Goal: Transaction & Acquisition: Purchase product/service

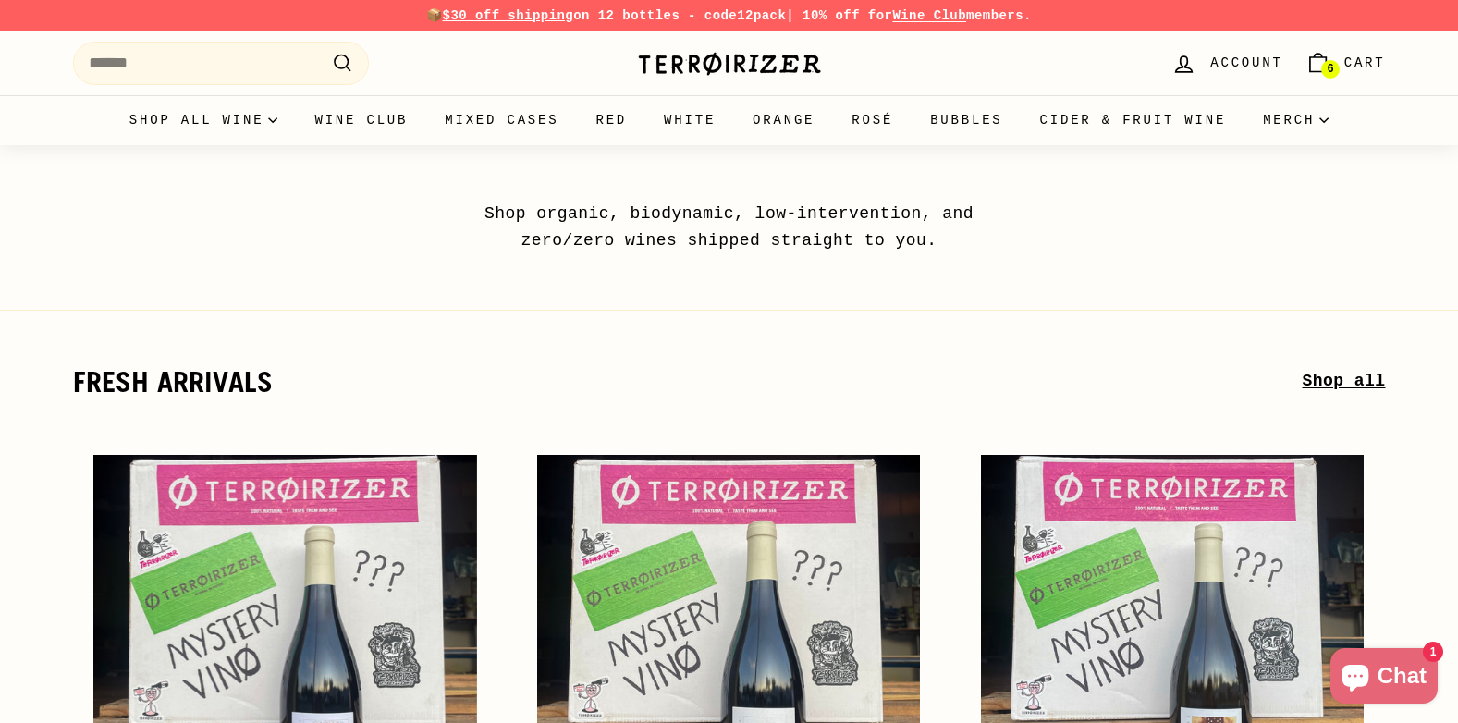
click at [1215, 69] on link "Account" at bounding box center [1226, 63] width 133 height 55
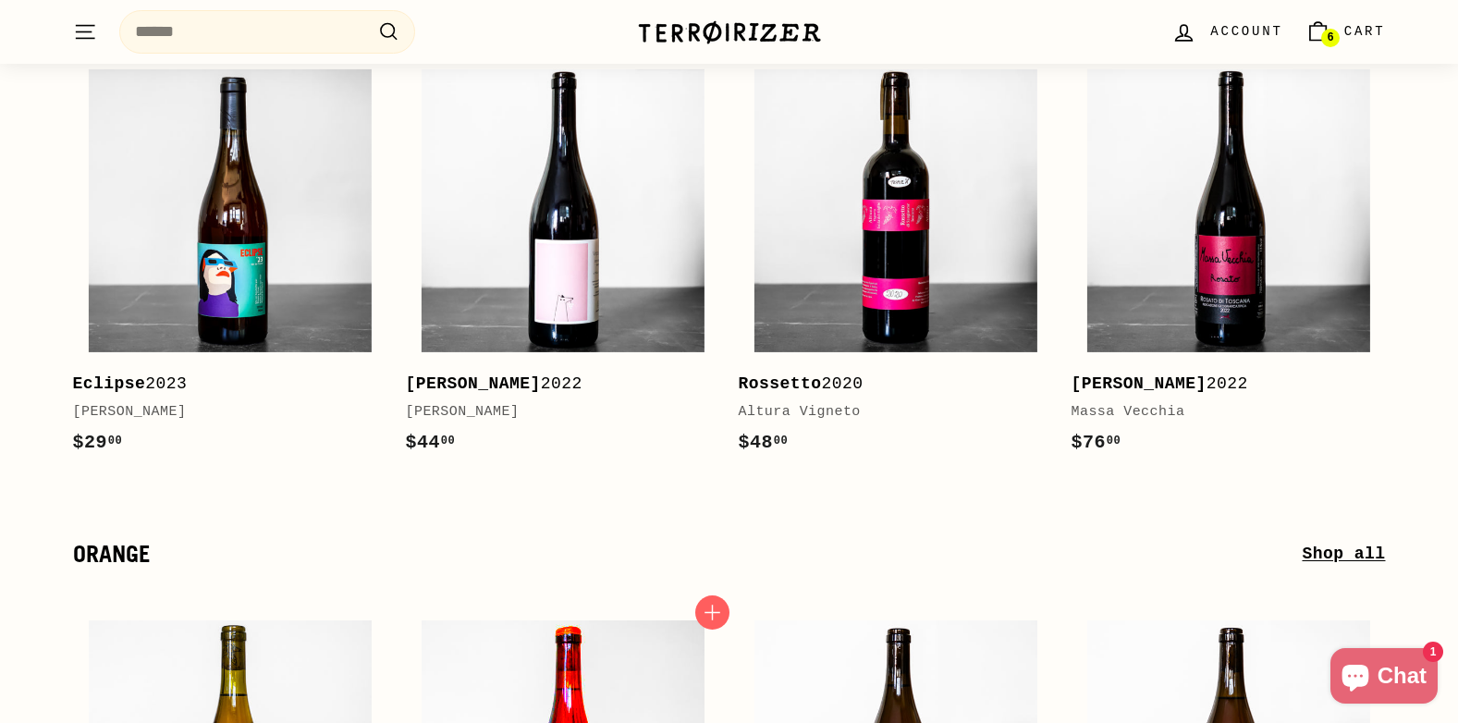
scroll to position [6193, 0]
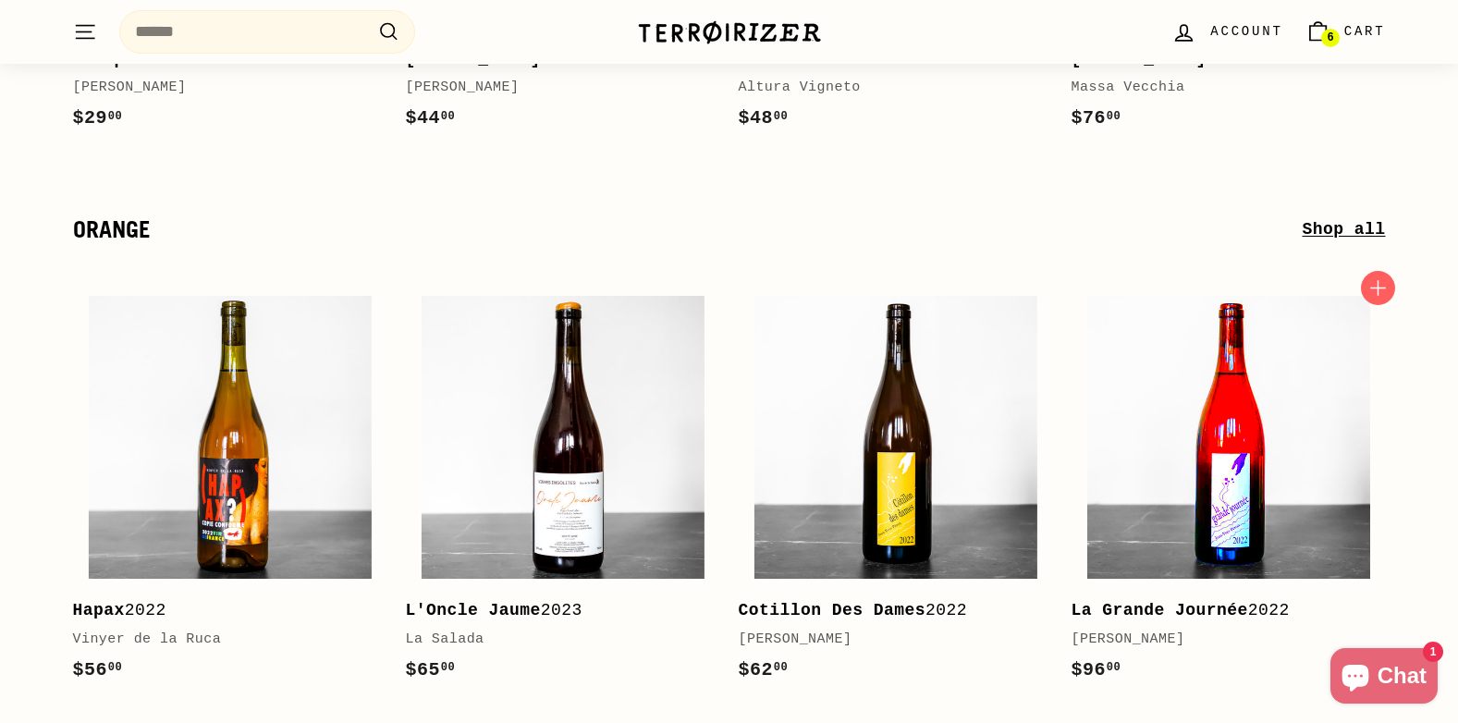
click at [1247, 475] on img at bounding box center [1228, 437] width 283 height 283
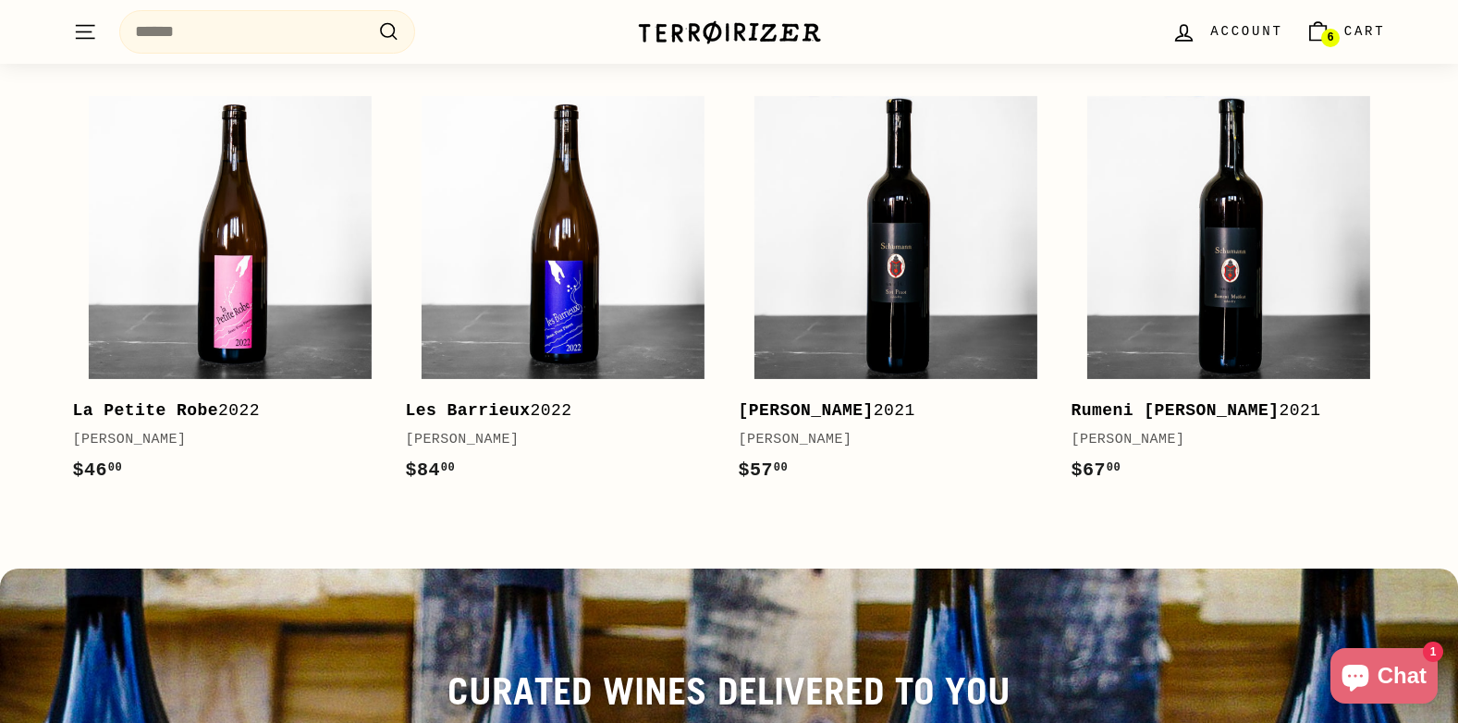
scroll to position [7302, 0]
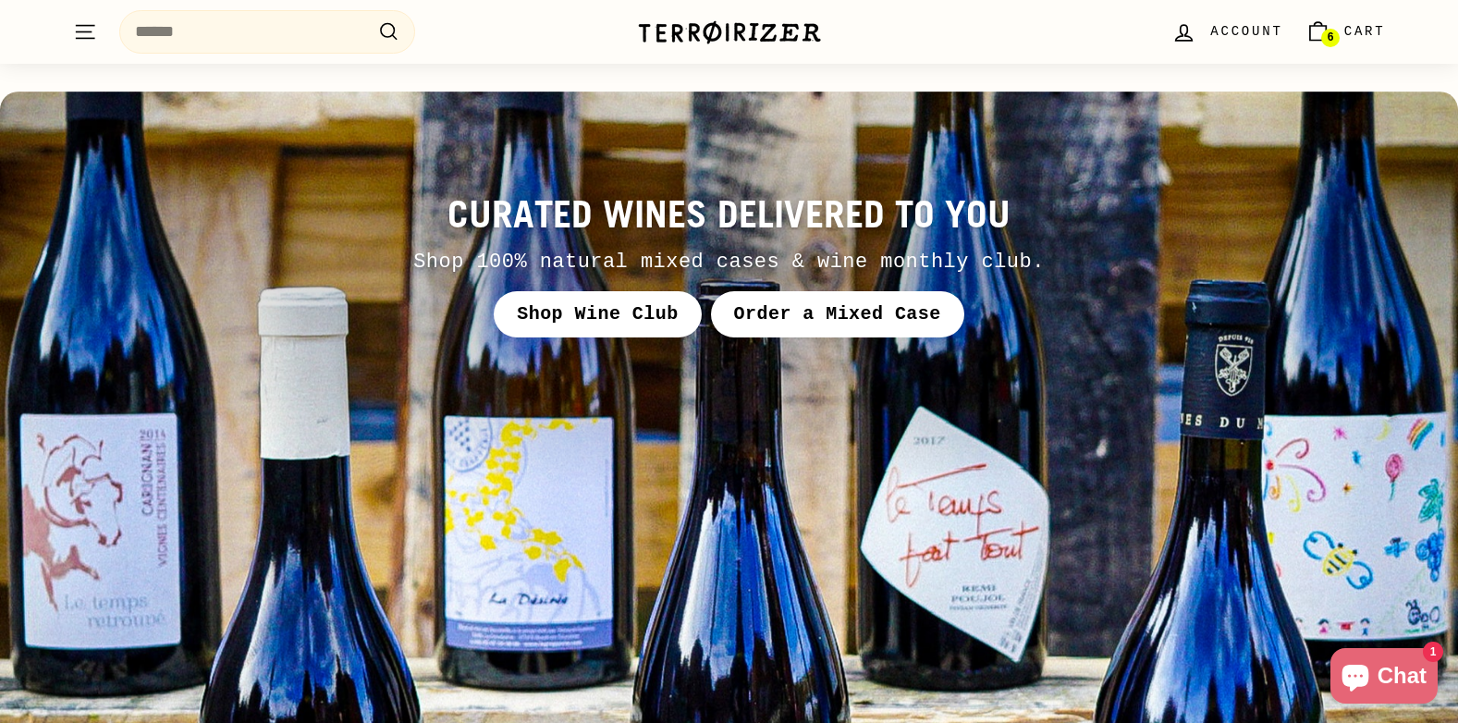
click at [858, 291] on link "Order a Mixed Case" at bounding box center [837, 314] width 253 height 46
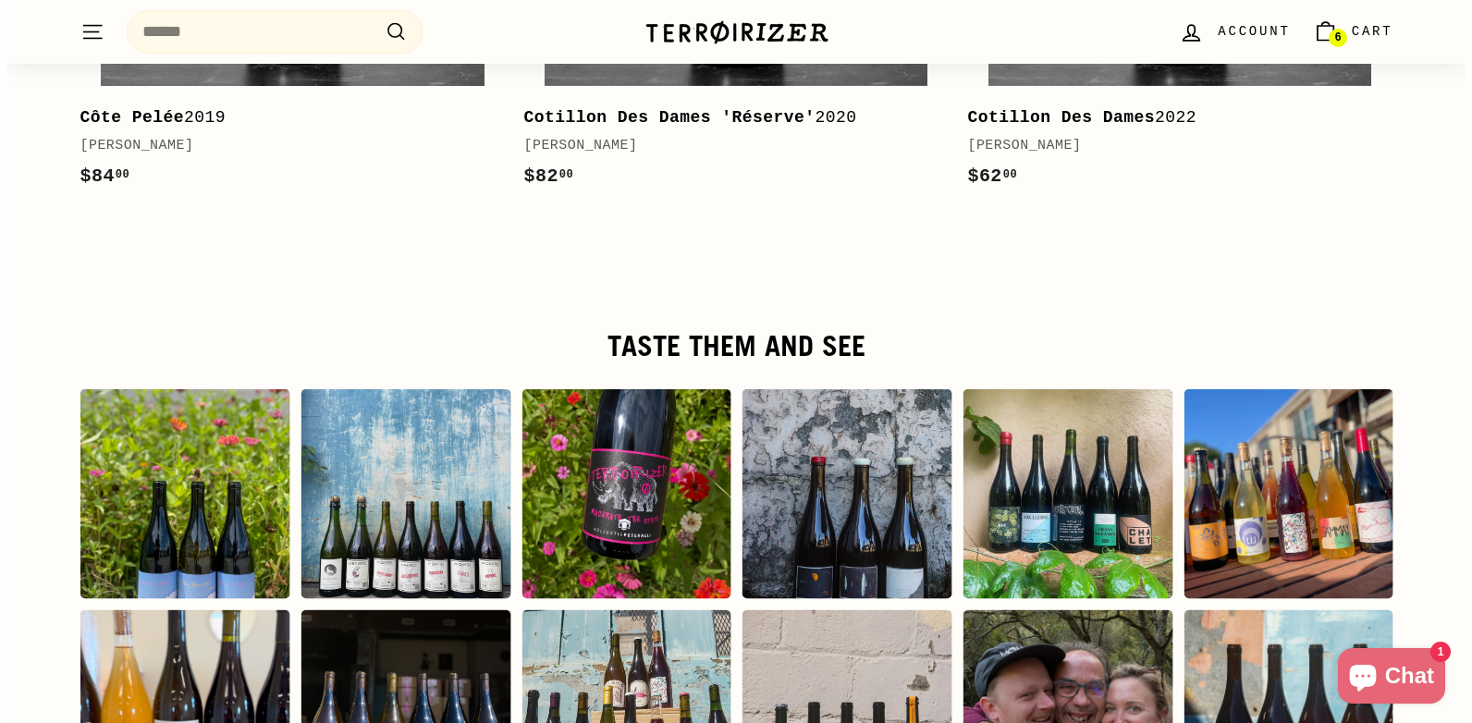
scroll to position [3513, 0]
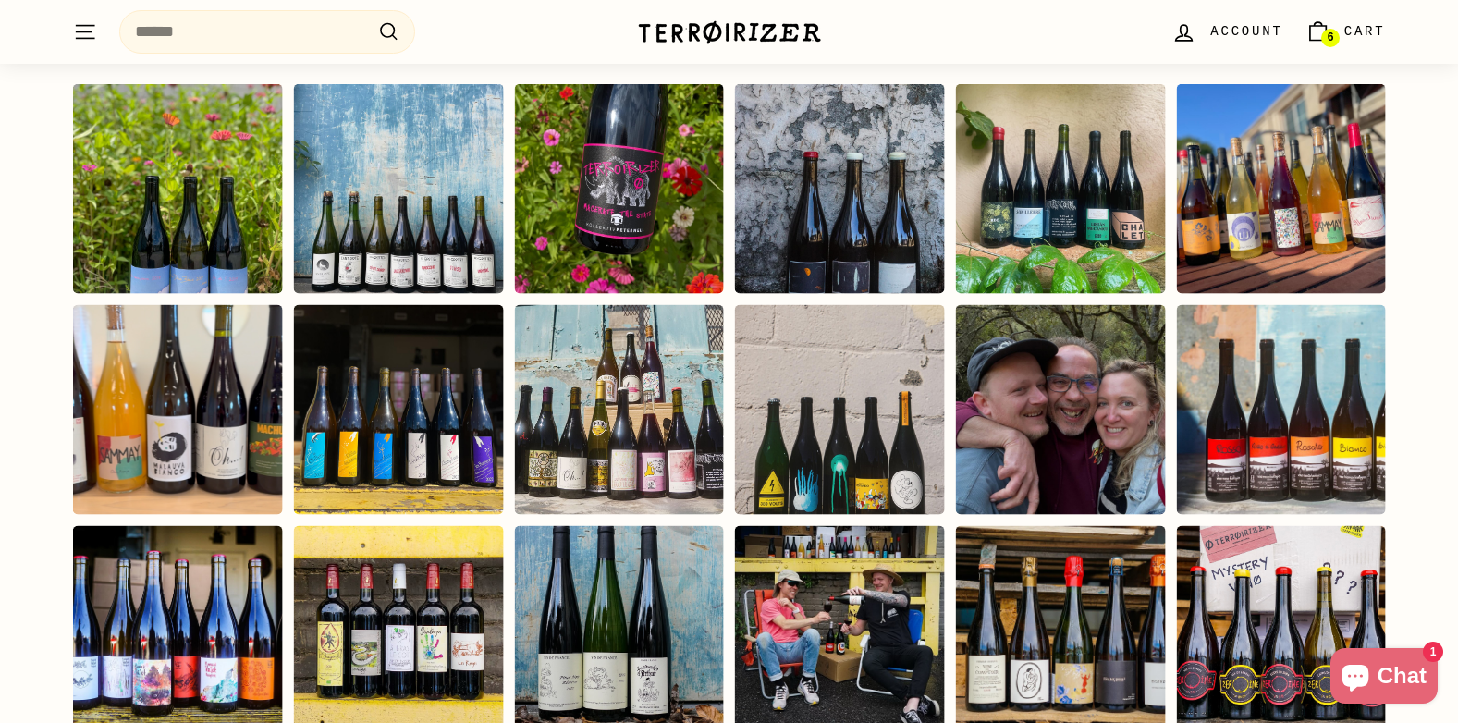
click at [1030, 326] on div "Instagram post opens in a popup" at bounding box center [1060, 410] width 210 height 210
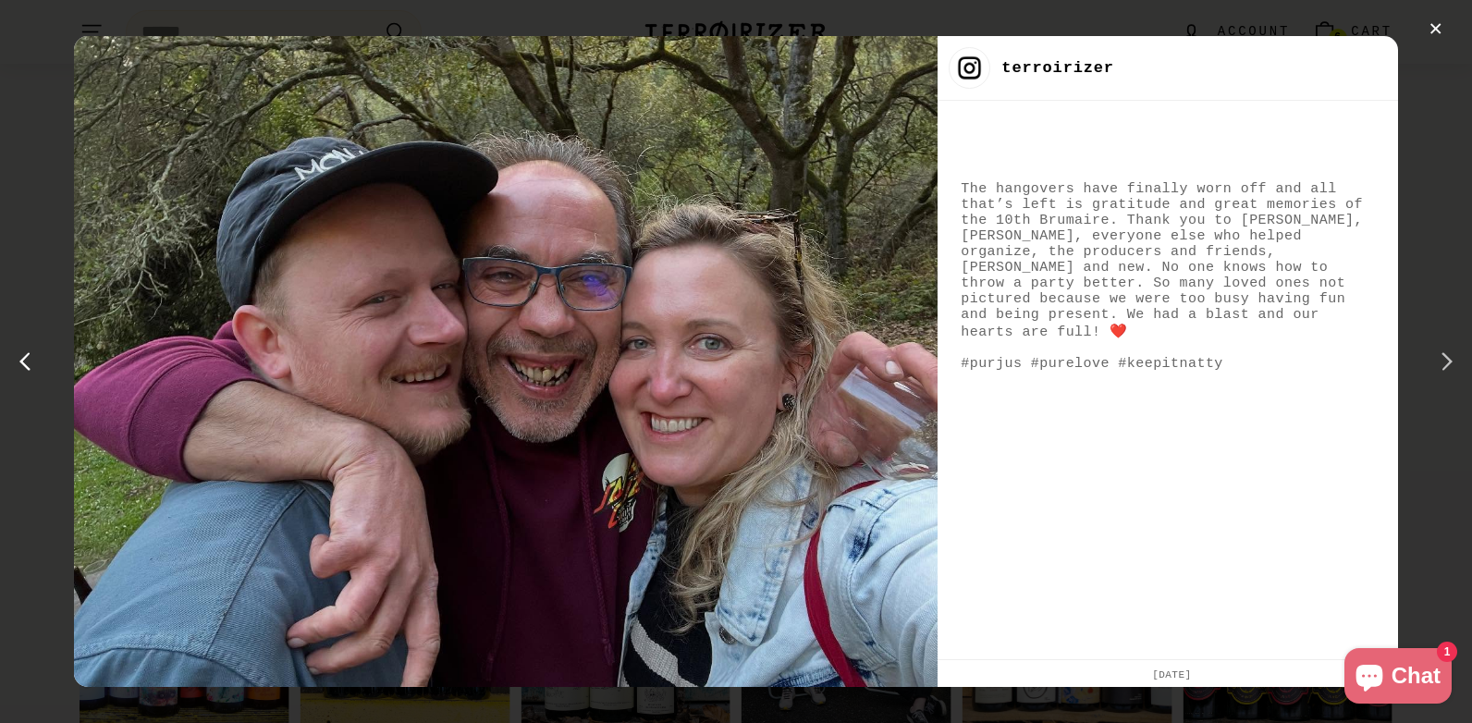
click at [1444, 360] on div "next post" at bounding box center [1443, 362] width 30 height 30
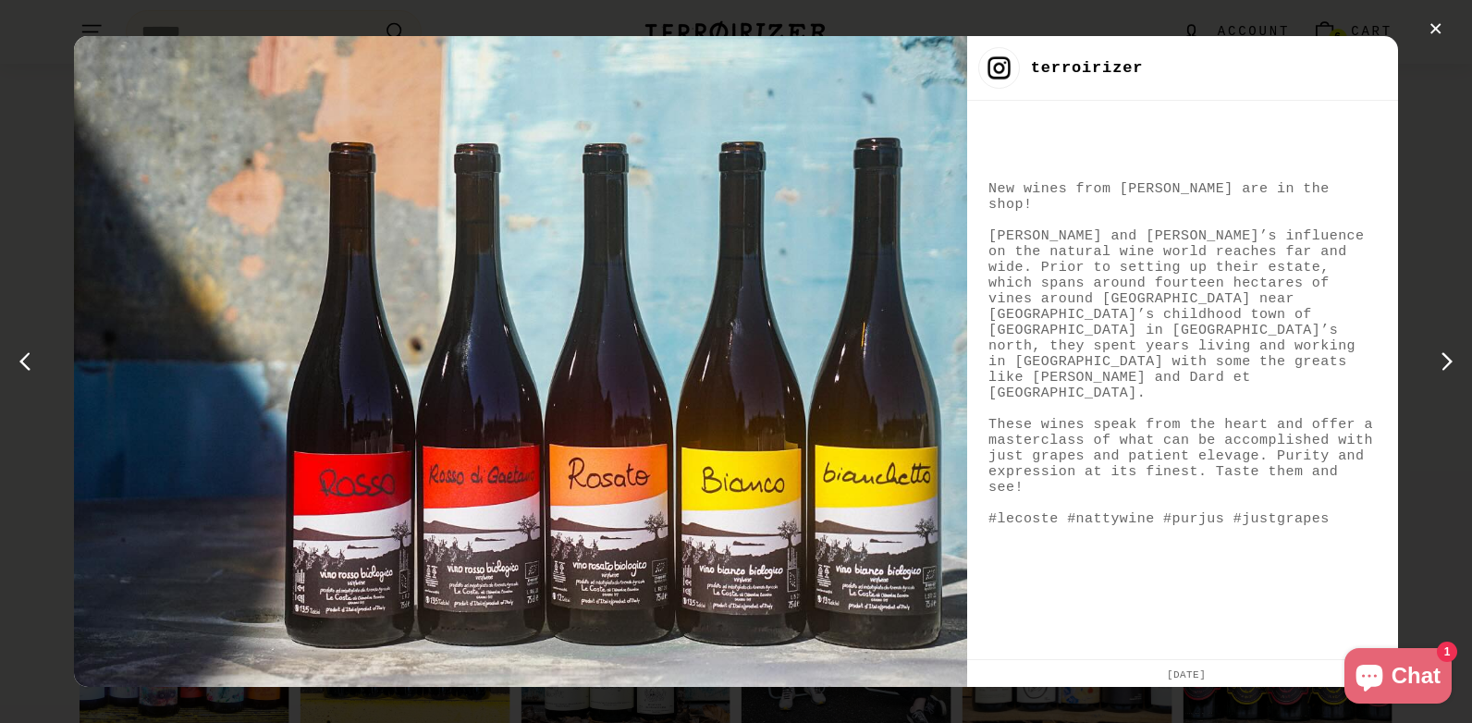
click at [1444, 360] on div "next post" at bounding box center [1443, 362] width 30 height 30
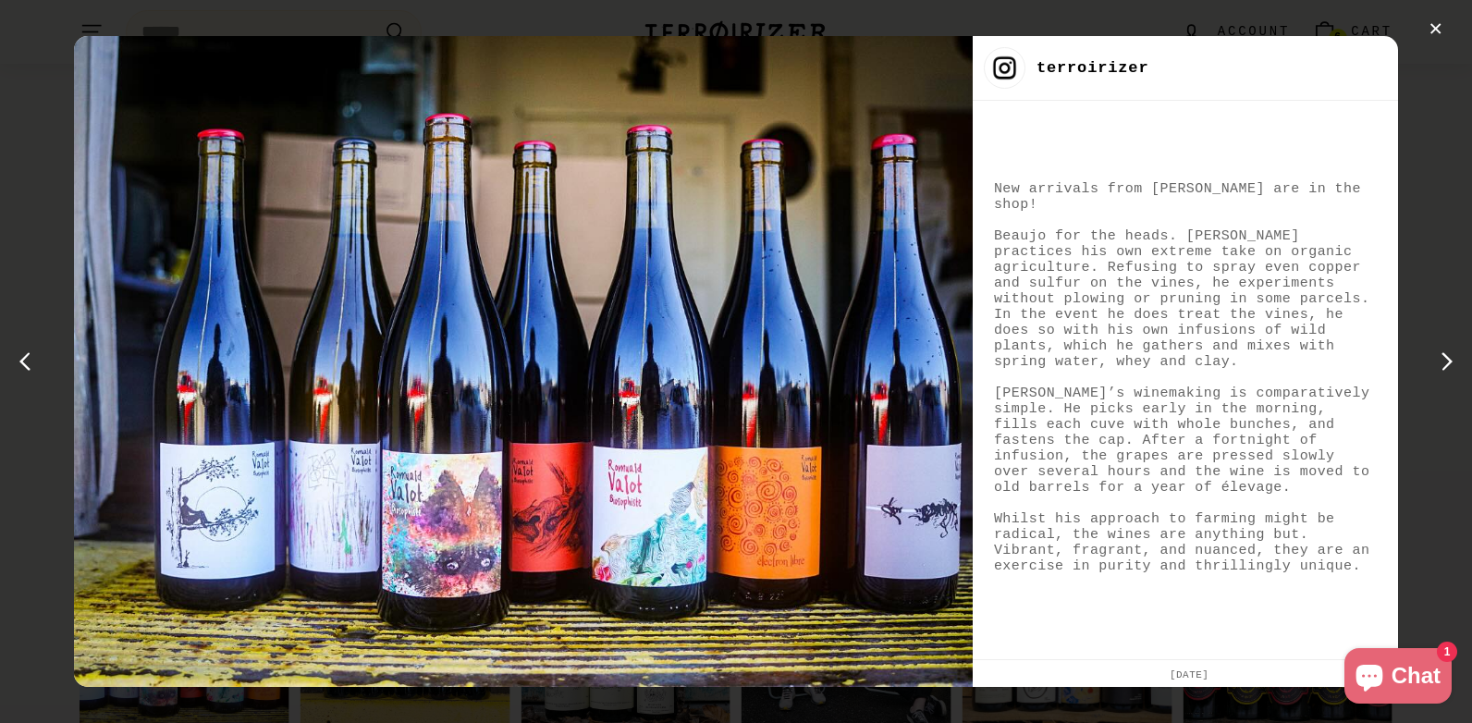
click at [1444, 360] on div "next post" at bounding box center [1443, 362] width 30 height 30
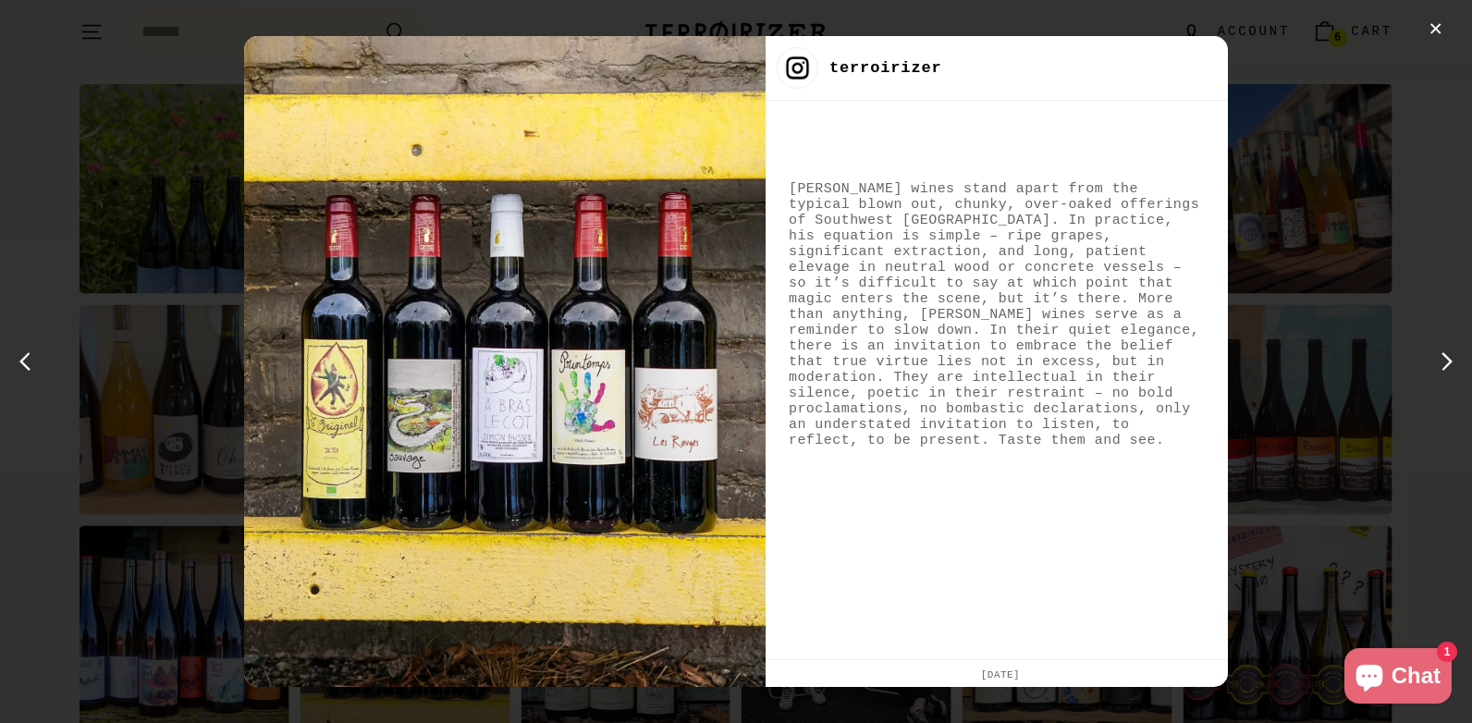
click at [1444, 360] on div "next post" at bounding box center [1443, 362] width 30 height 30
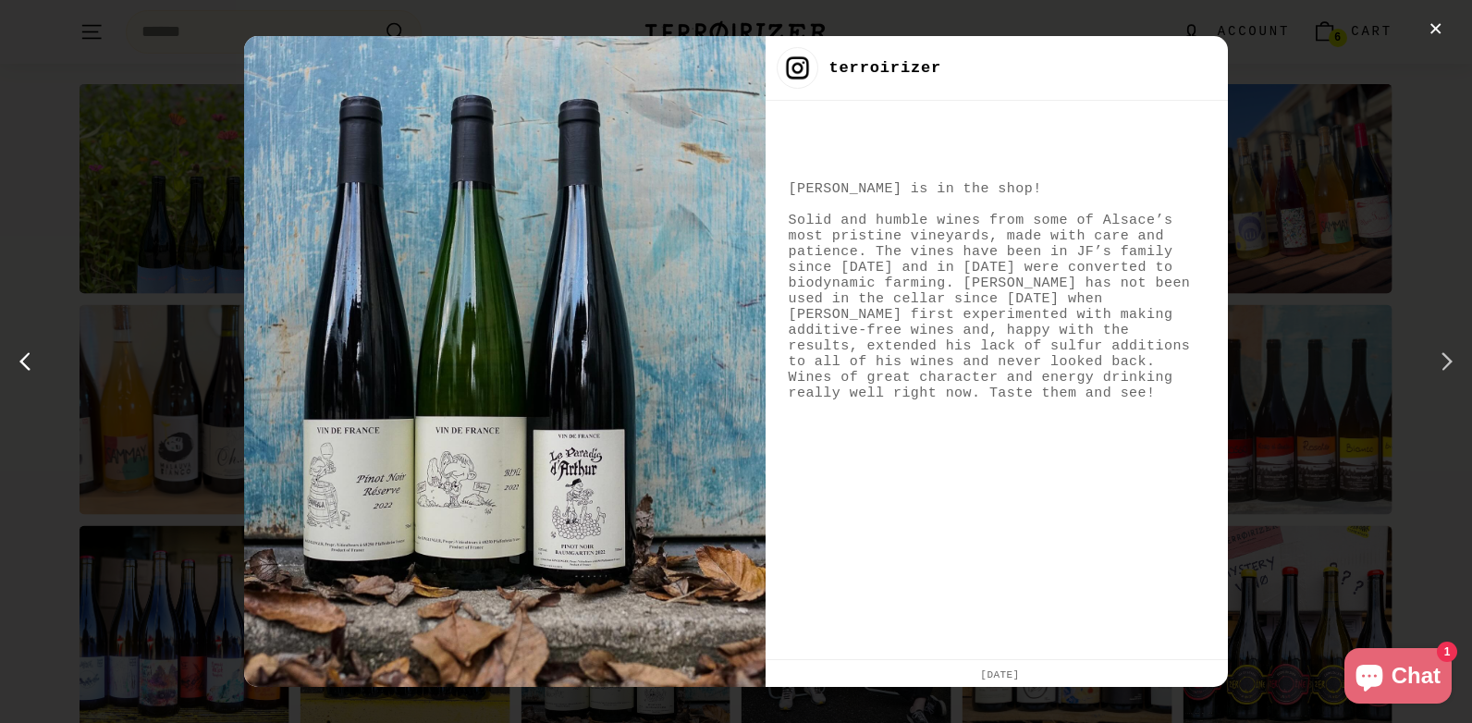
click at [1447, 362] on div "next post" at bounding box center [1443, 362] width 30 height 30
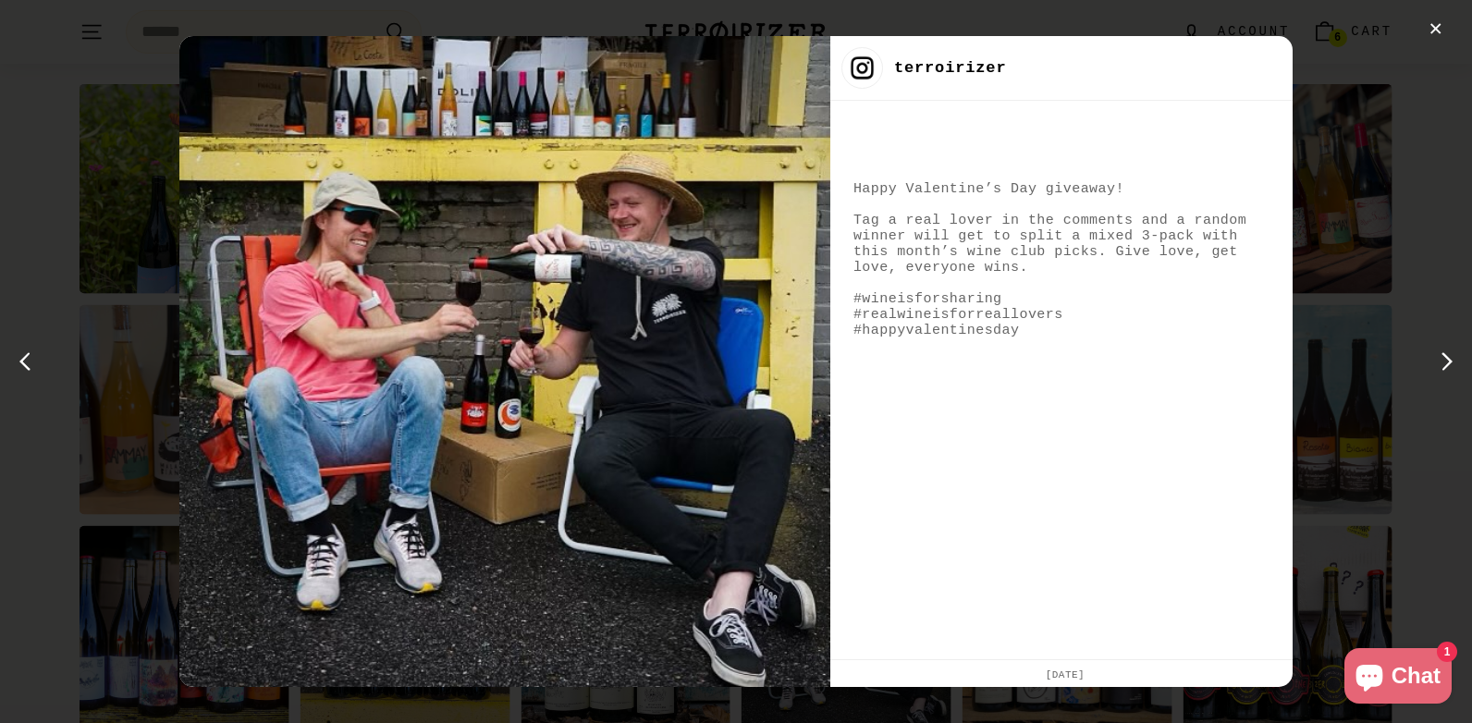
click at [1447, 362] on div "next post" at bounding box center [1443, 362] width 30 height 30
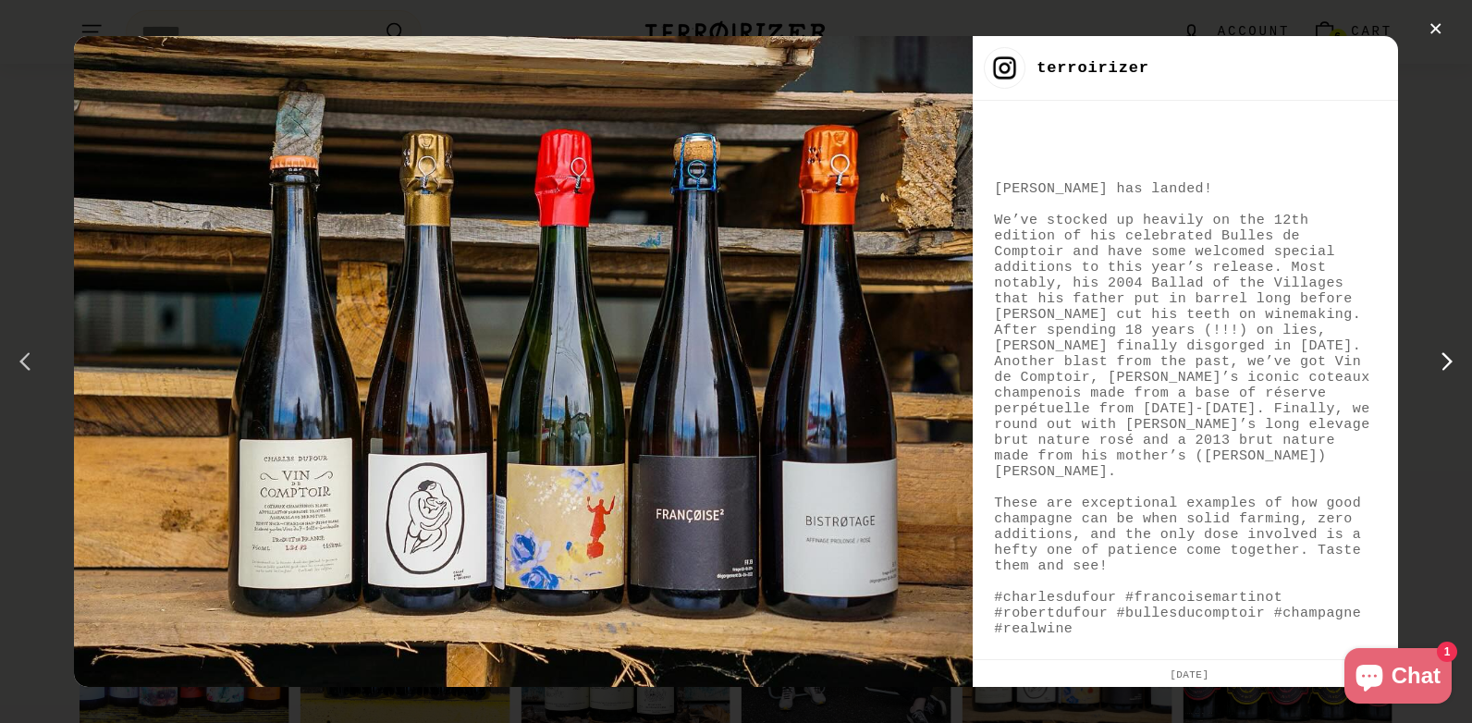
click at [26, 359] on div "previous post" at bounding box center [29, 362] width 30 height 30
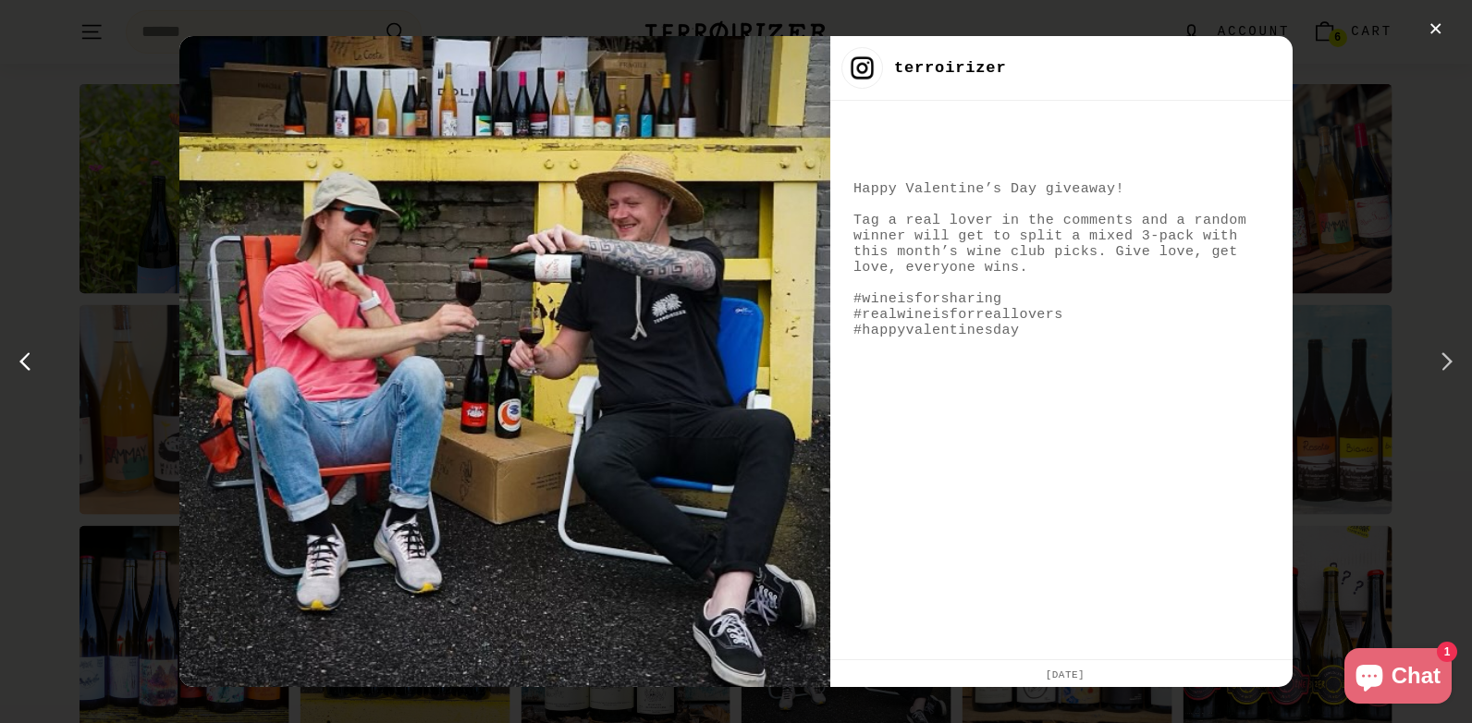
click at [1446, 360] on div "next post" at bounding box center [1443, 362] width 30 height 30
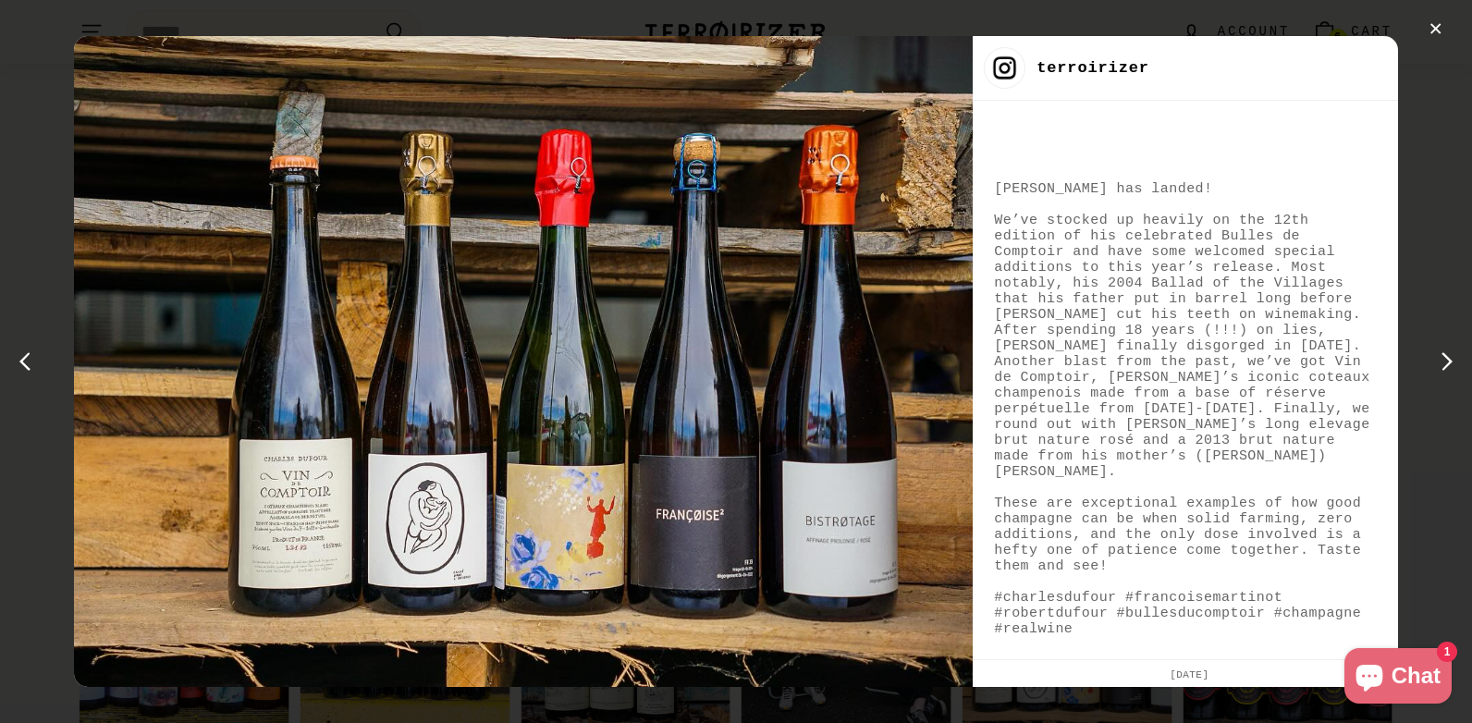
click at [1446, 360] on div "next post" at bounding box center [1443, 362] width 30 height 30
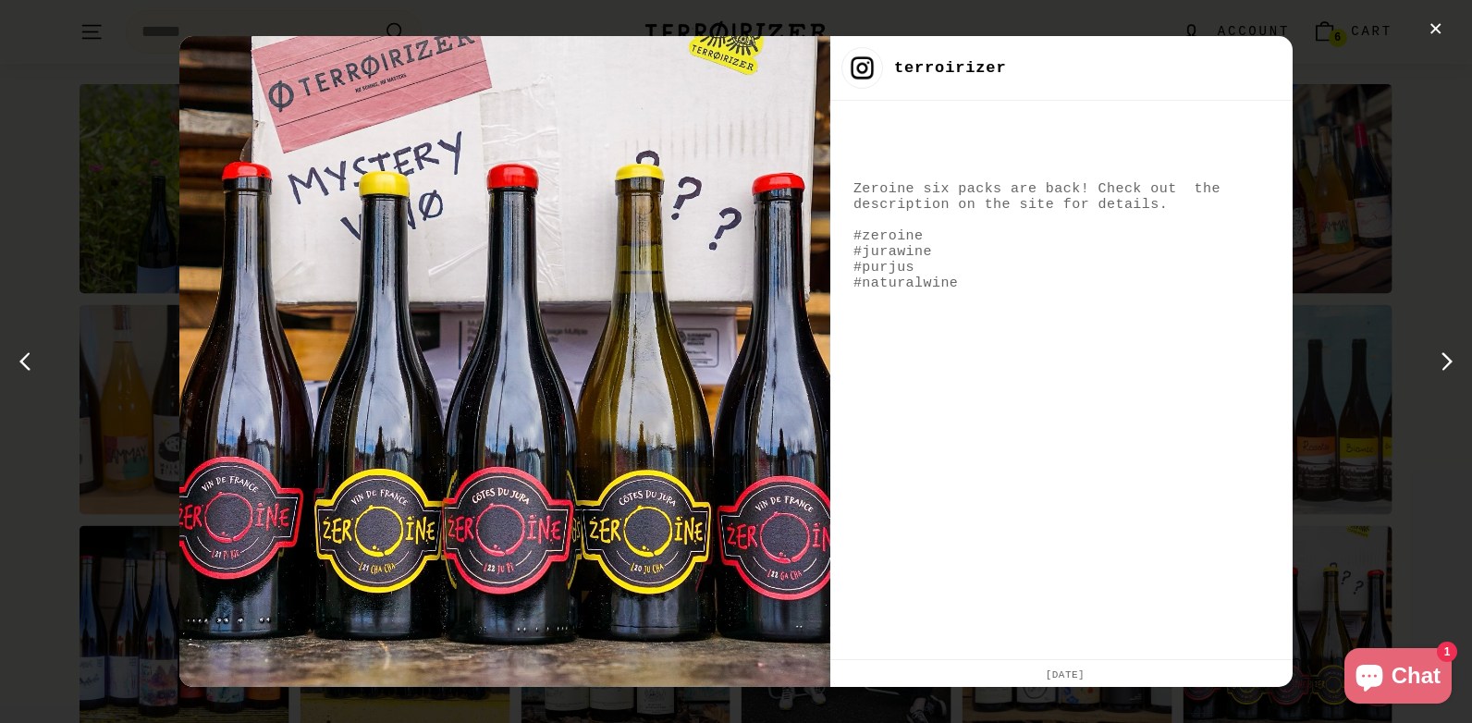
click at [1446, 360] on div "next post" at bounding box center [1443, 362] width 30 height 30
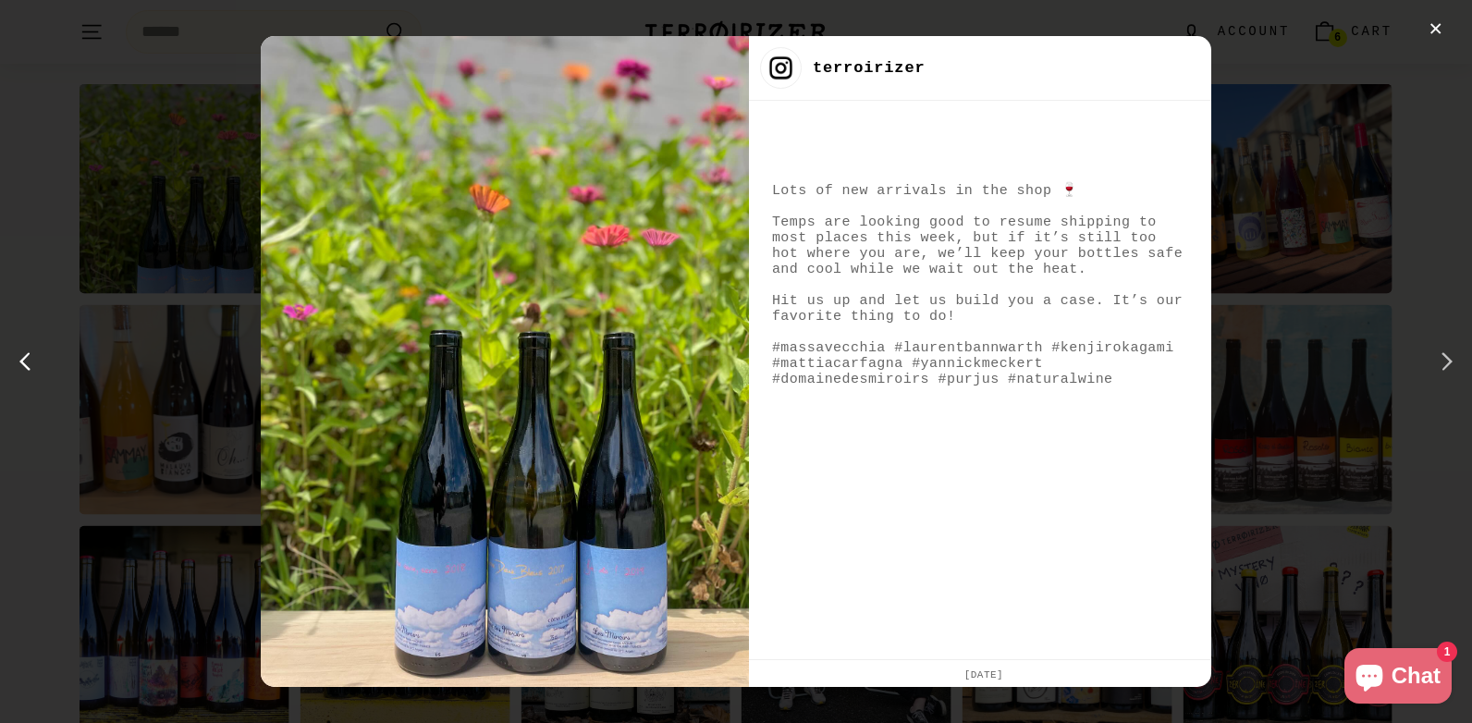
click at [1446, 360] on div "next post" at bounding box center [1443, 362] width 30 height 30
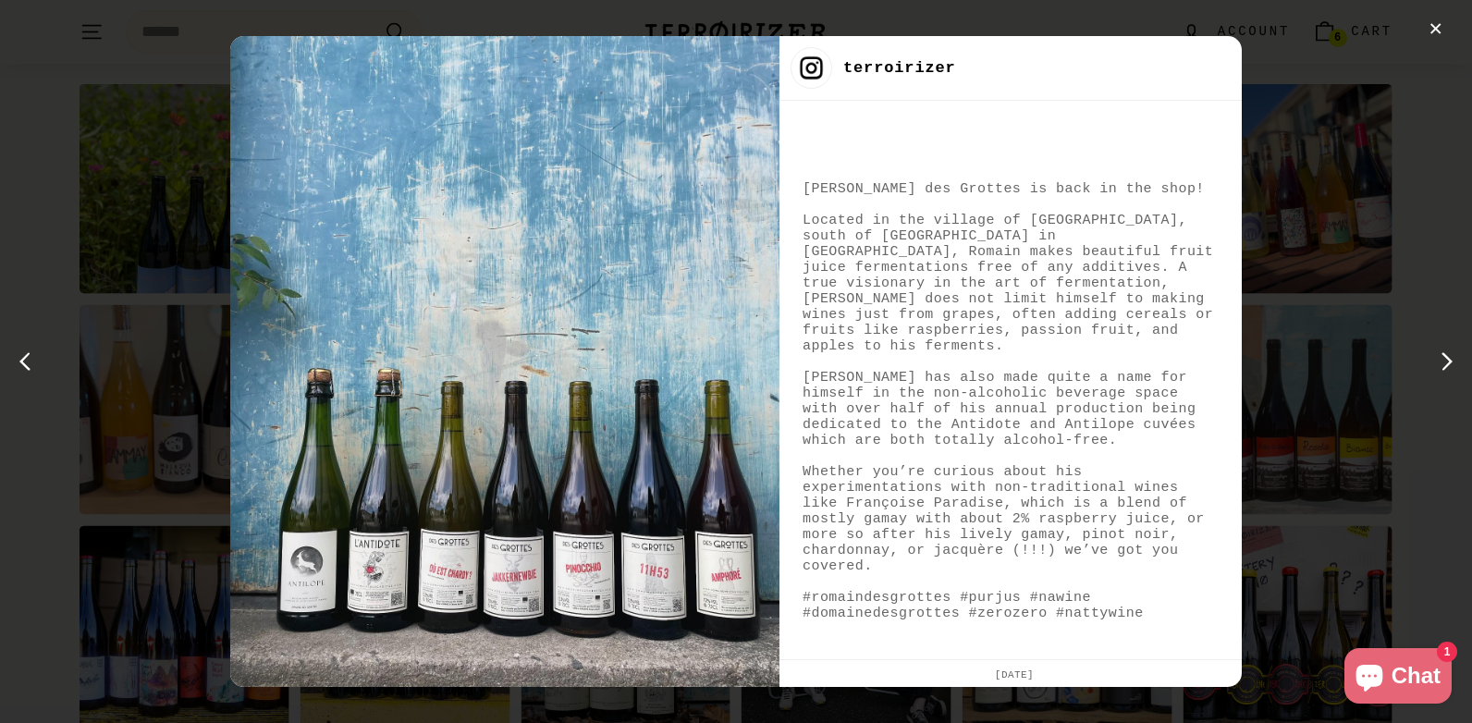
click at [1446, 360] on div "next post" at bounding box center [1443, 362] width 30 height 30
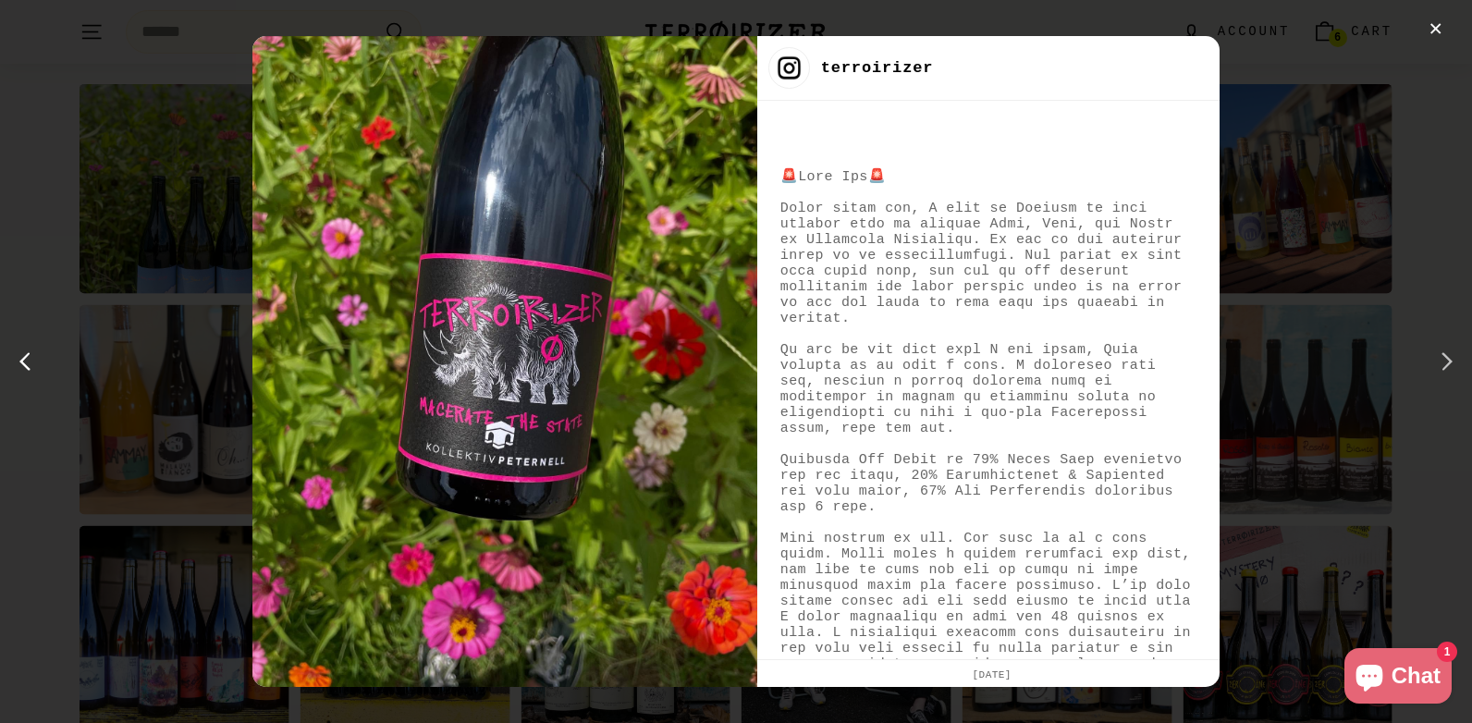
click at [1446, 361] on div "next post" at bounding box center [1443, 362] width 30 height 30
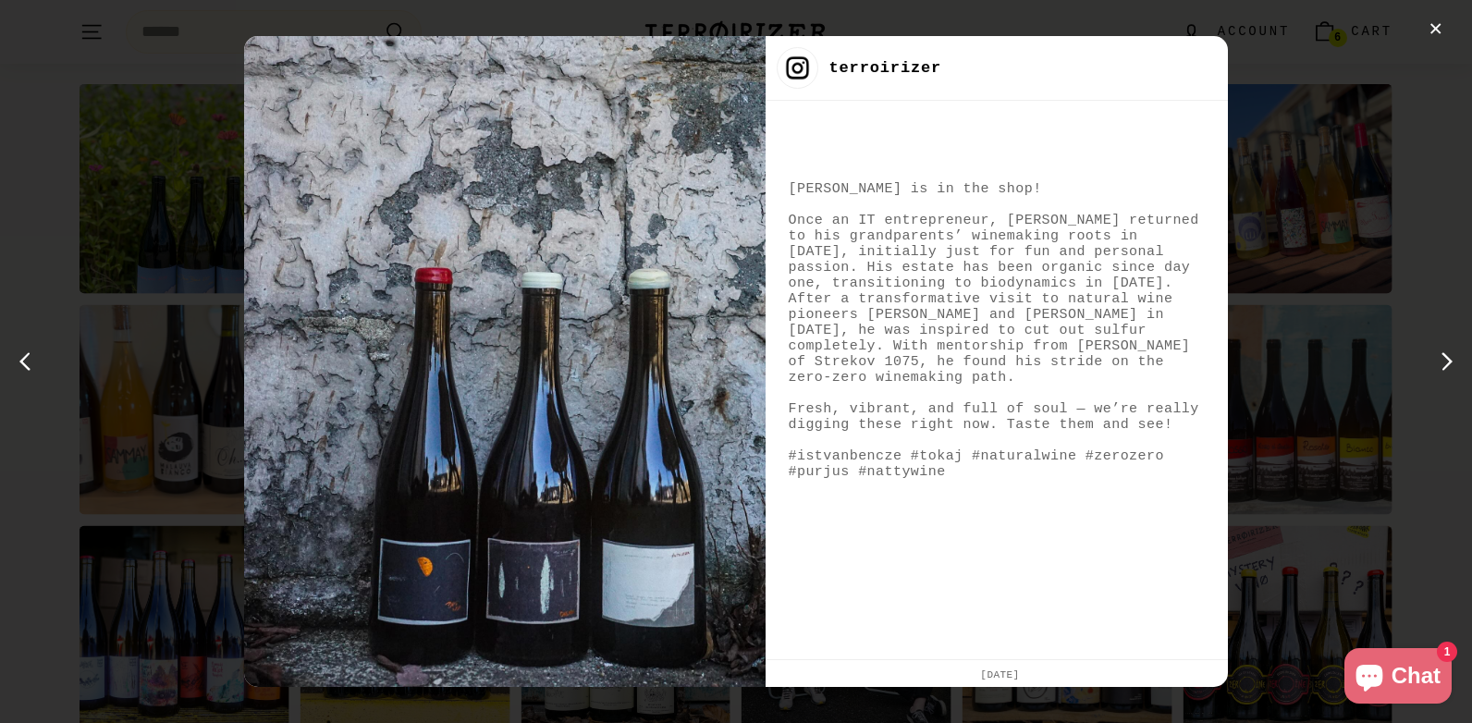
click at [1446, 361] on div "next post" at bounding box center [1443, 362] width 30 height 30
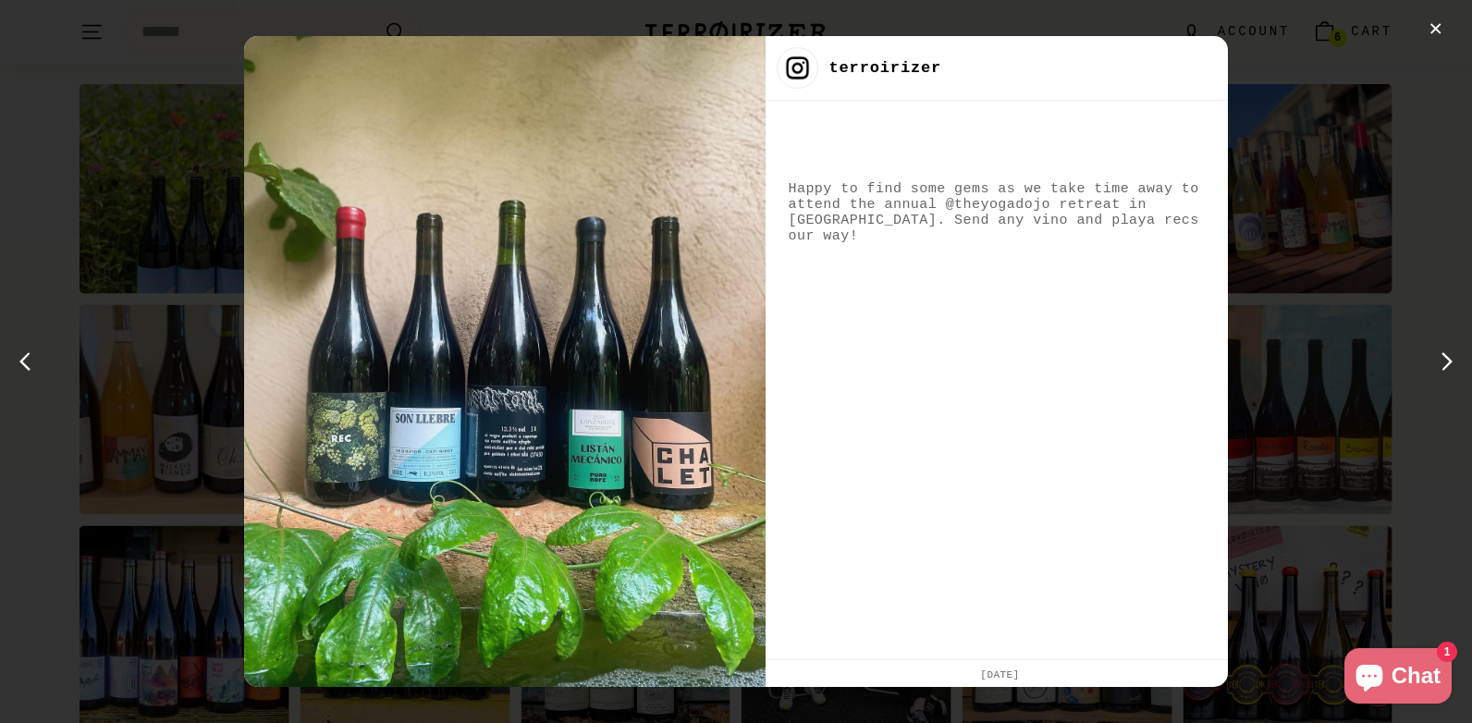
click at [1446, 361] on div "next post" at bounding box center [1443, 362] width 30 height 30
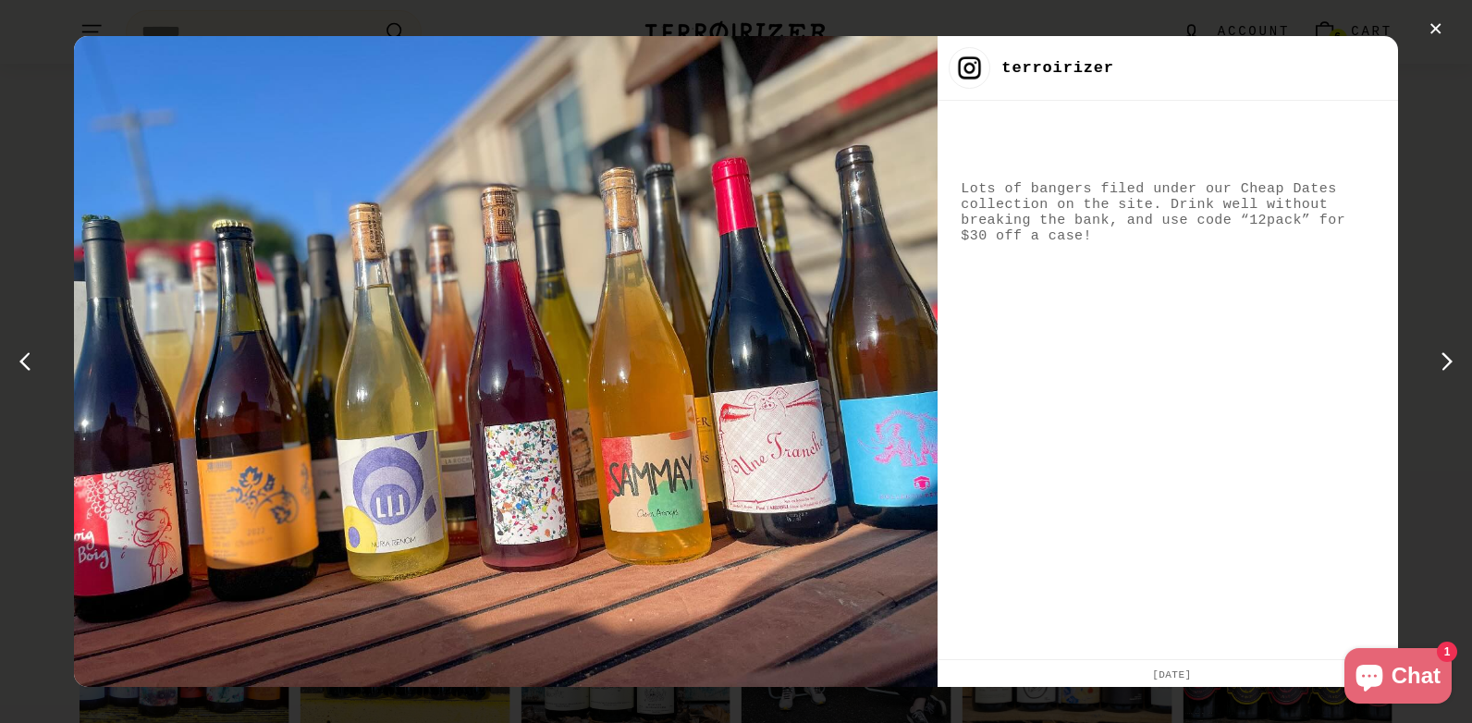
click at [1446, 361] on div "next post" at bounding box center [1443, 362] width 30 height 30
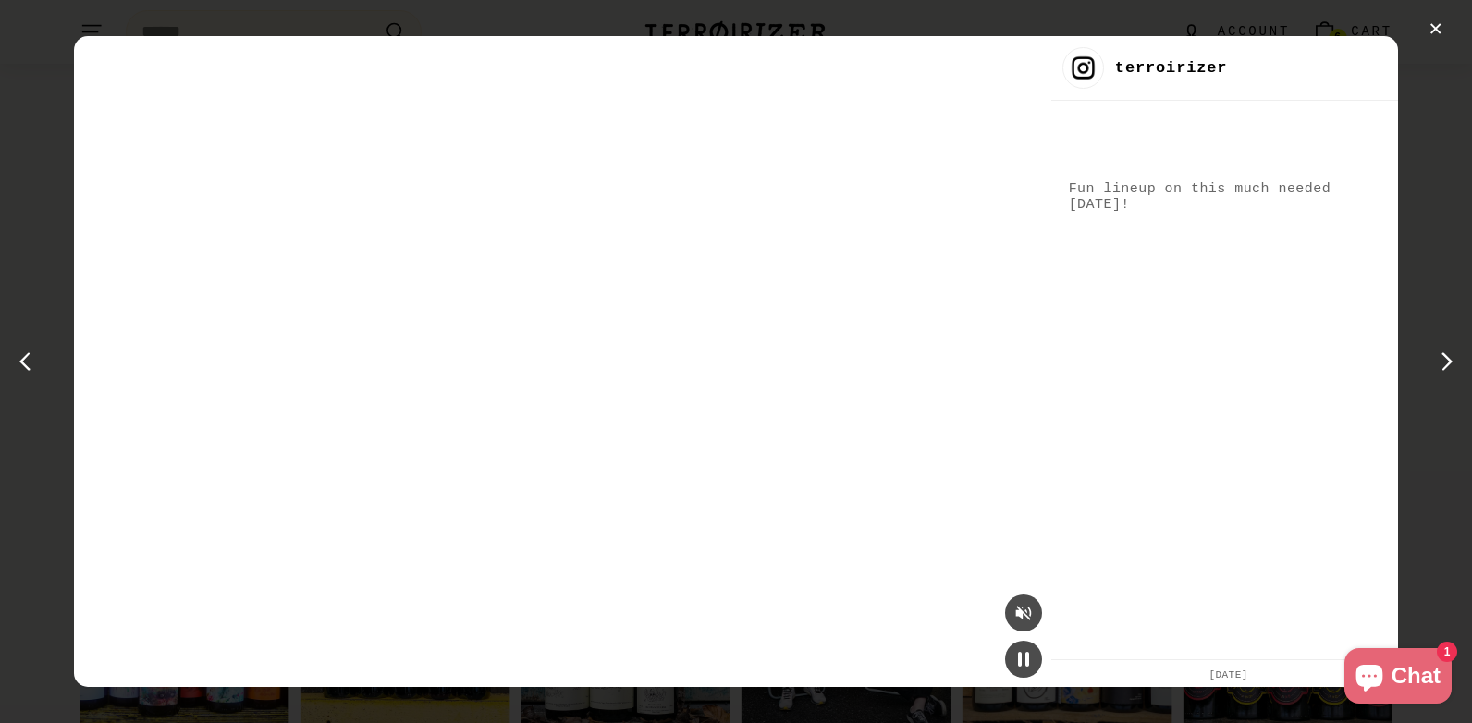
click at [1446, 361] on div "next post" at bounding box center [1443, 362] width 30 height 30
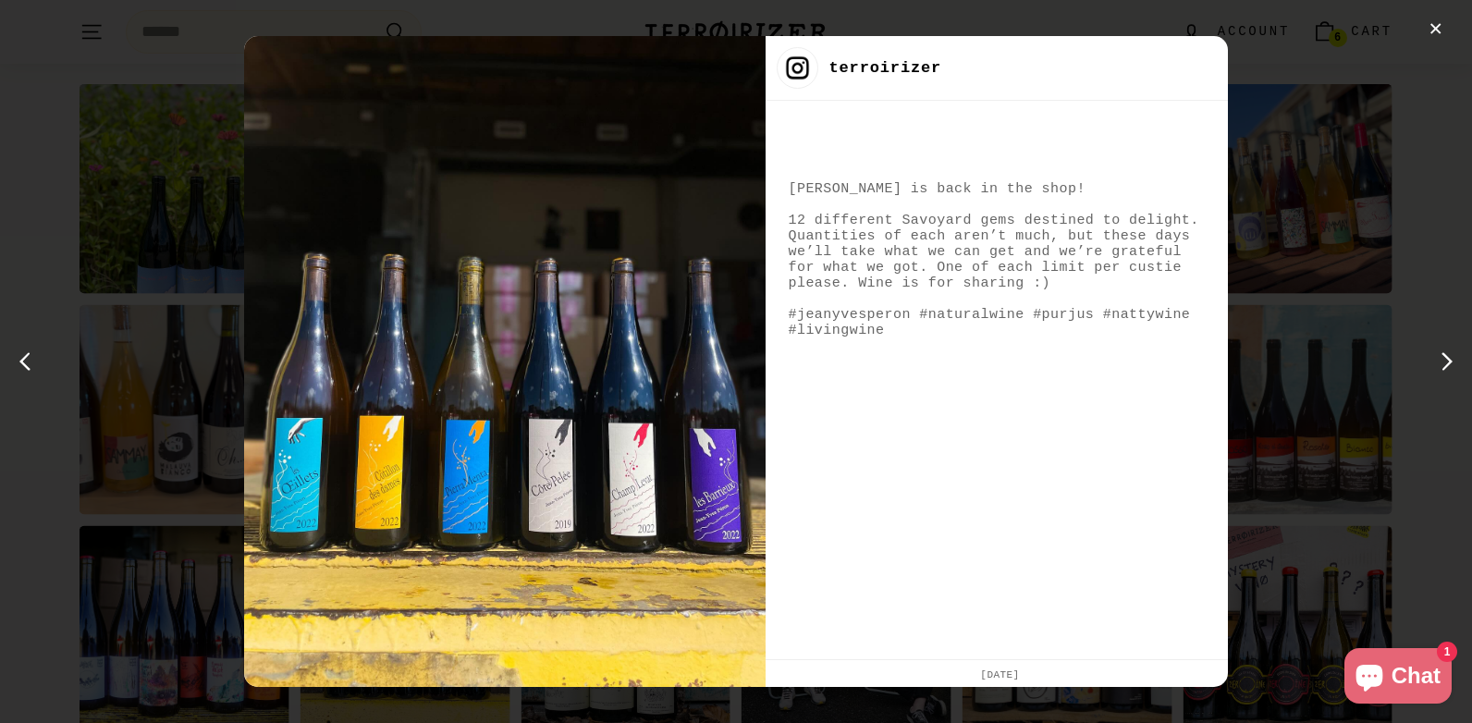
click at [1446, 361] on div "next post" at bounding box center [1443, 362] width 30 height 30
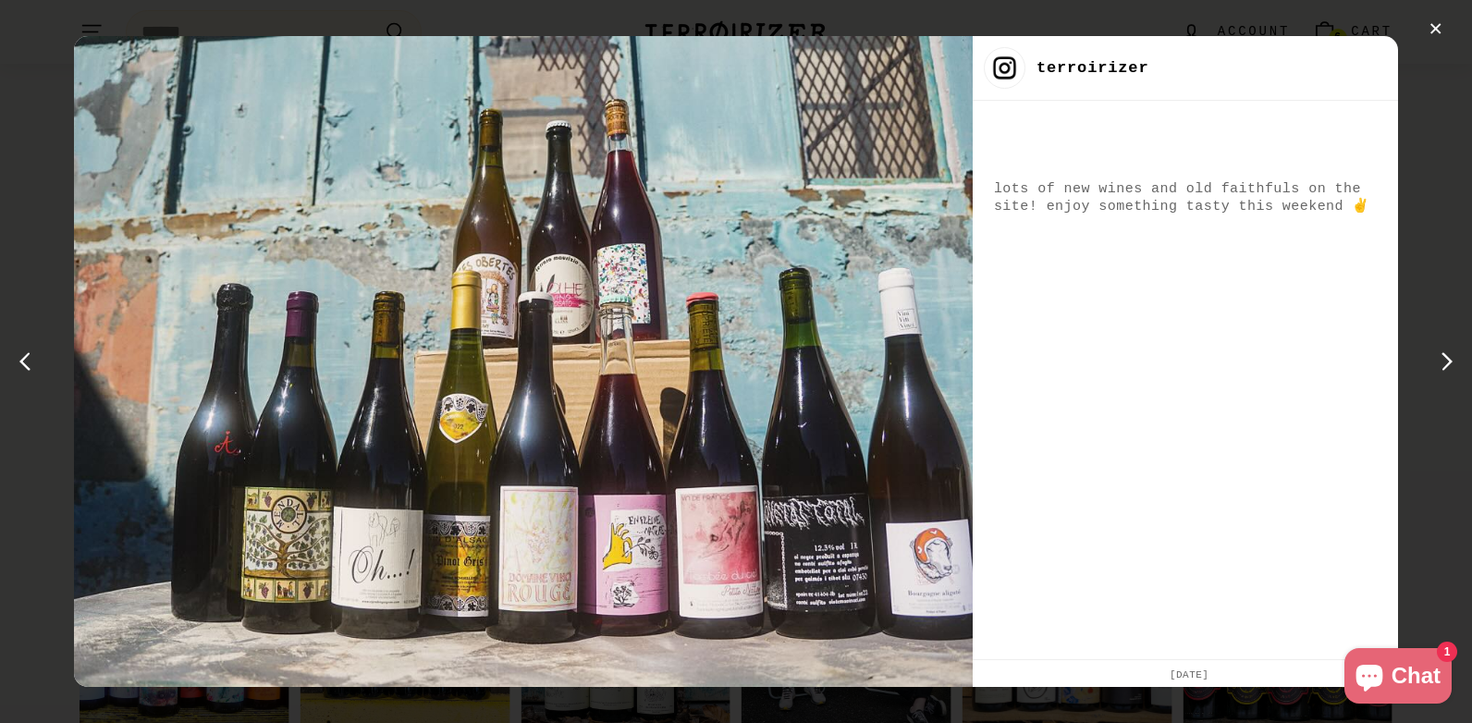
click at [1446, 361] on div "next post" at bounding box center [1443, 362] width 30 height 30
click at [0, 0] on div "next post" at bounding box center [0, 0] width 0 height 0
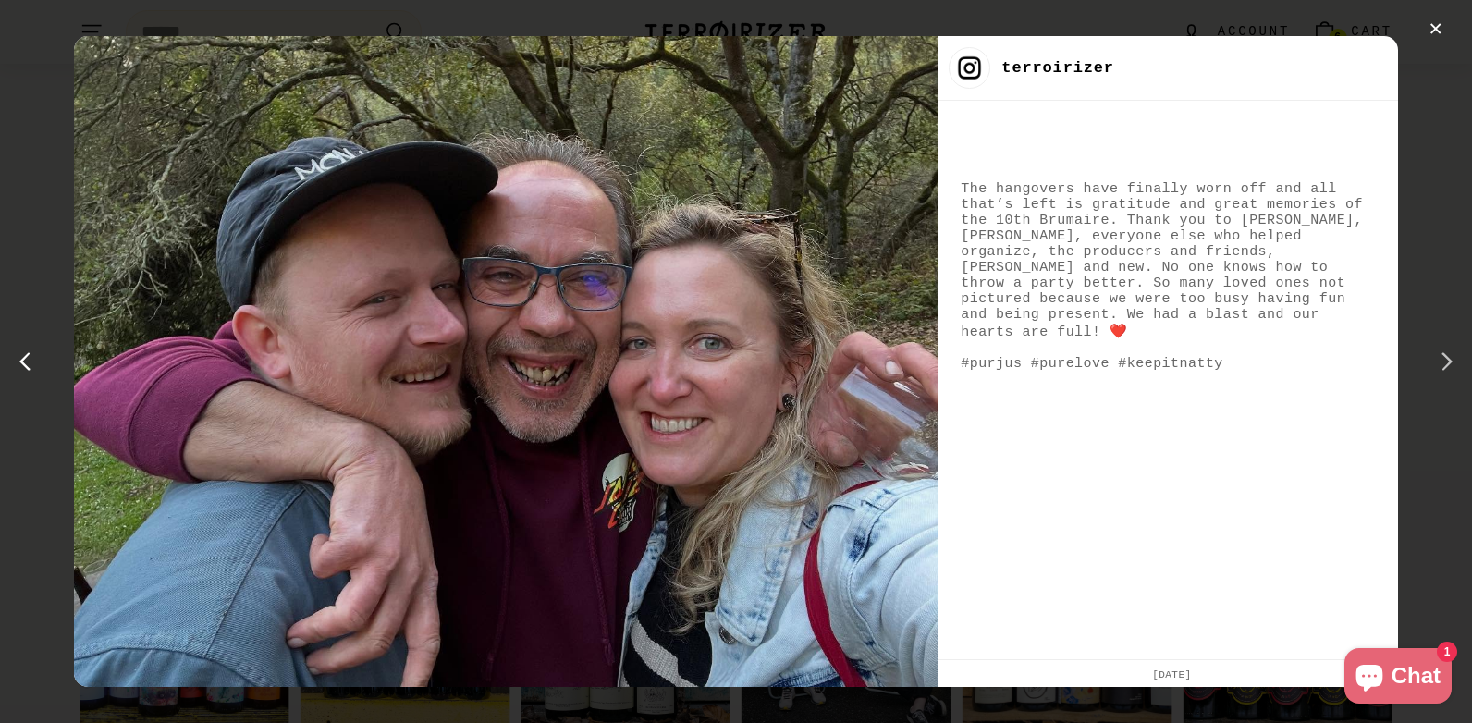
click at [1456, 363] on div "next post" at bounding box center [1443, 362] width 30 height 30
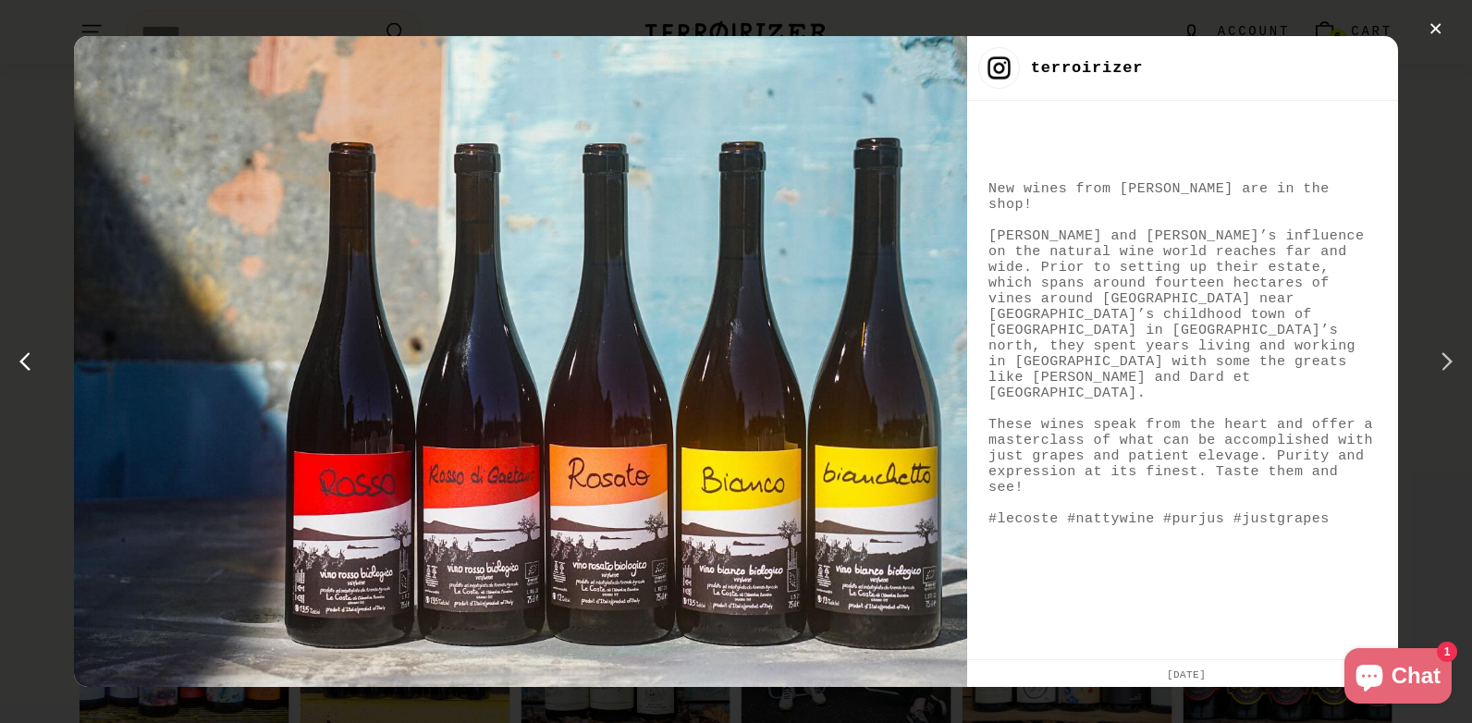
click at [1454, 348] on div "next post" at bounding box center [1443, 362] width 30 height 30
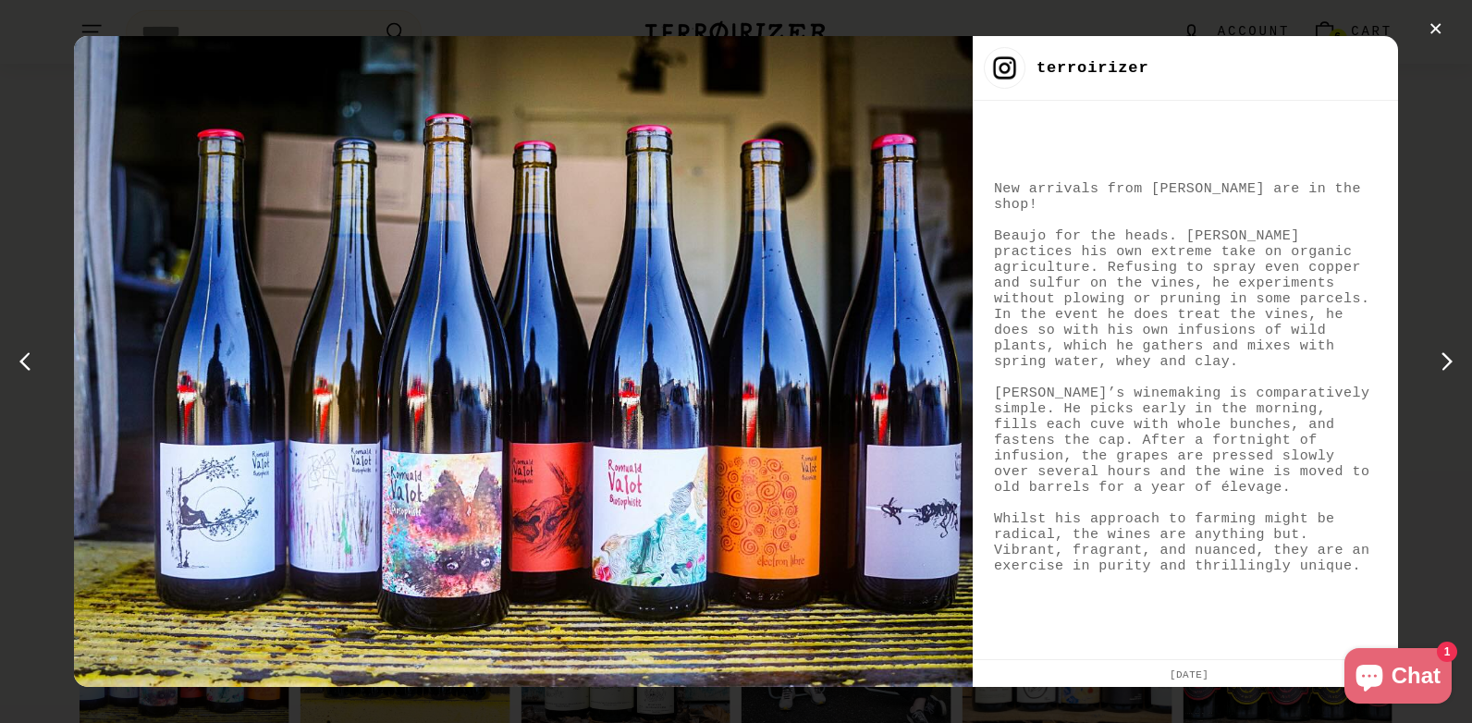
click at [1454, 348] on div "next post" at bounding box center [1443, 362] width 30 height 30
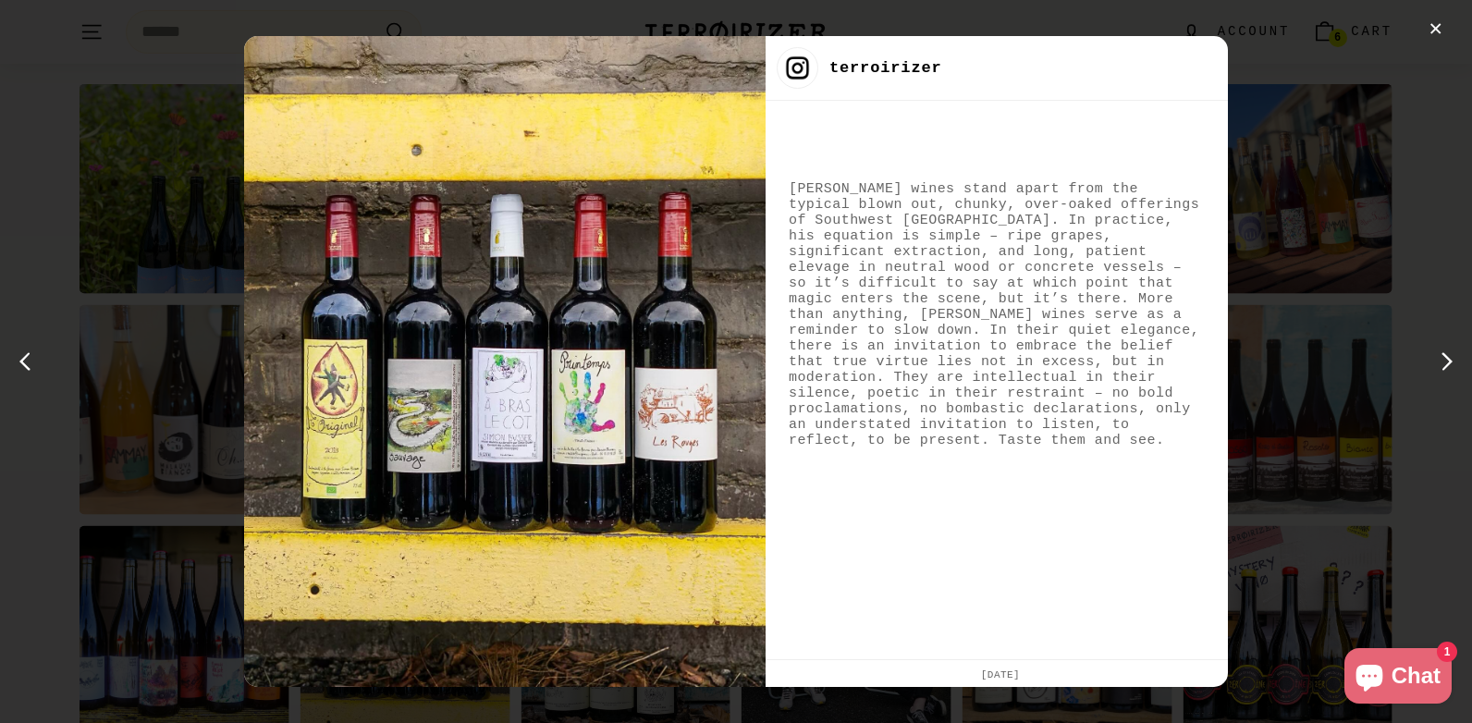
click at [1454, 348] on div "next post" at bounding box center [1443, 362] width 30 height 30
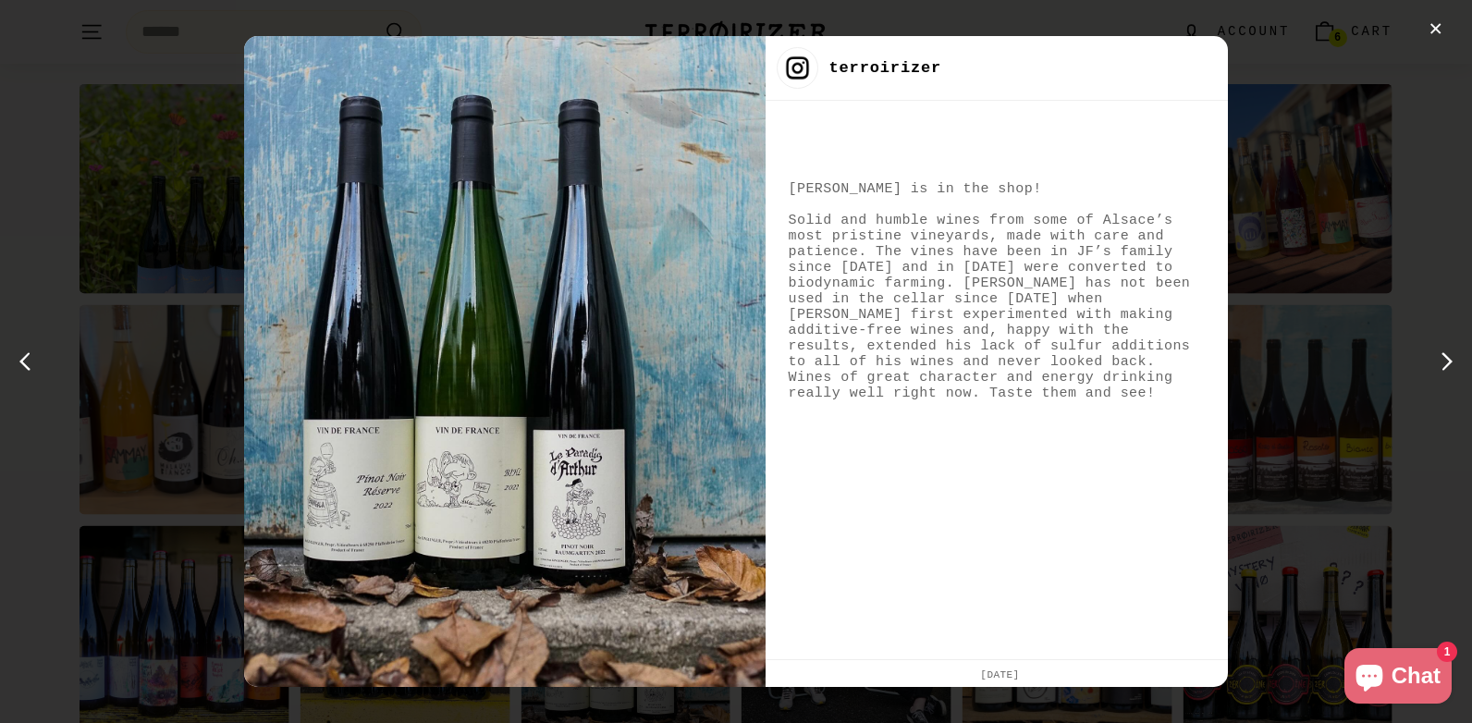
click at [1454, 348] on div "next post" at bounding box center [1443, 362] width 30 height 30
click at [0, 0] on div "next post" at bounding box center [0, 0] width 0 height 0
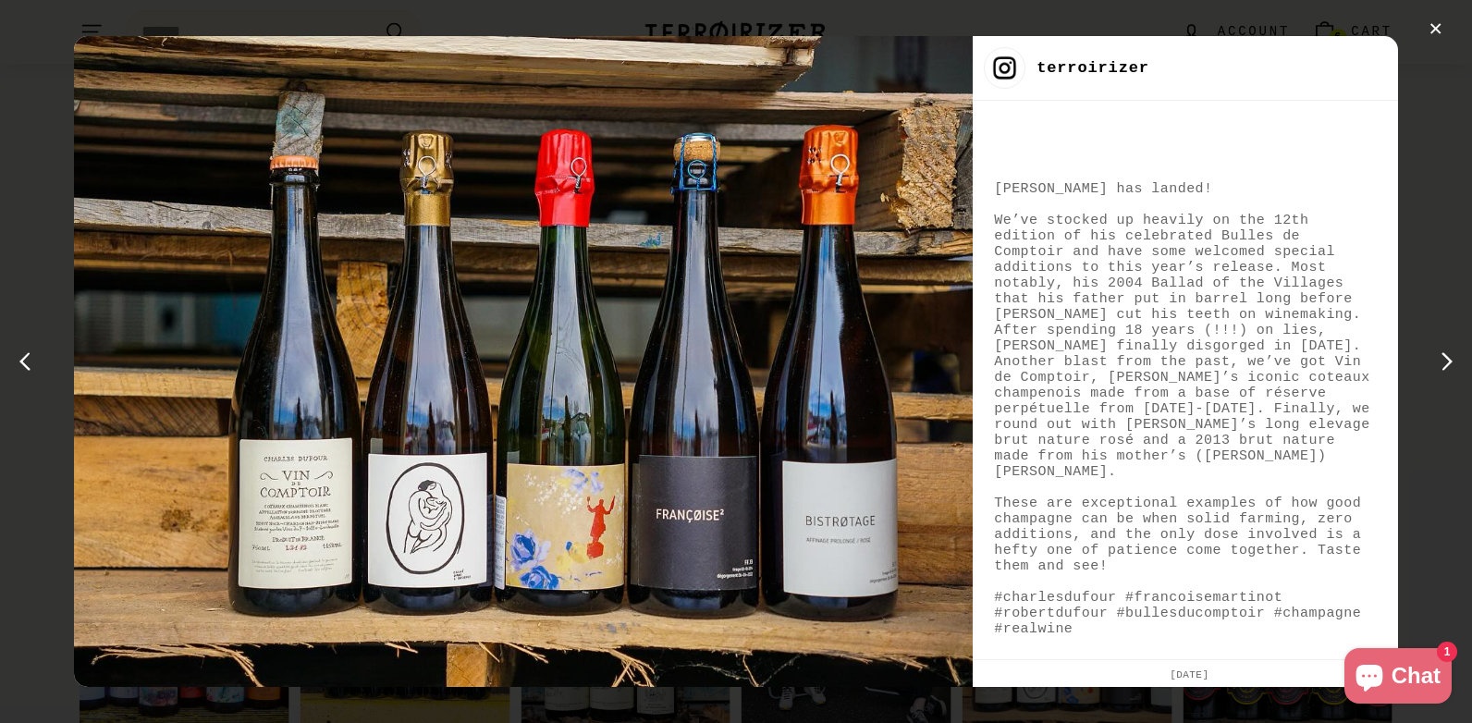
click at [1454, 348] on div "next post" at bounding box center [1443, 362] width 30 height 30
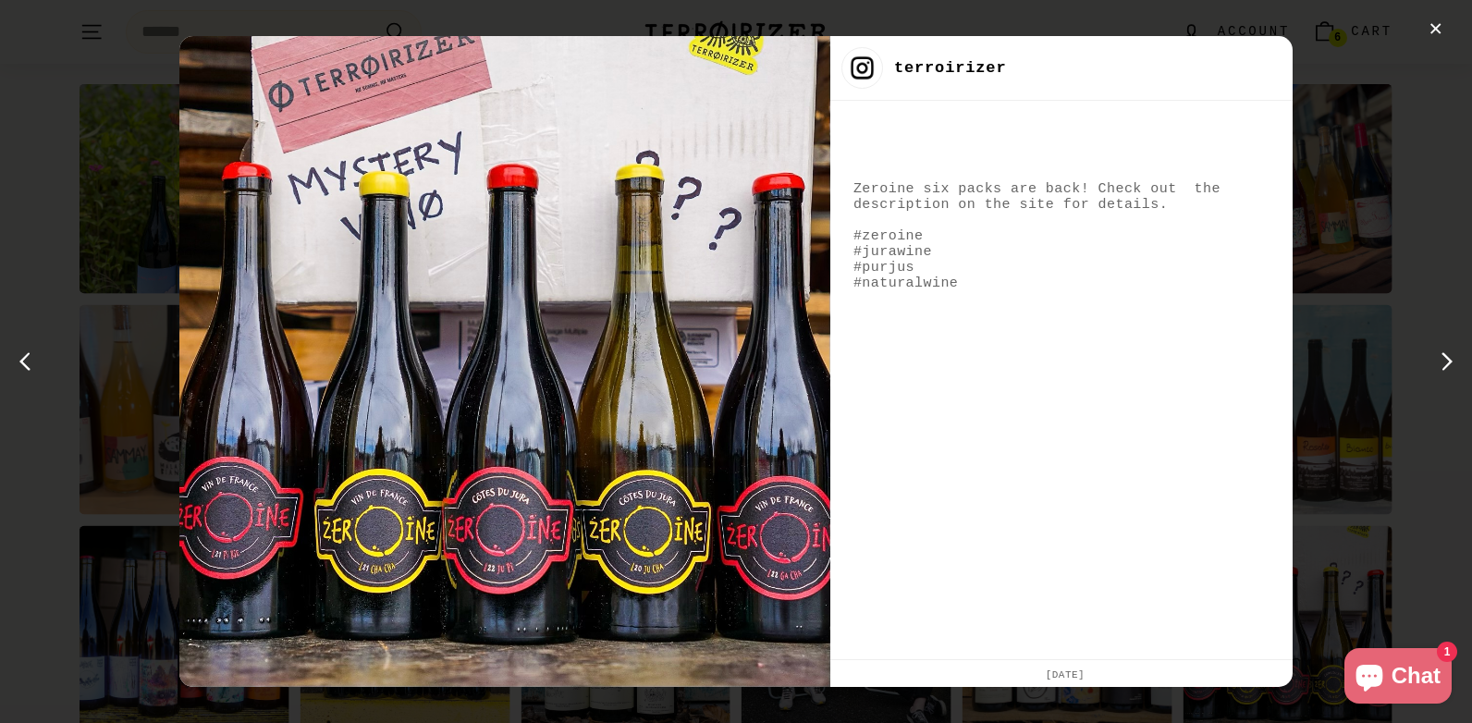
click at [1454, 348] on div "next post" at bounding box center [1443, 362] width 30 height 30
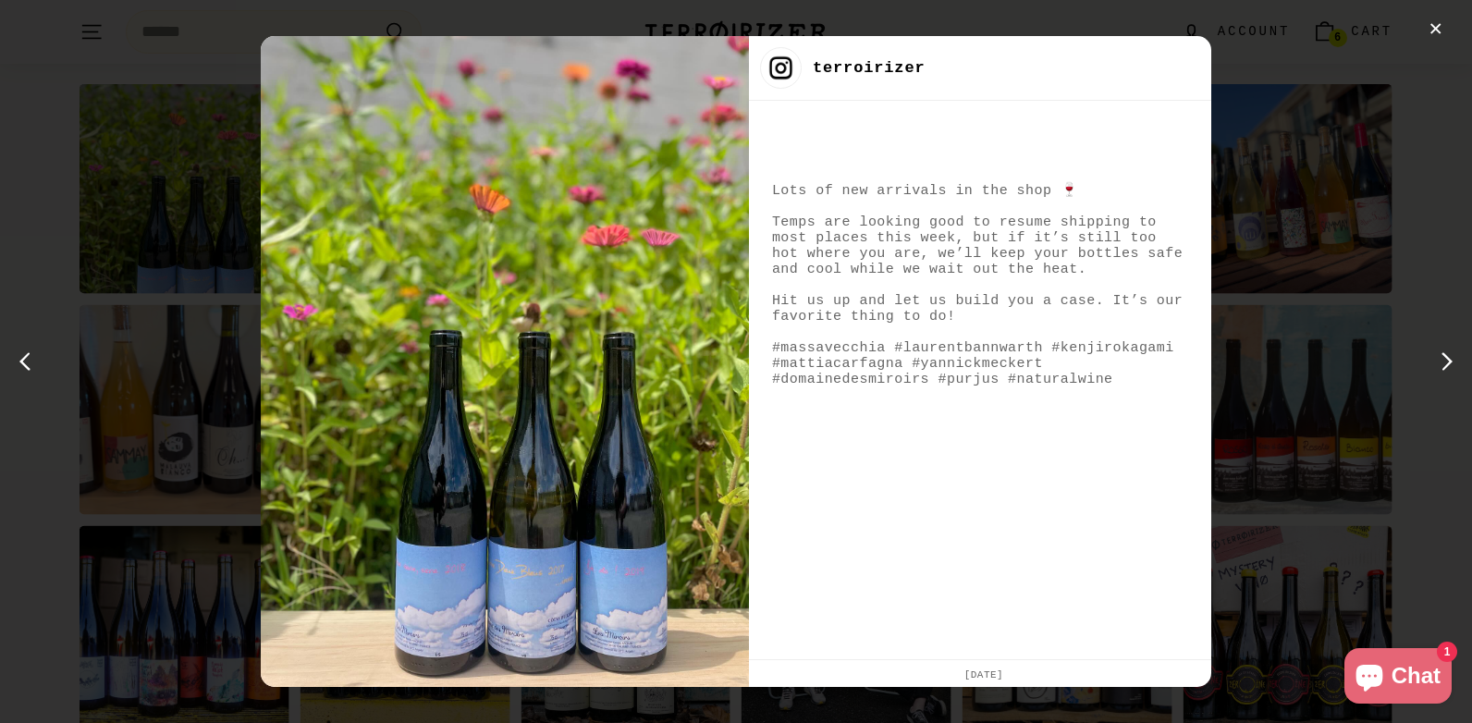
click at [1454, 348] on div "next post" at bounding box center [1443, 362] width 30 height 30
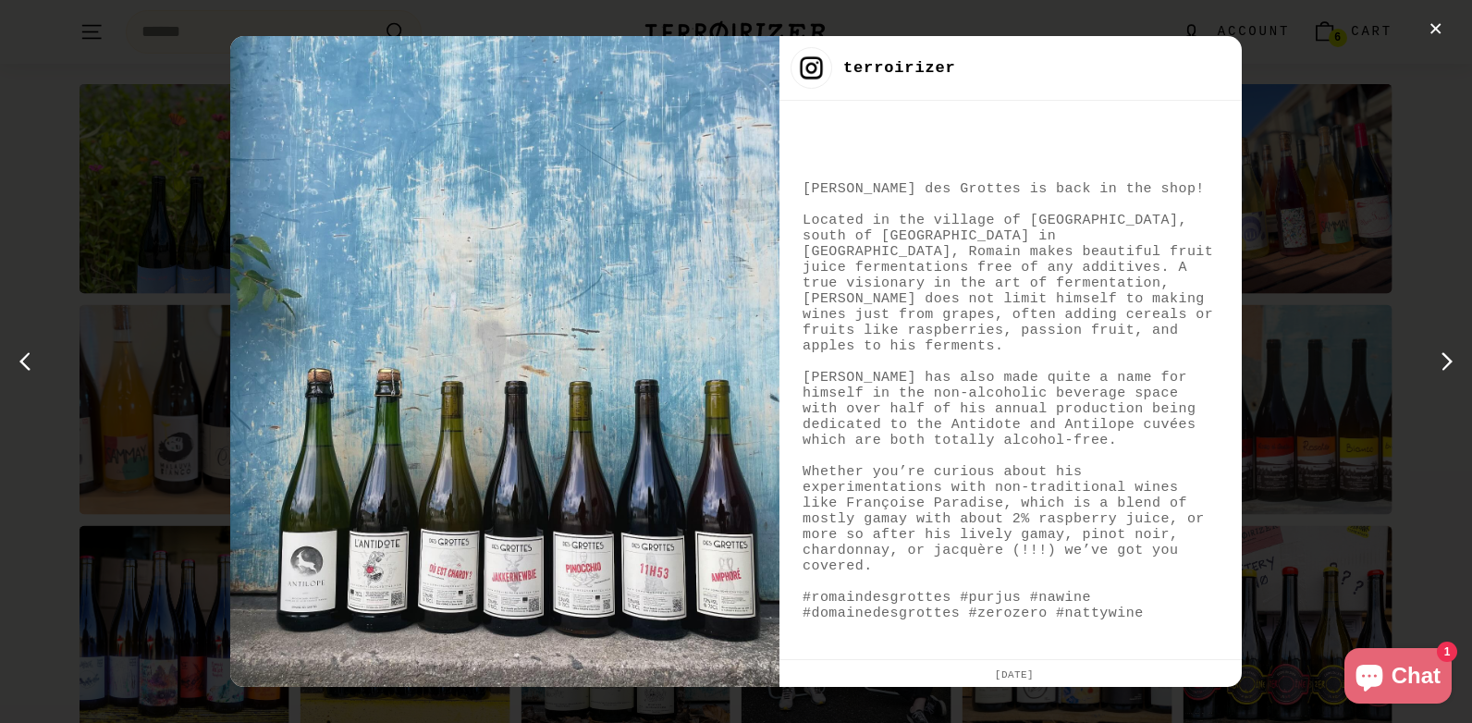
click at [1454, 348] on div "next post" at bounding box center [1443, 362] width 30 height 30
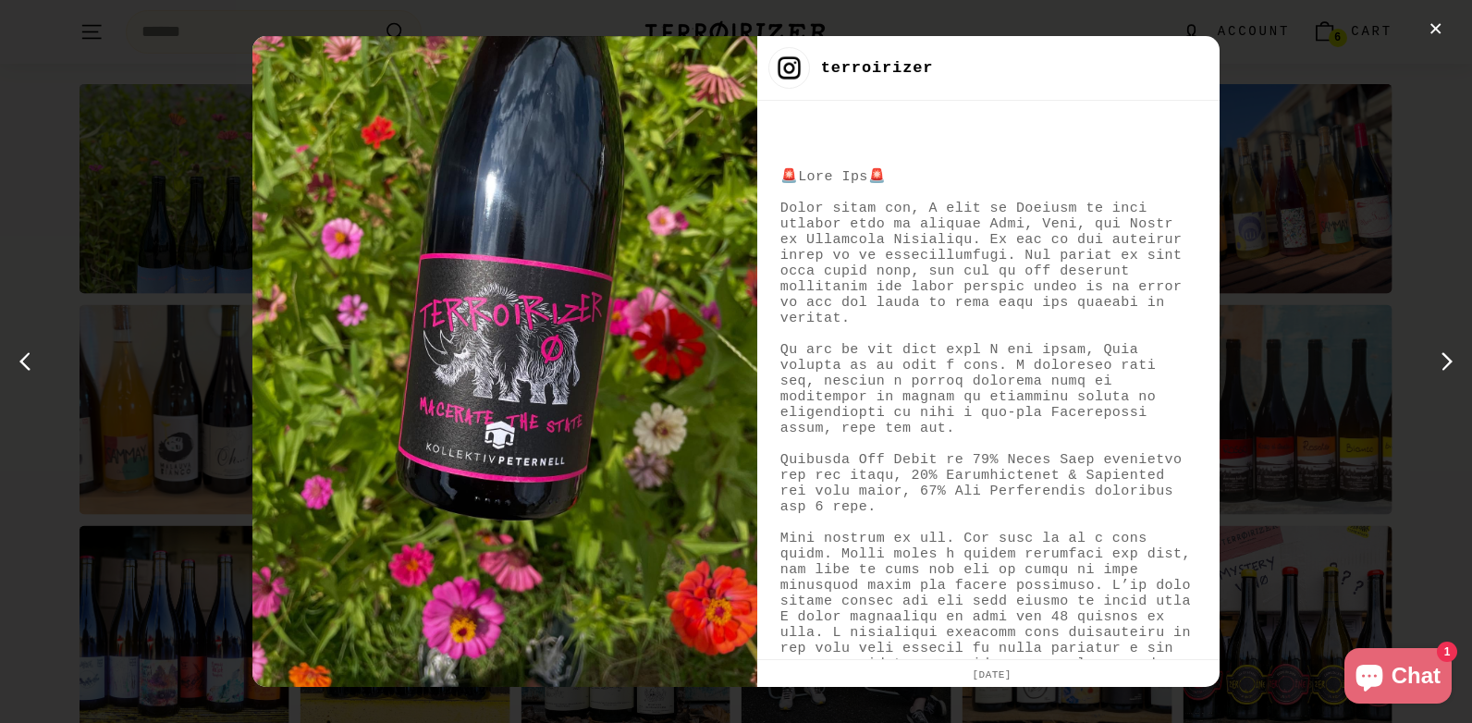
click at [1454, 348] on div "next post" at bounding box center [1443, 362] width 30 height 30
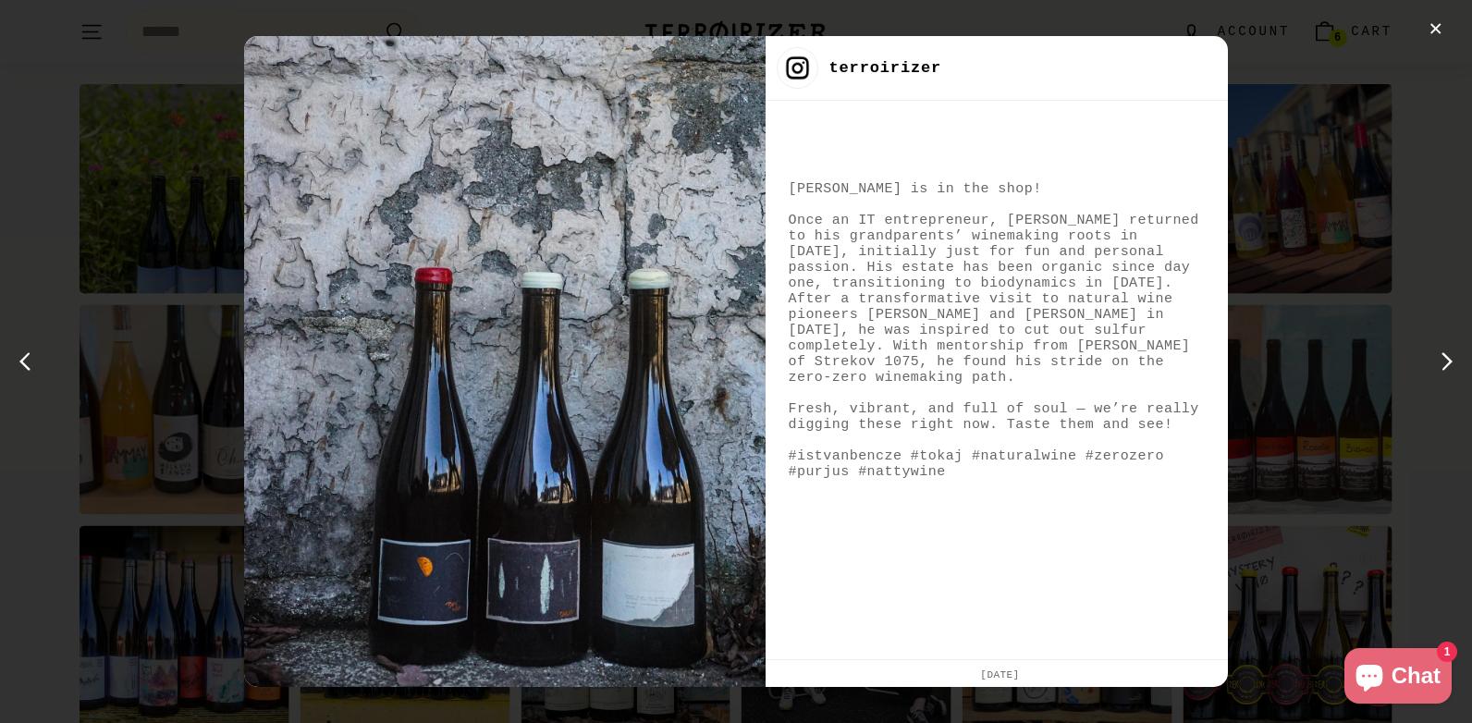
click at [1454, 348] on div "next post" at bounding box center [1443, 362] width 30 height 30
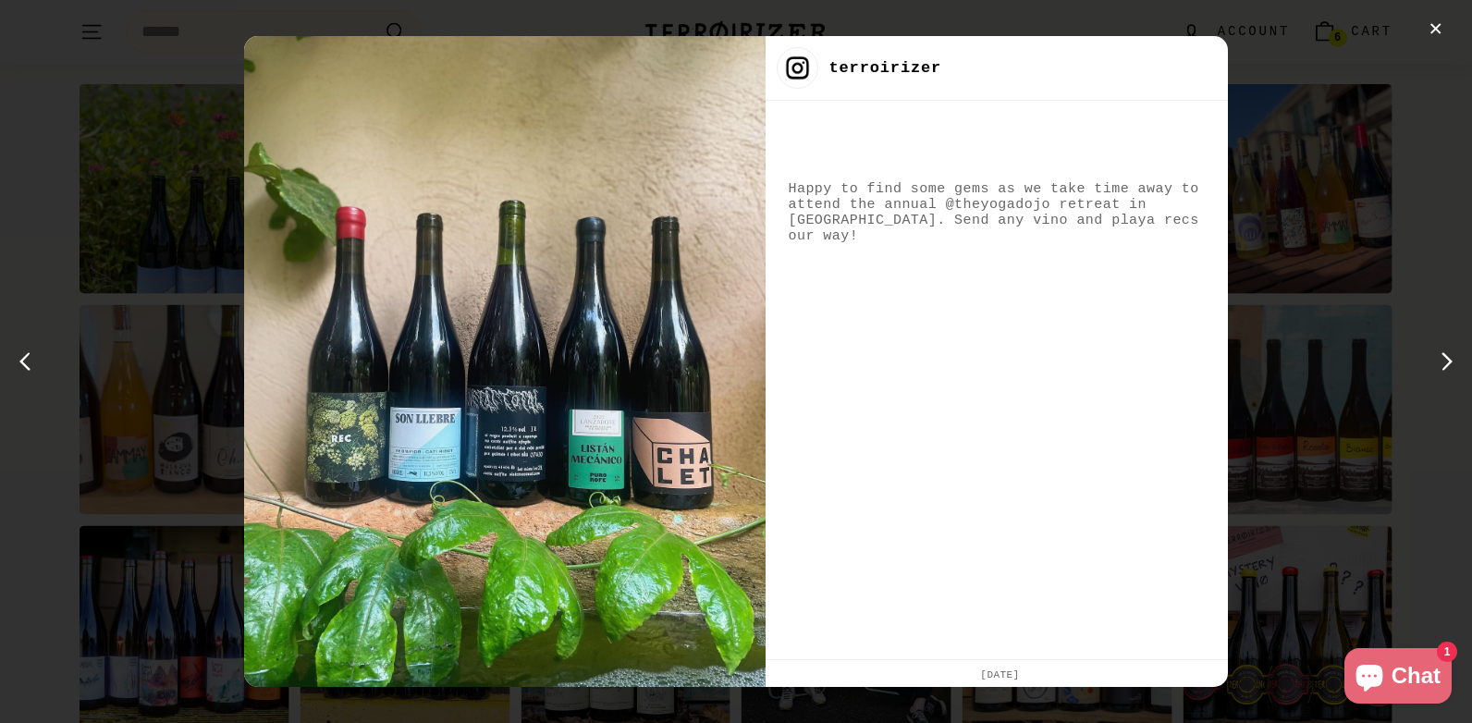
click at [1454, 348] on div "next post" at bounding box center [1443, 362] width 30 height 30
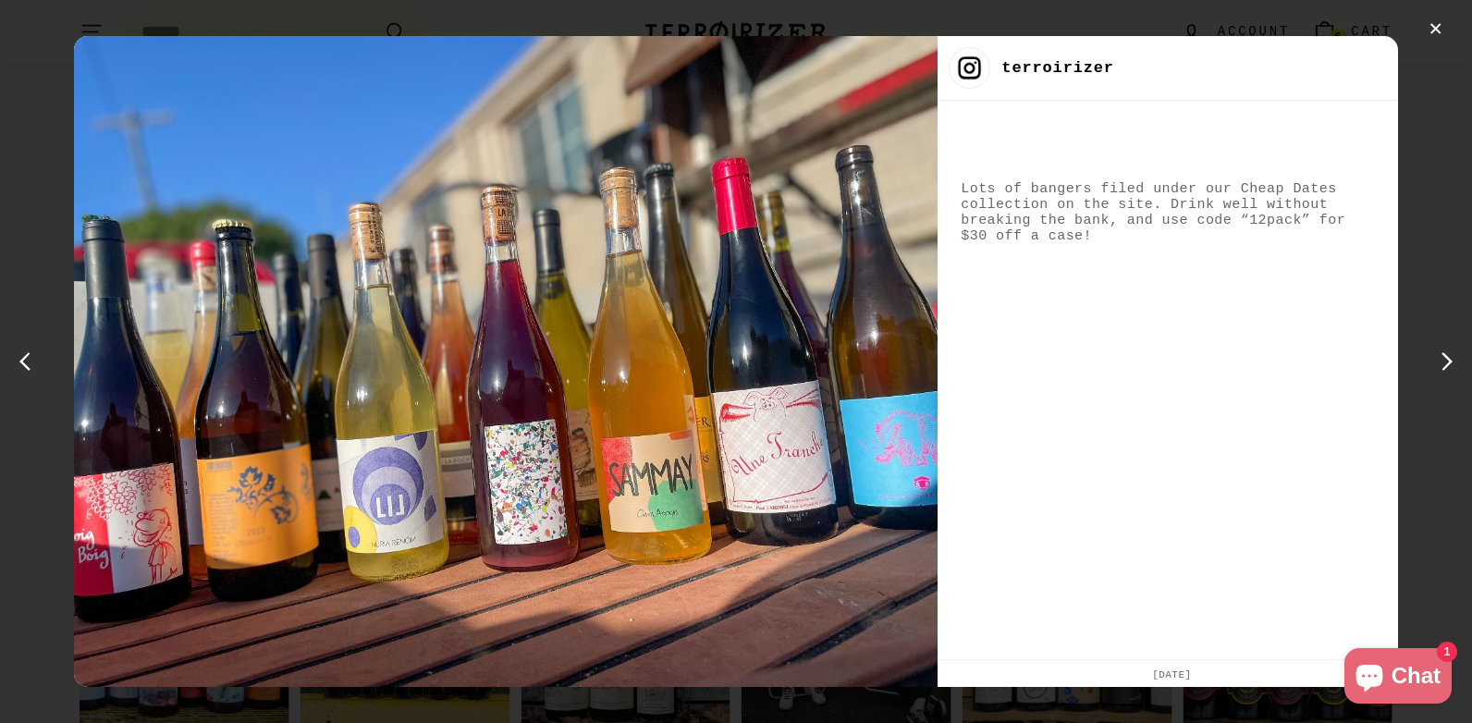
click at [1454, 348] on div "next post" at bounding box center [1443, 362] width 30 height 30
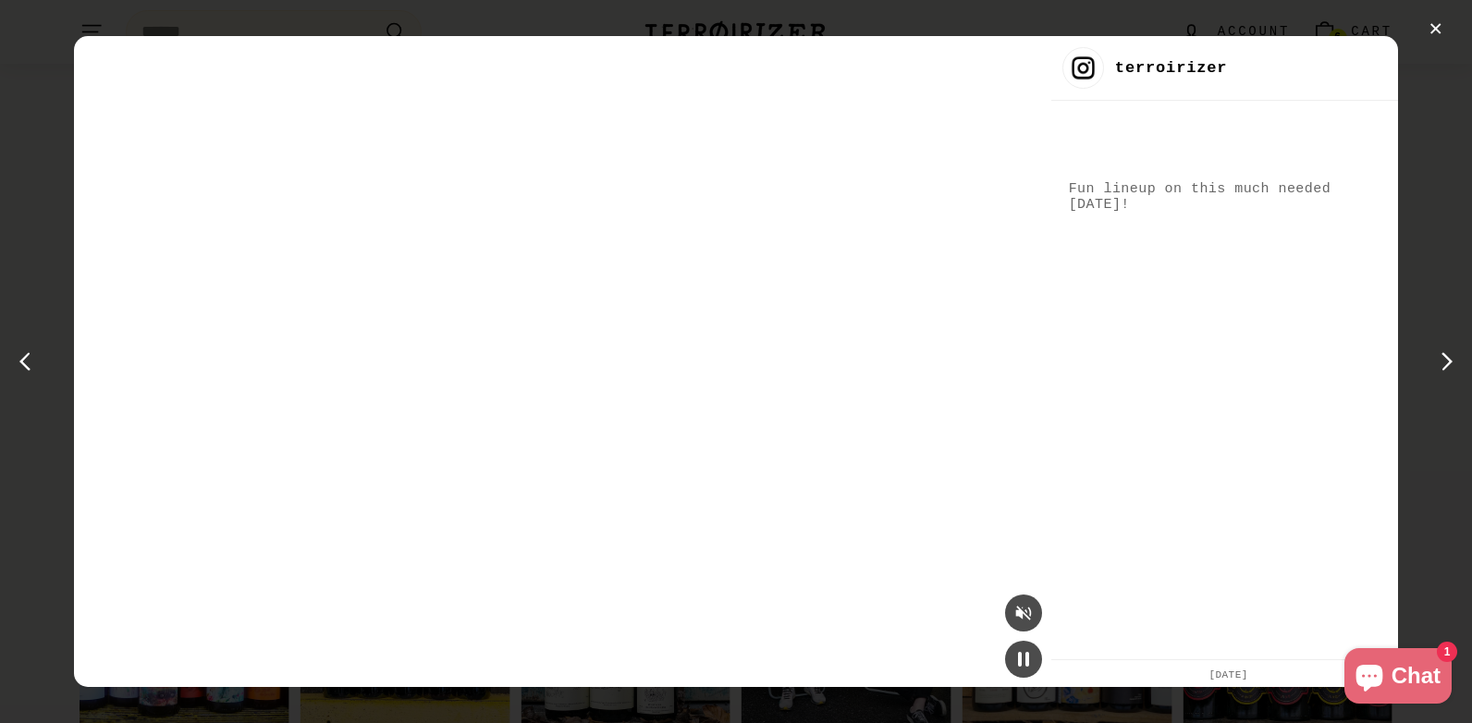
click at [1454, 348] on div "next post" at bounding box center [1443, 362] width 30 height 30
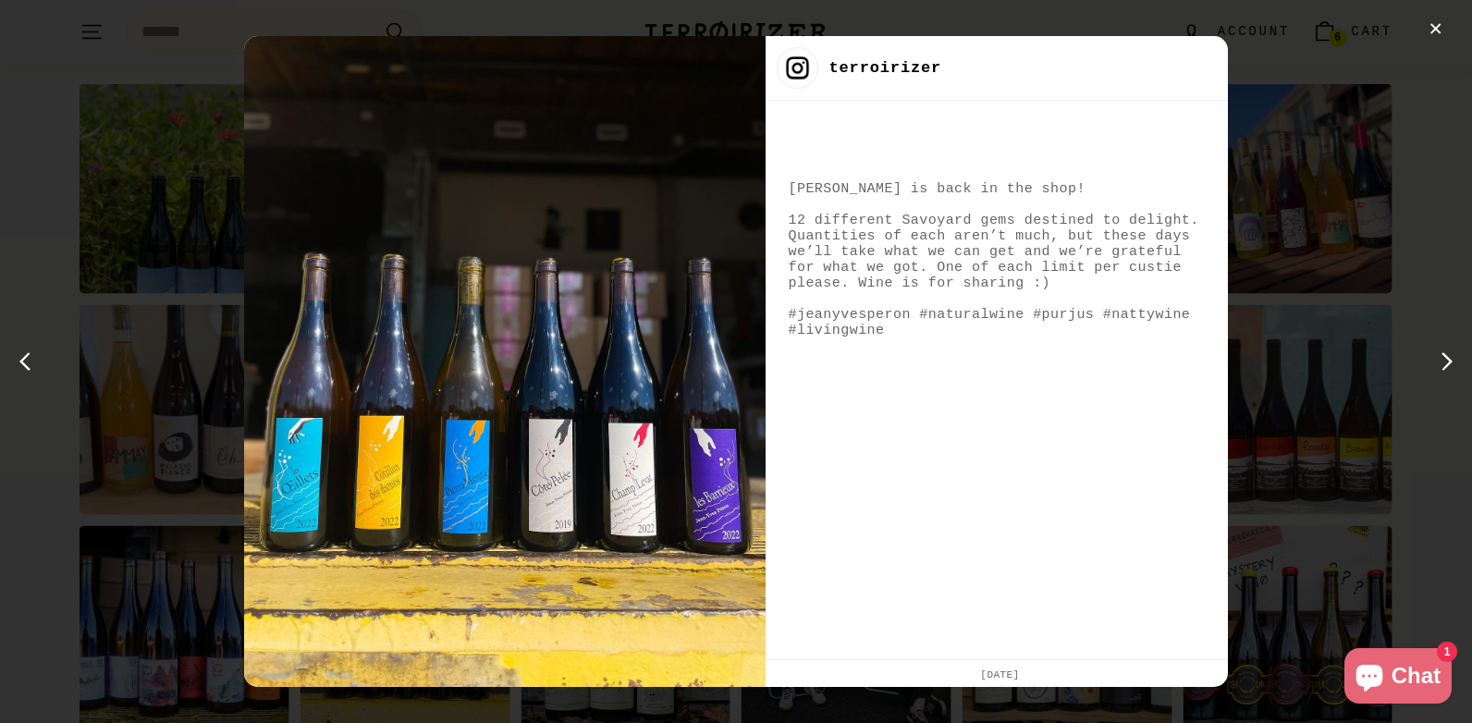
click at [1454, 348] on div "next post" at bounding box center [1443, 362] width 30 height 30
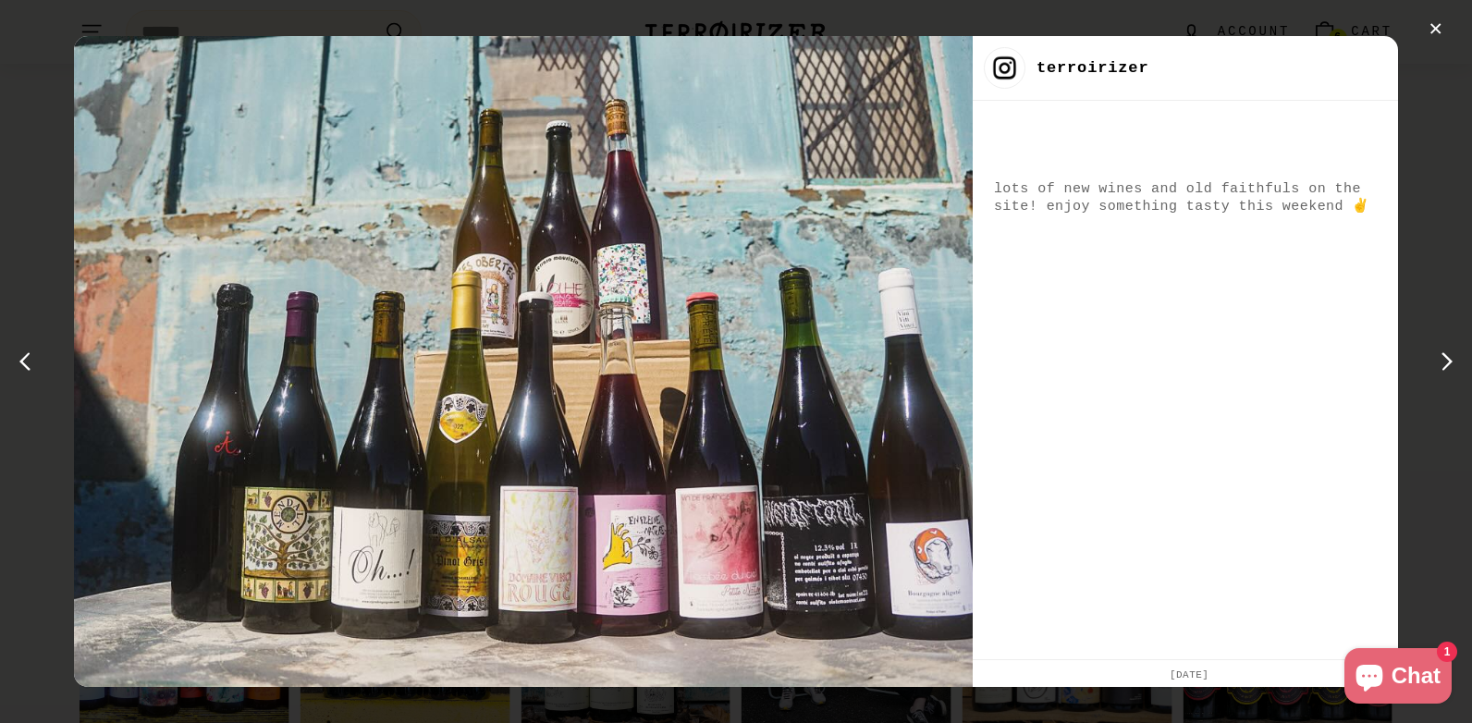
click at [1454, 348] on div "next post" at bounding box center [1443, 362] width 30 height 30
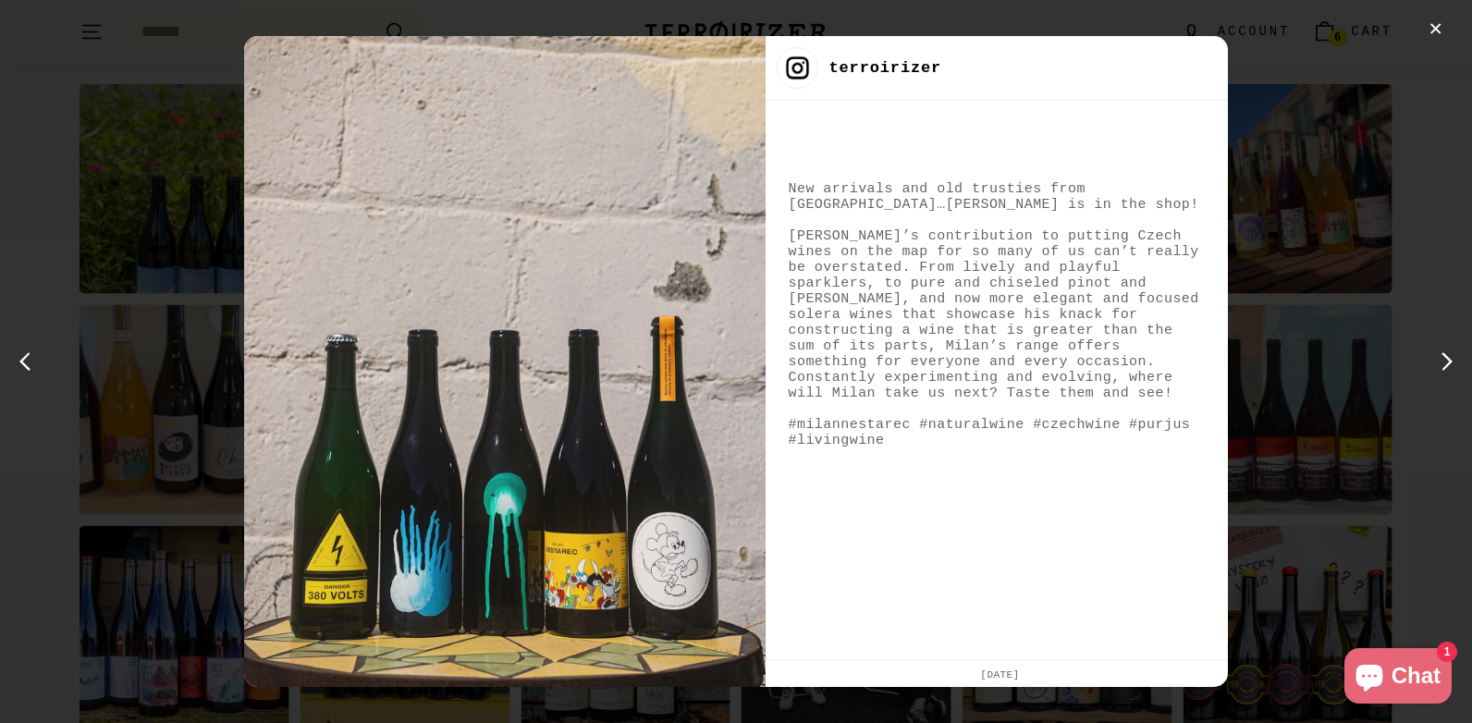
click at [1454, 348] on div "next post" at bounding box center [1443, 362] width 30 height 30
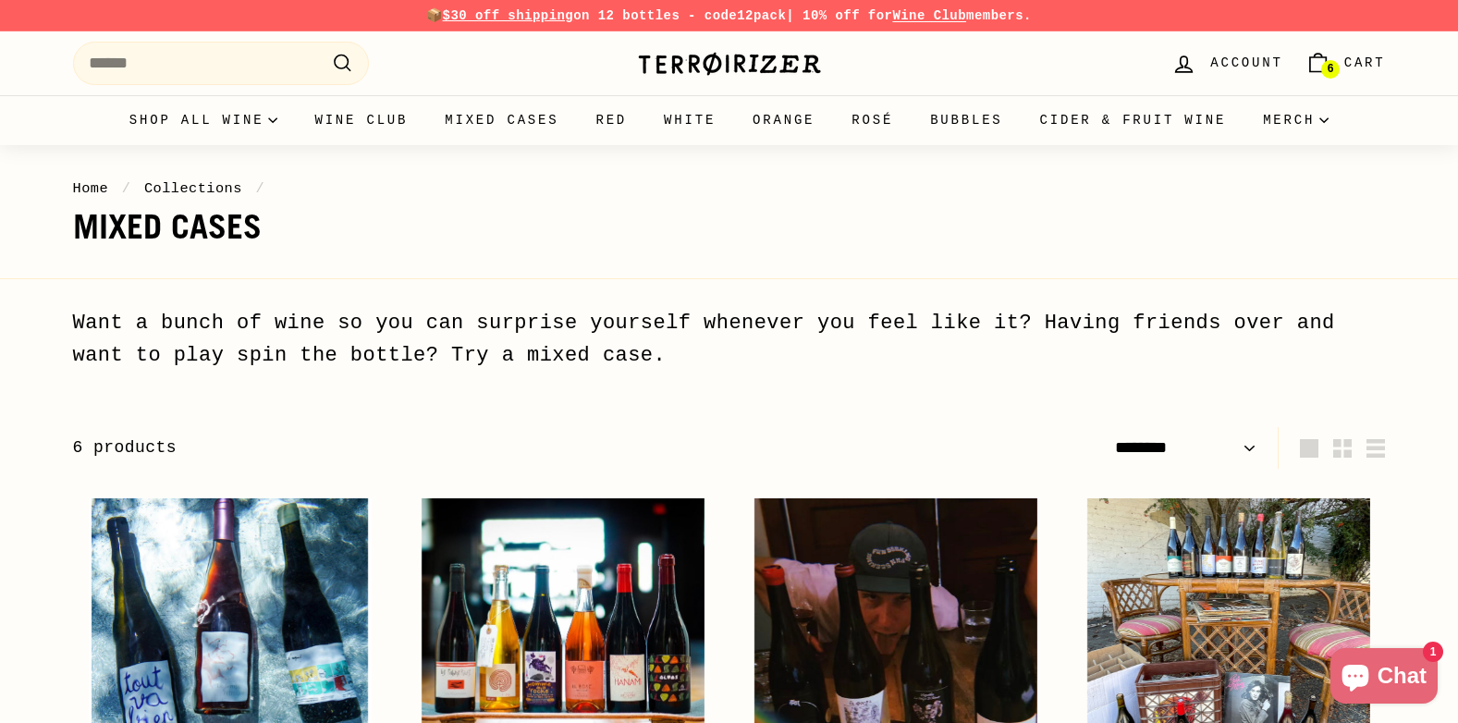
select select "******"
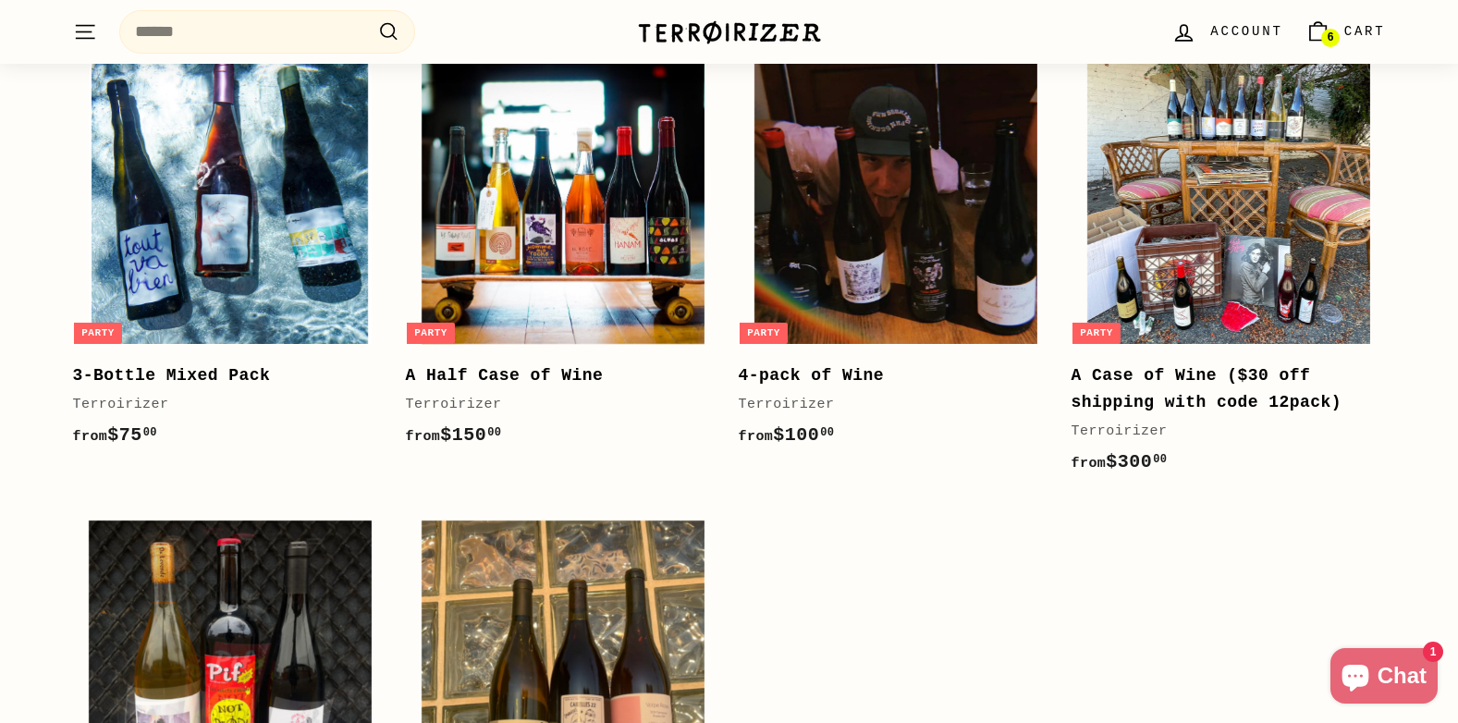
scroll to position [370, 0]
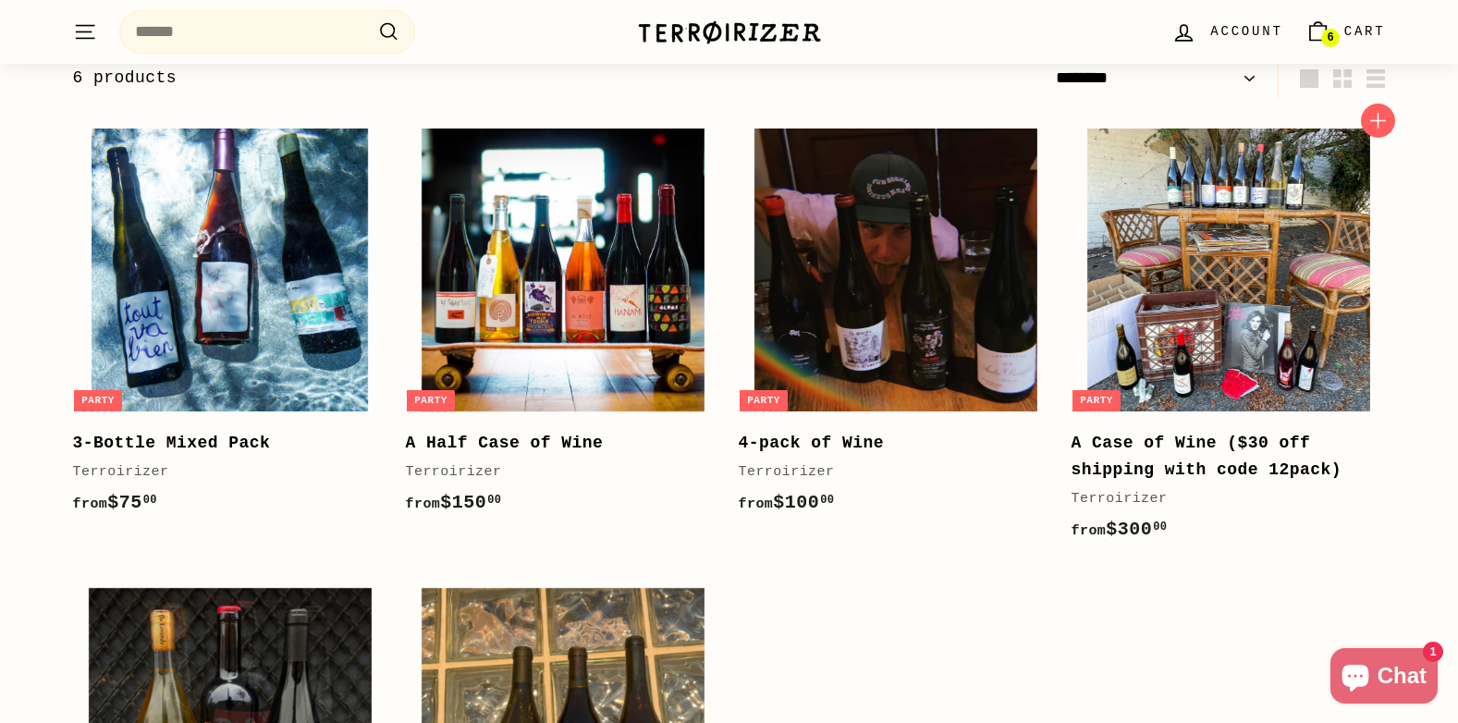
click at [1162, 450] on b "A Case of Wine ($30 off shipping with code 12pack)" at bounding box center [1206, 456] width 271 height 45
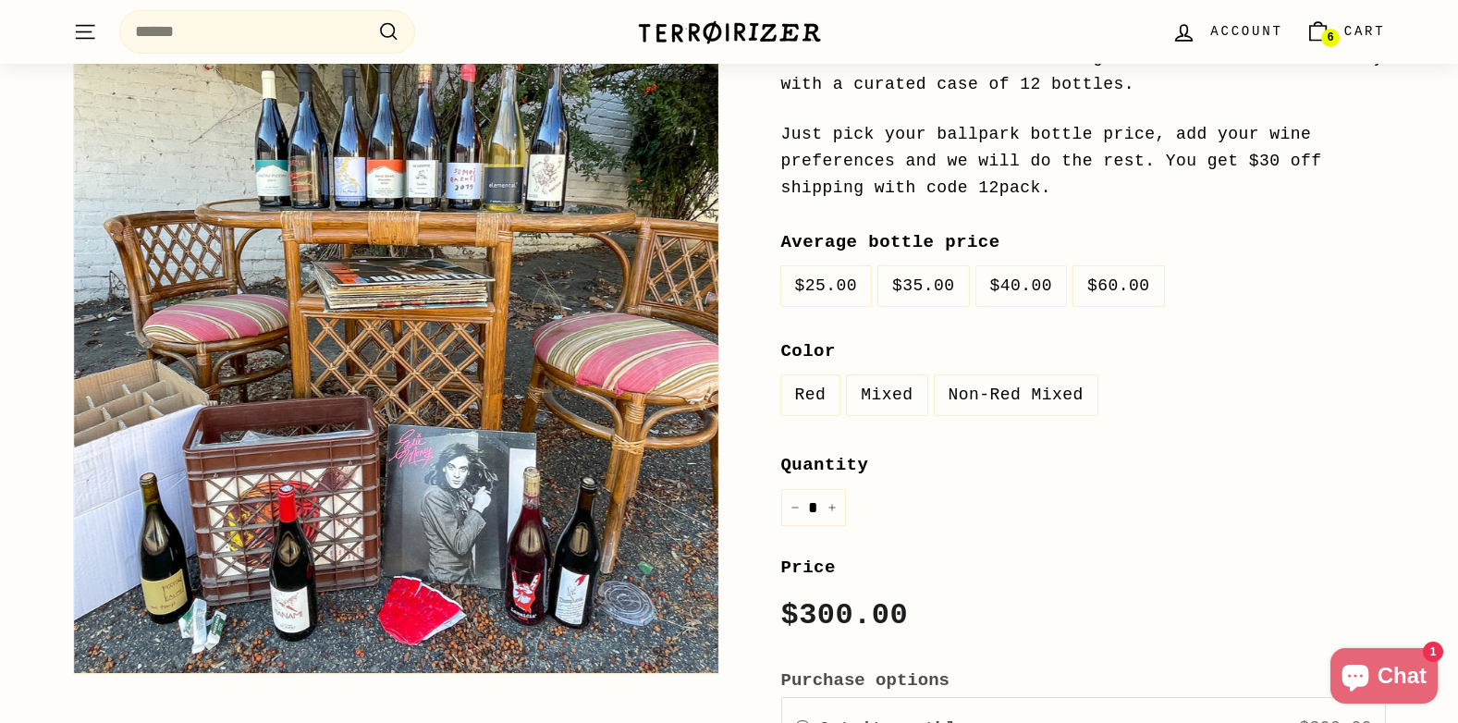
scroll to position [462, 0]
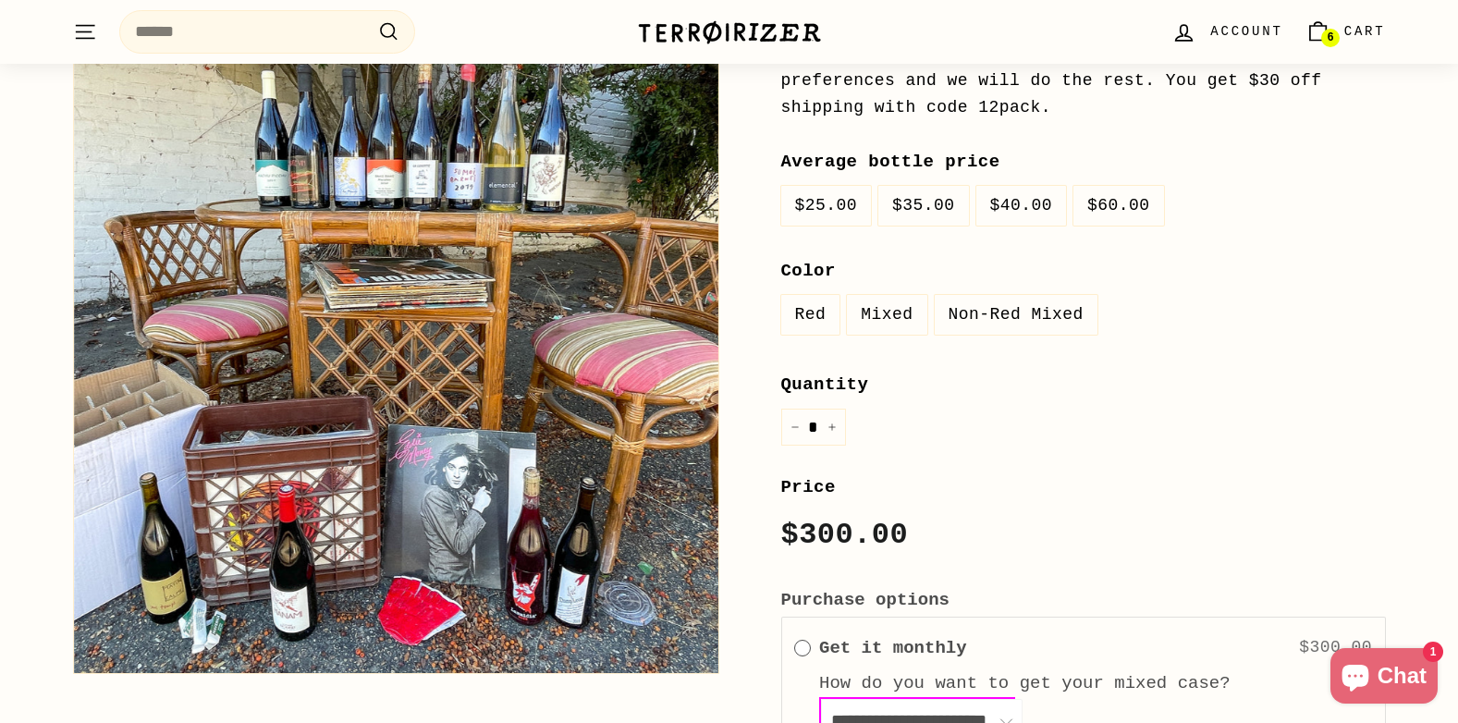
click at [904, 315] on label "Mixed" at bounding box center [886, 315] width 79 height 40
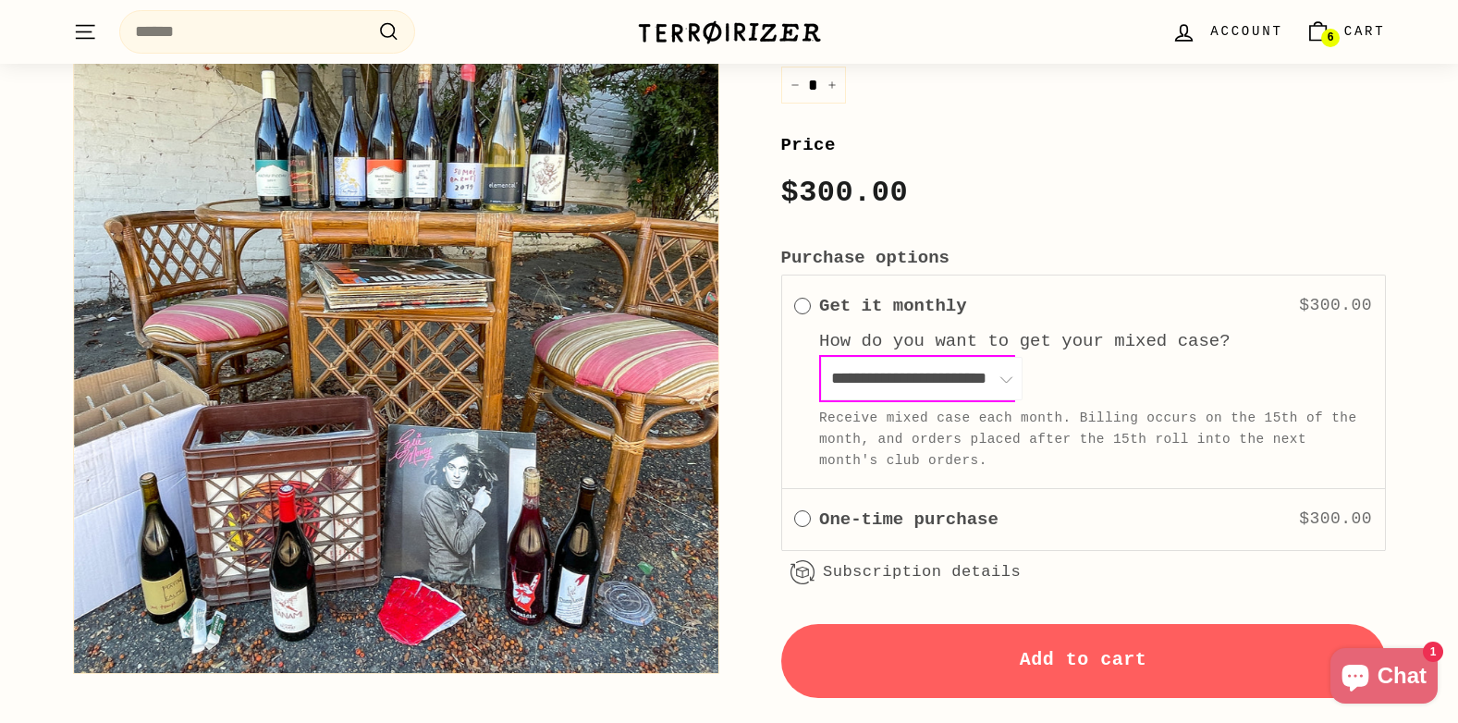
scroll to position [832, 0]
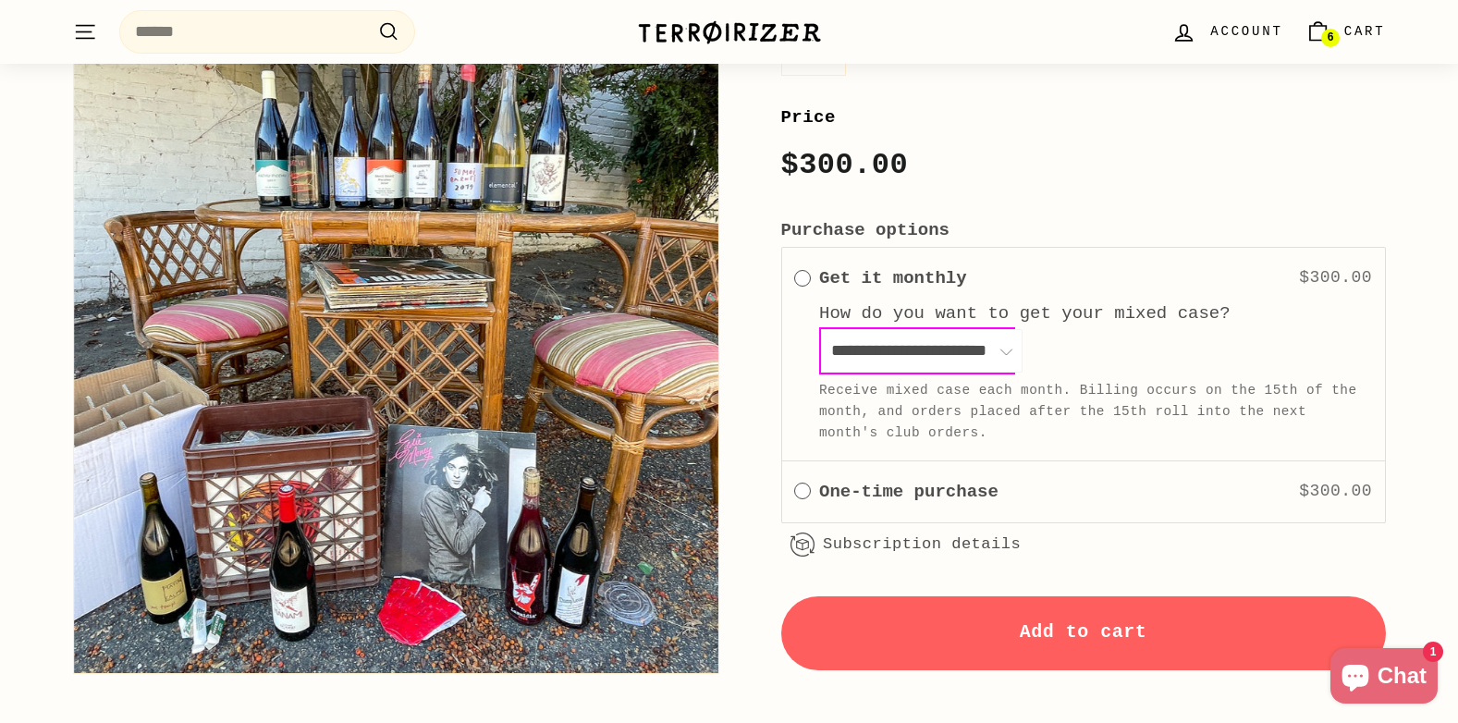
click at [798, 493] on span "One time" at bounding box center [802, 491] width 17 height 17
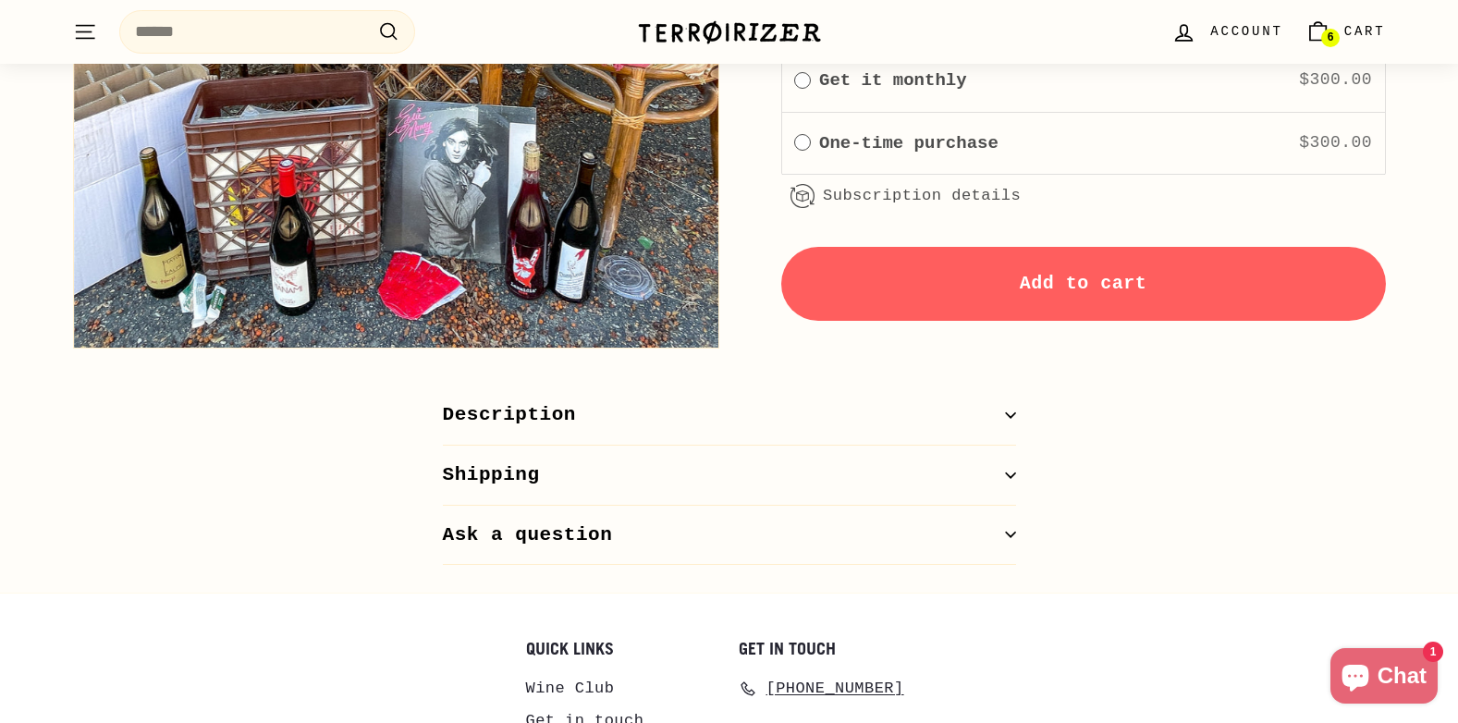
scroll to position [1109, 0]
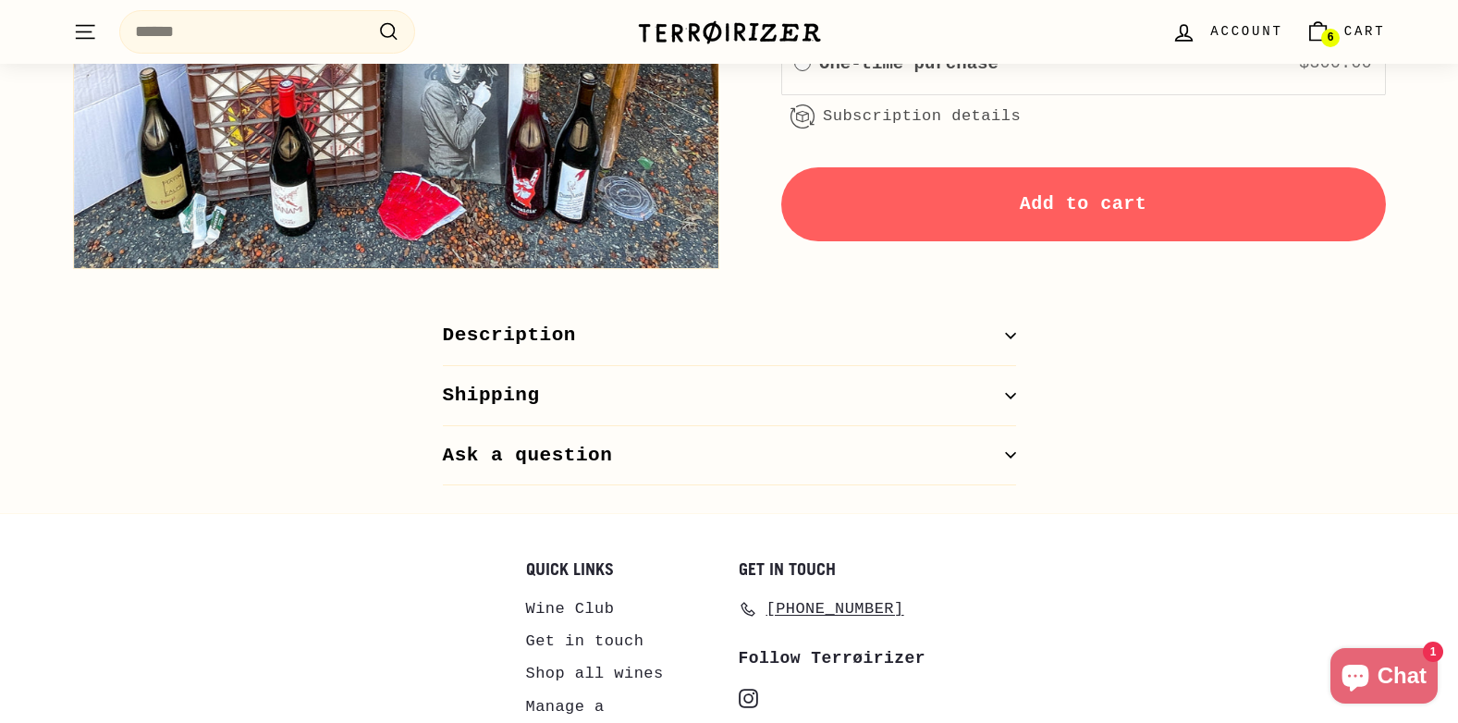
click at [1012, 399] on button "Shipping" at bounding box center [729, 396] width 573 height 60
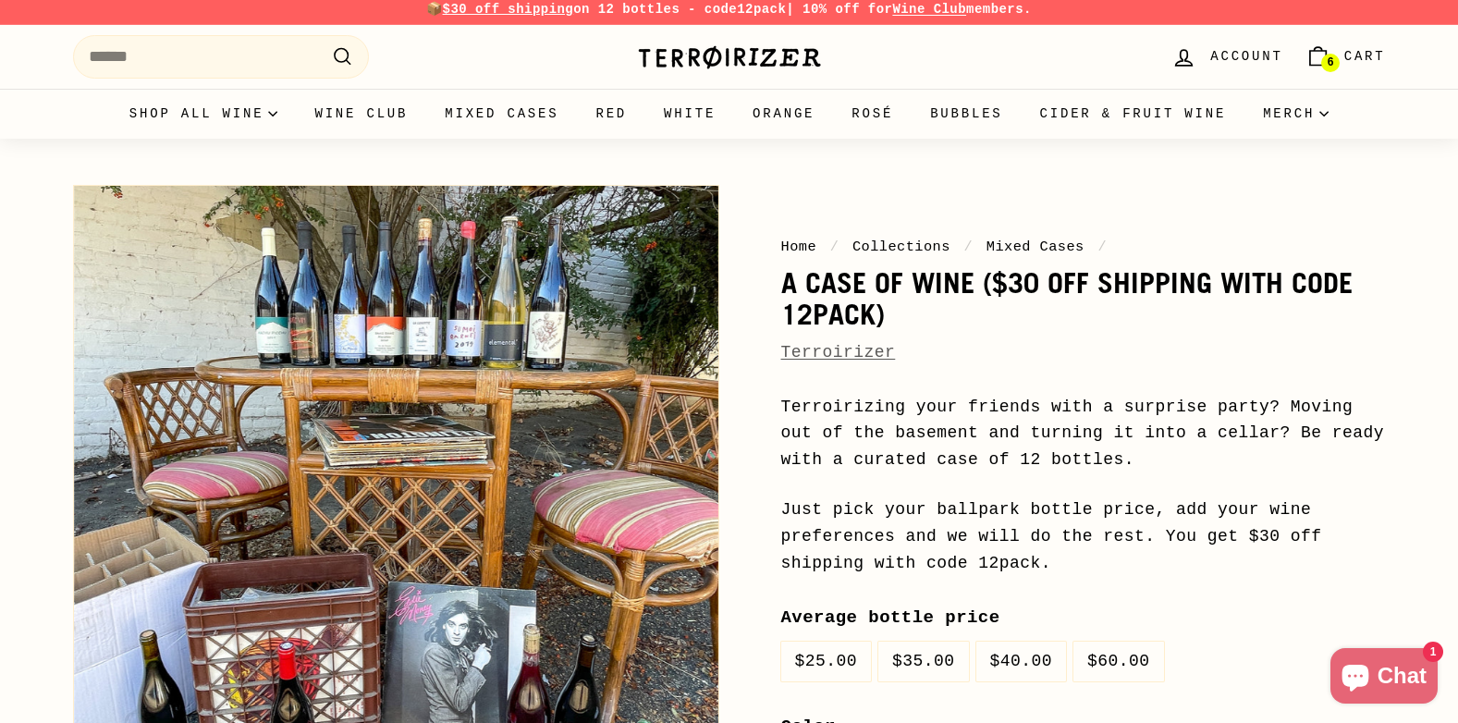
scroll to position [0, 0]
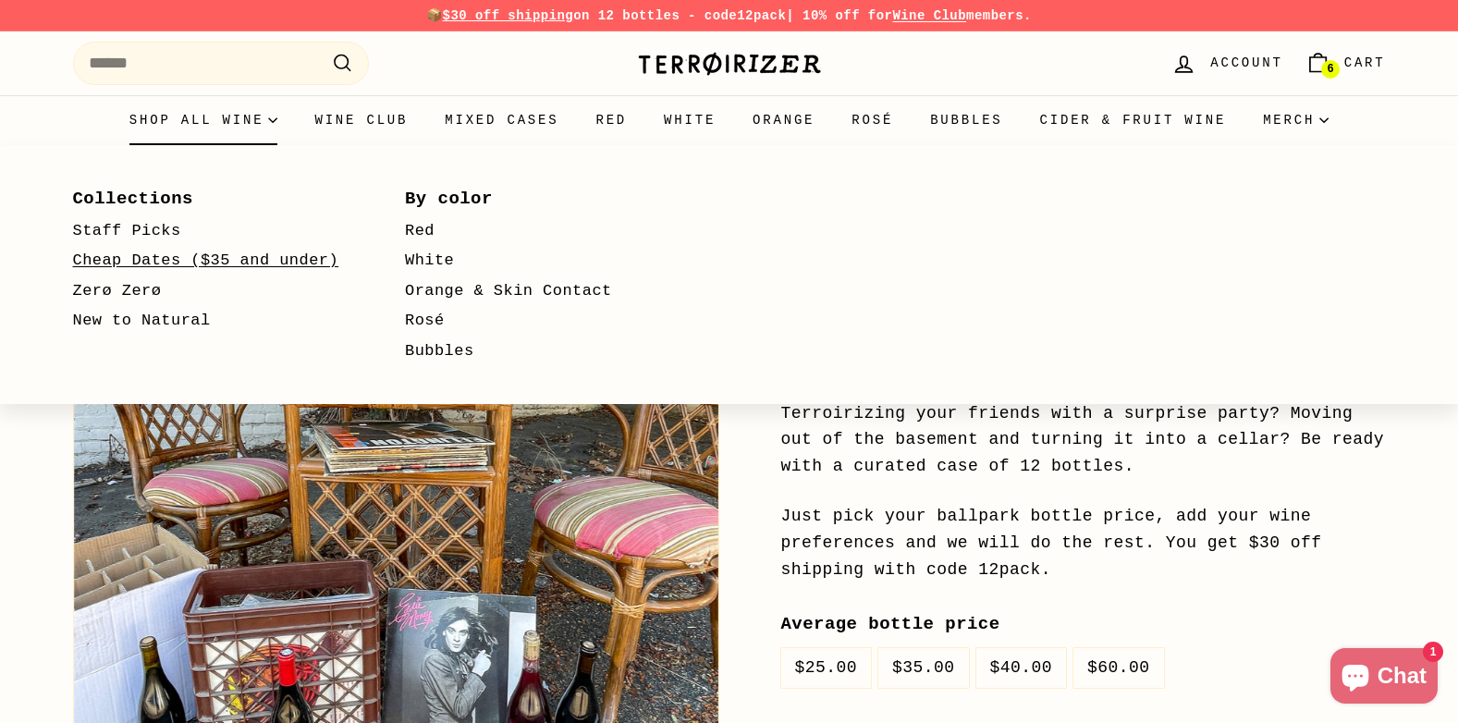
click at [103, 263] on link "Cheap Dates ($35 and under)" at bounding box center [212, 261] width 279 height 31
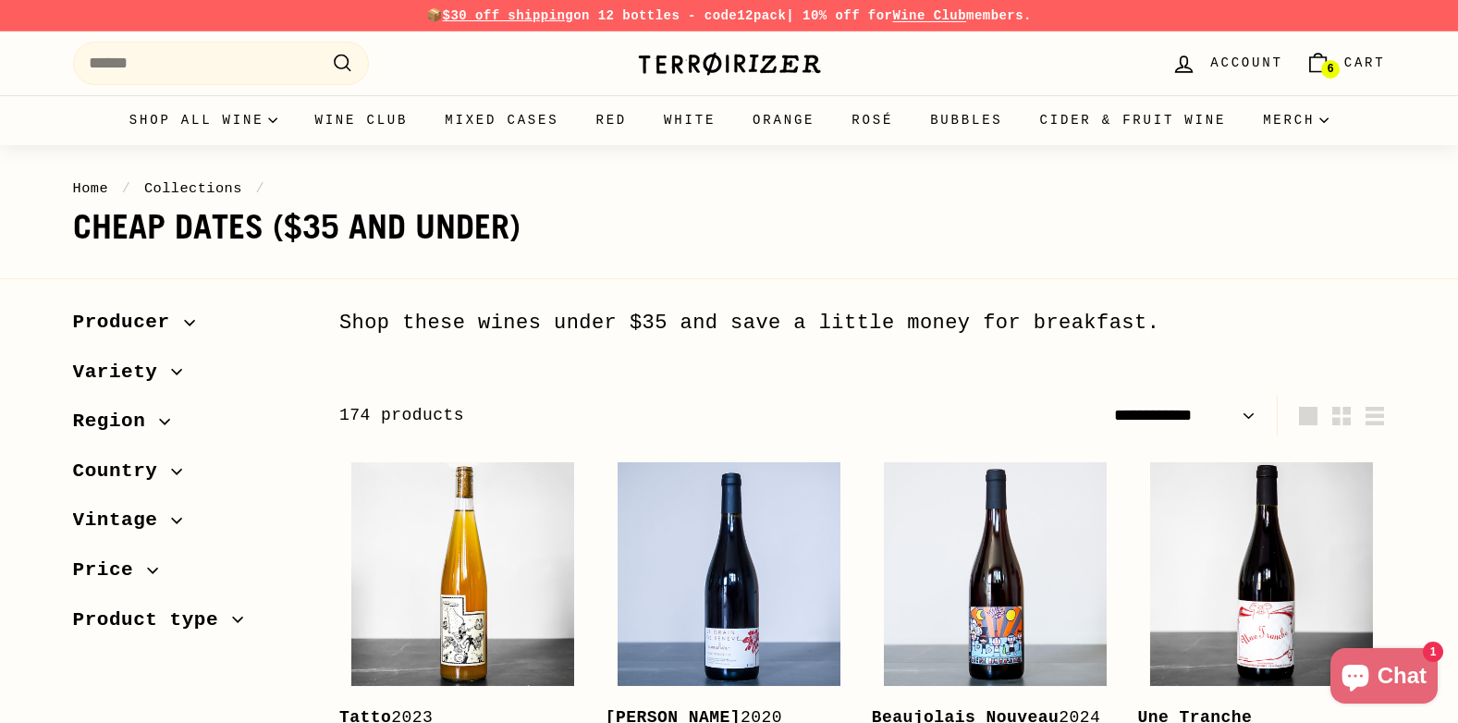
select select "**********"
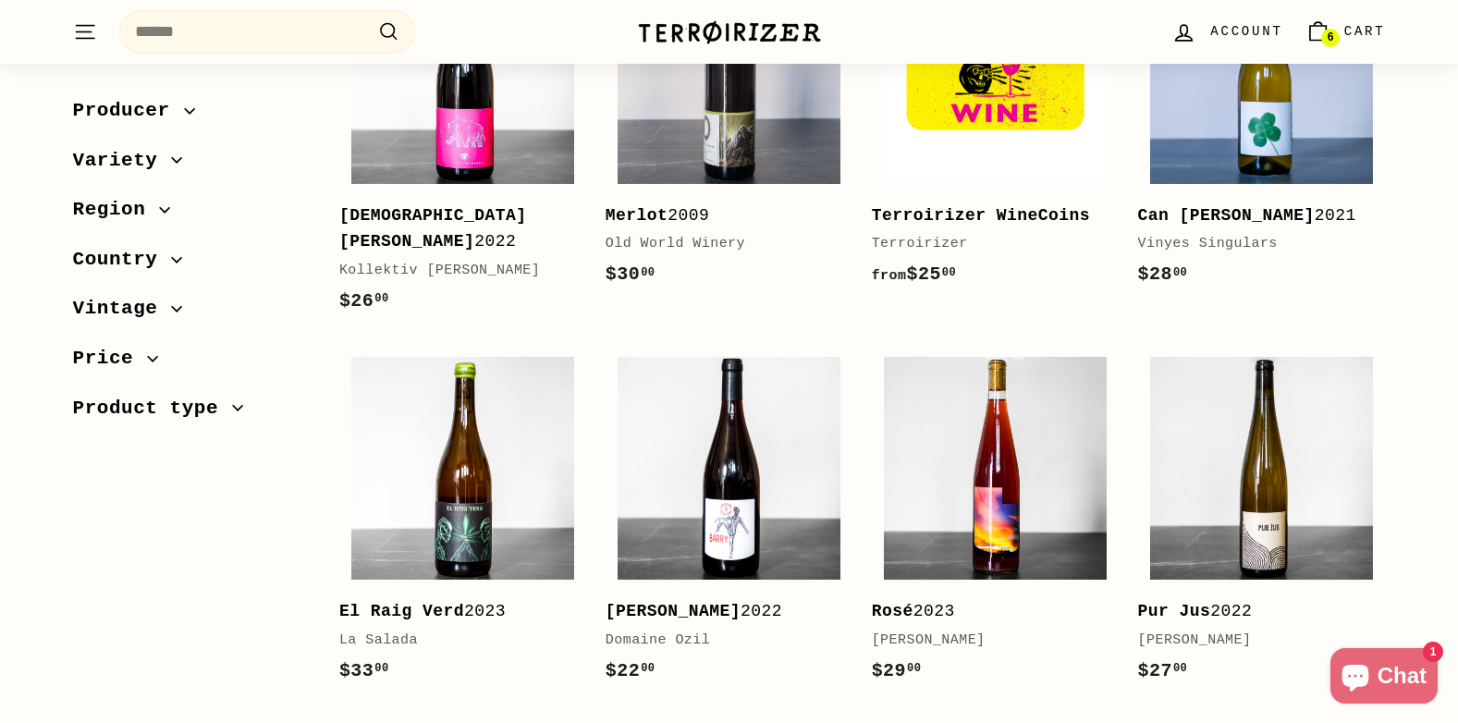
scroll to position [1294, 0]
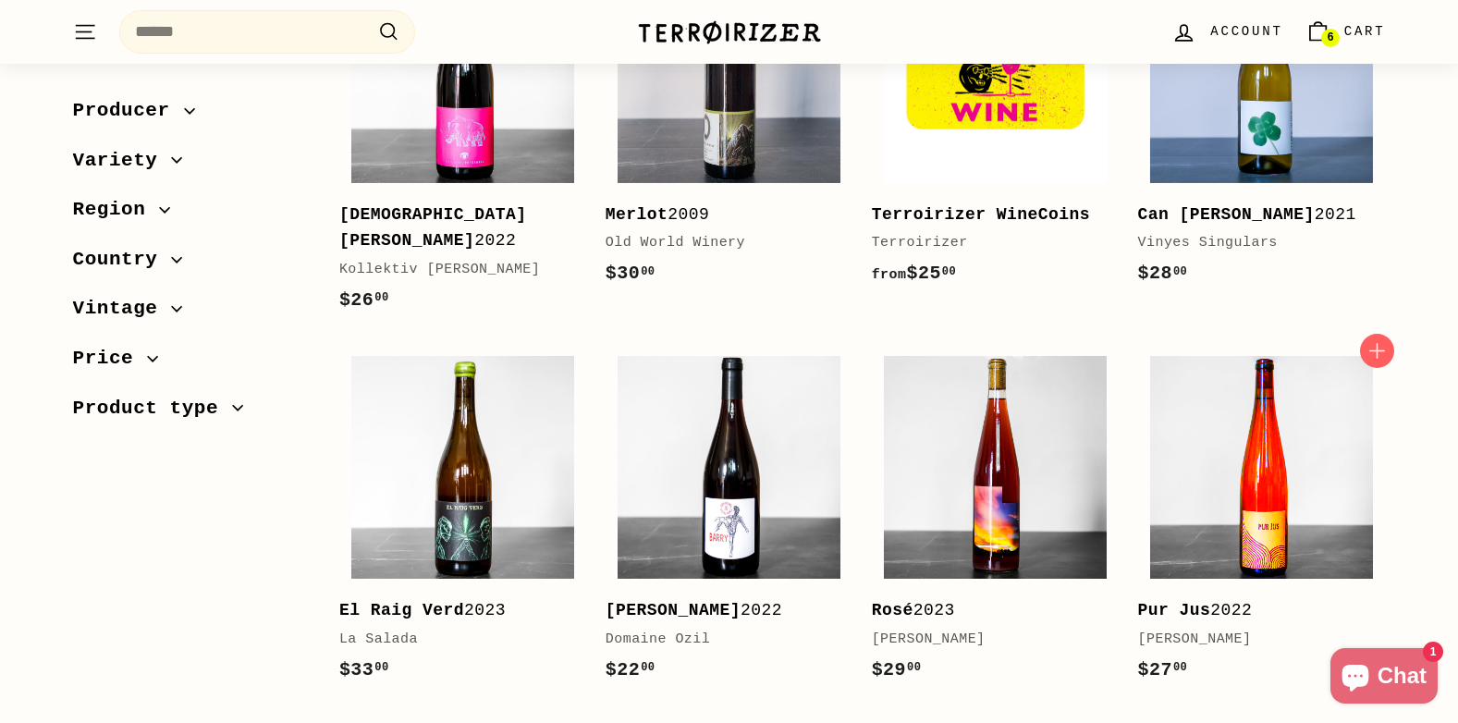
click at [1276, 518] on img at bounding box center [1261, 467] width 223 height 223
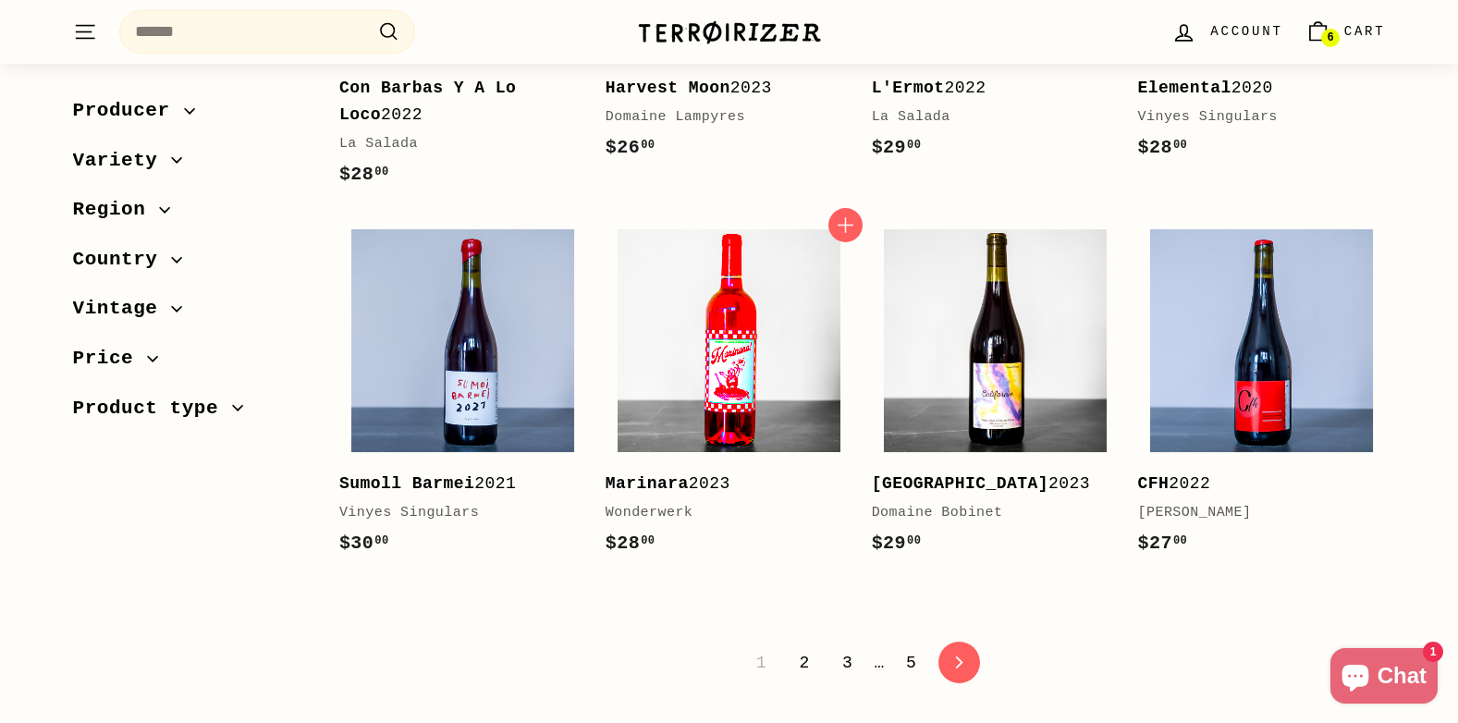
scroll to position [3882, 0]
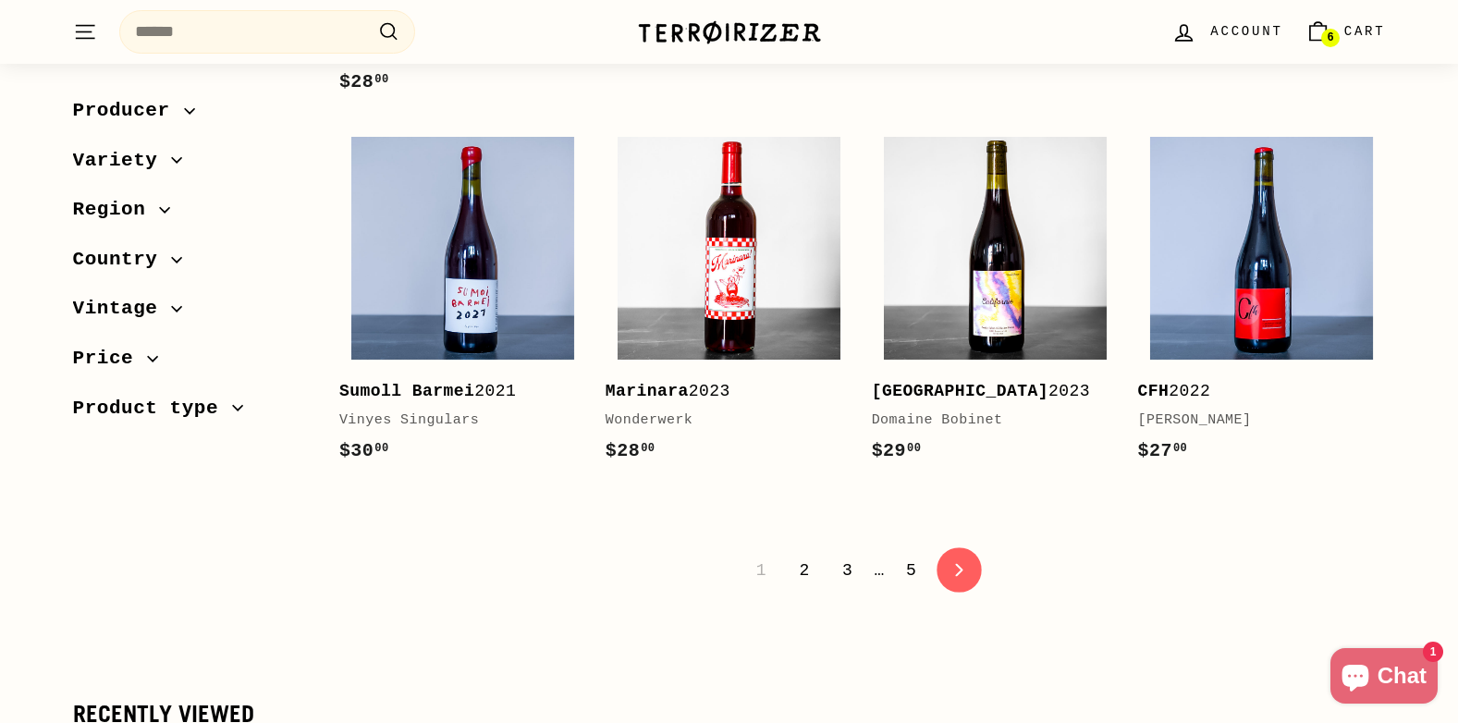
click at [952, 564] on icon "icon-chevron" at bounding box center [958, 570] width 13 height 13
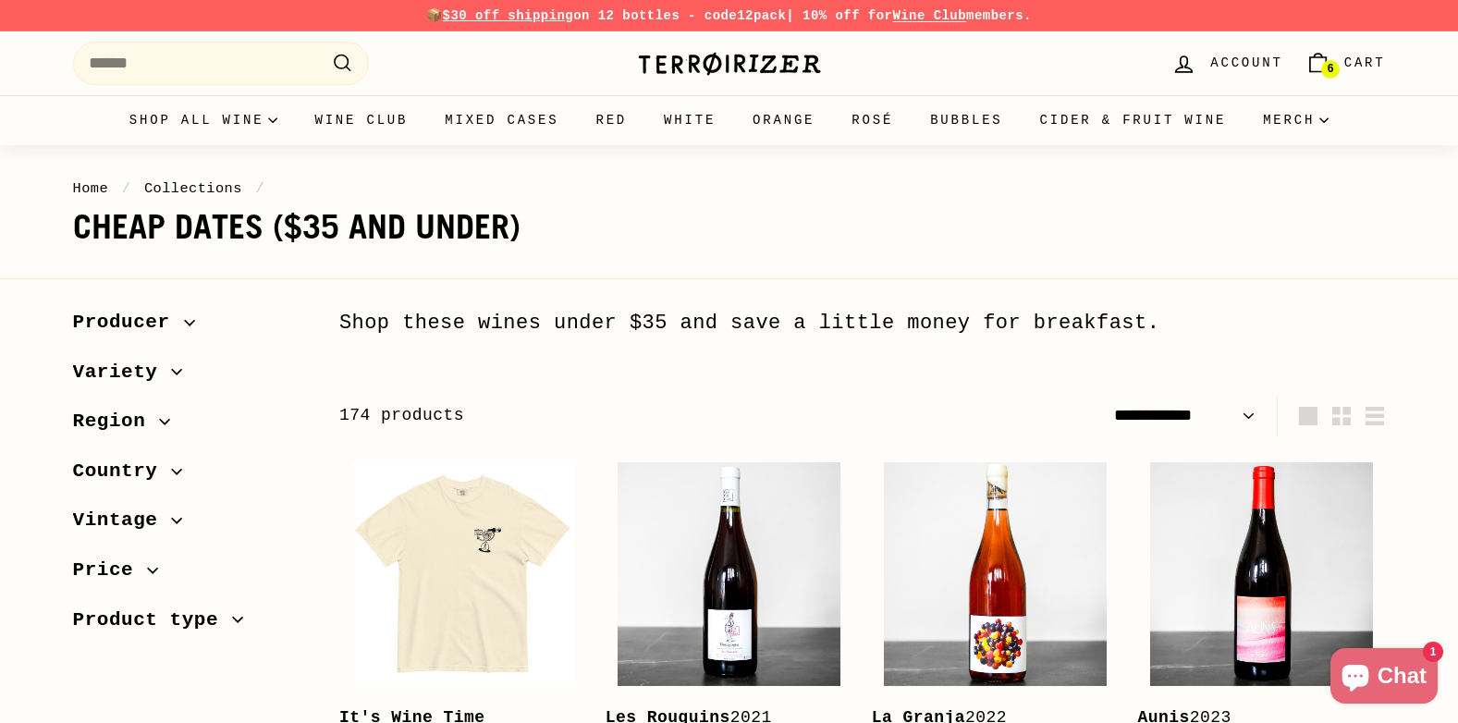
select select "**********"
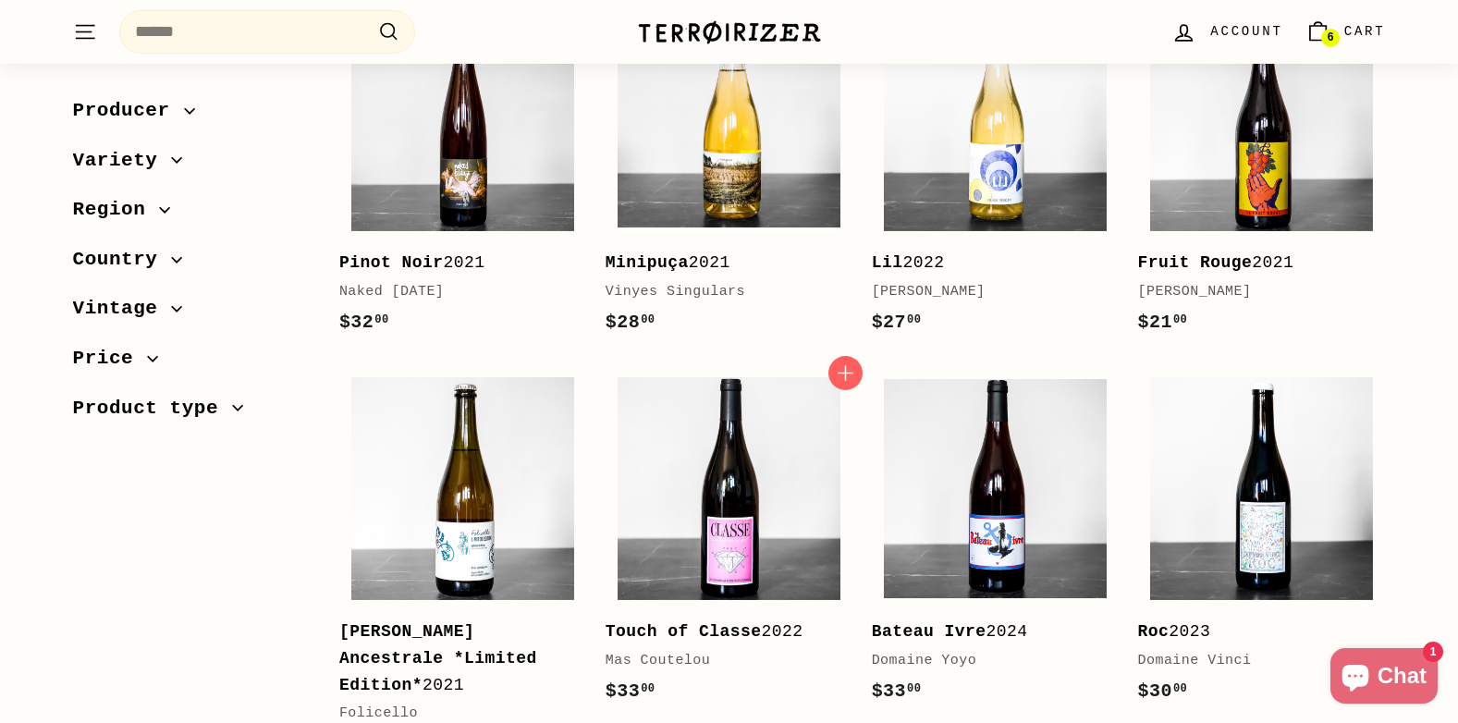
scroll to position [3697, 0]
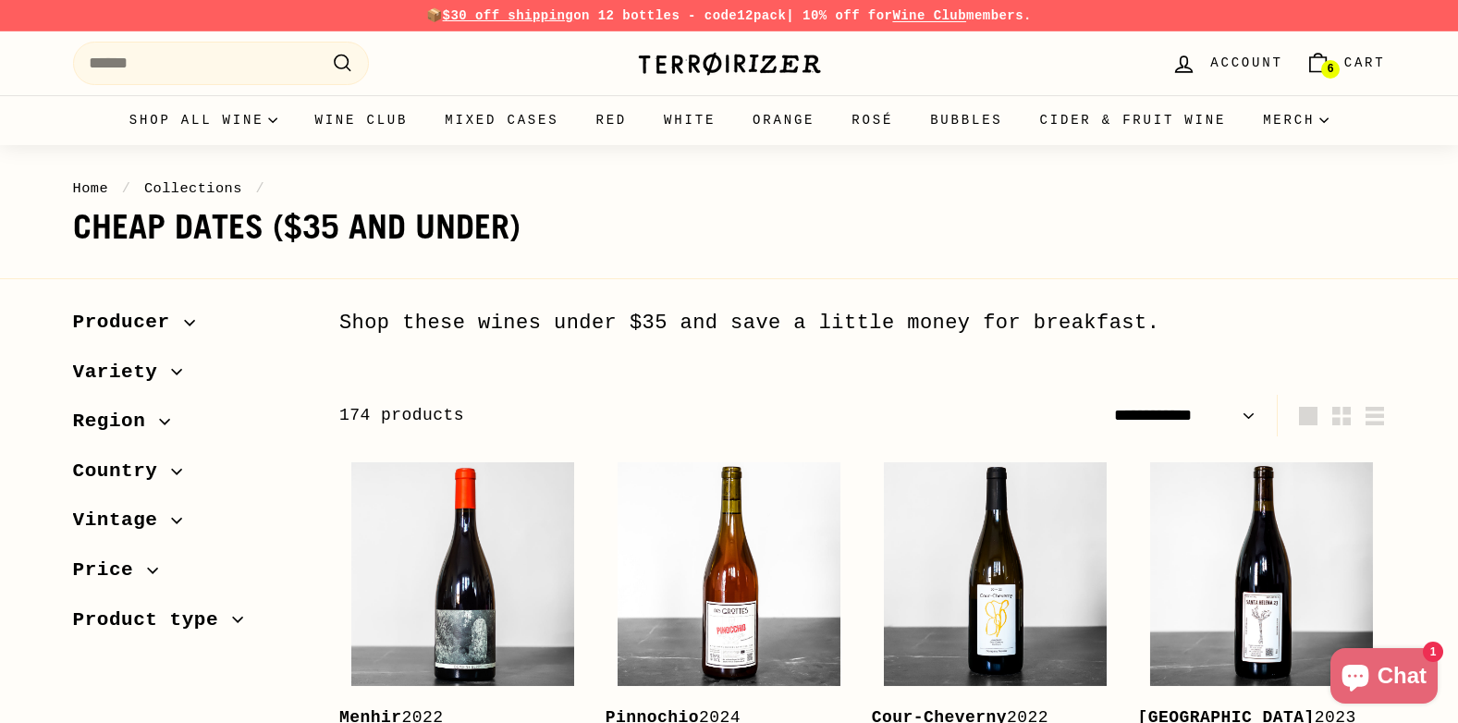
select select "**********"
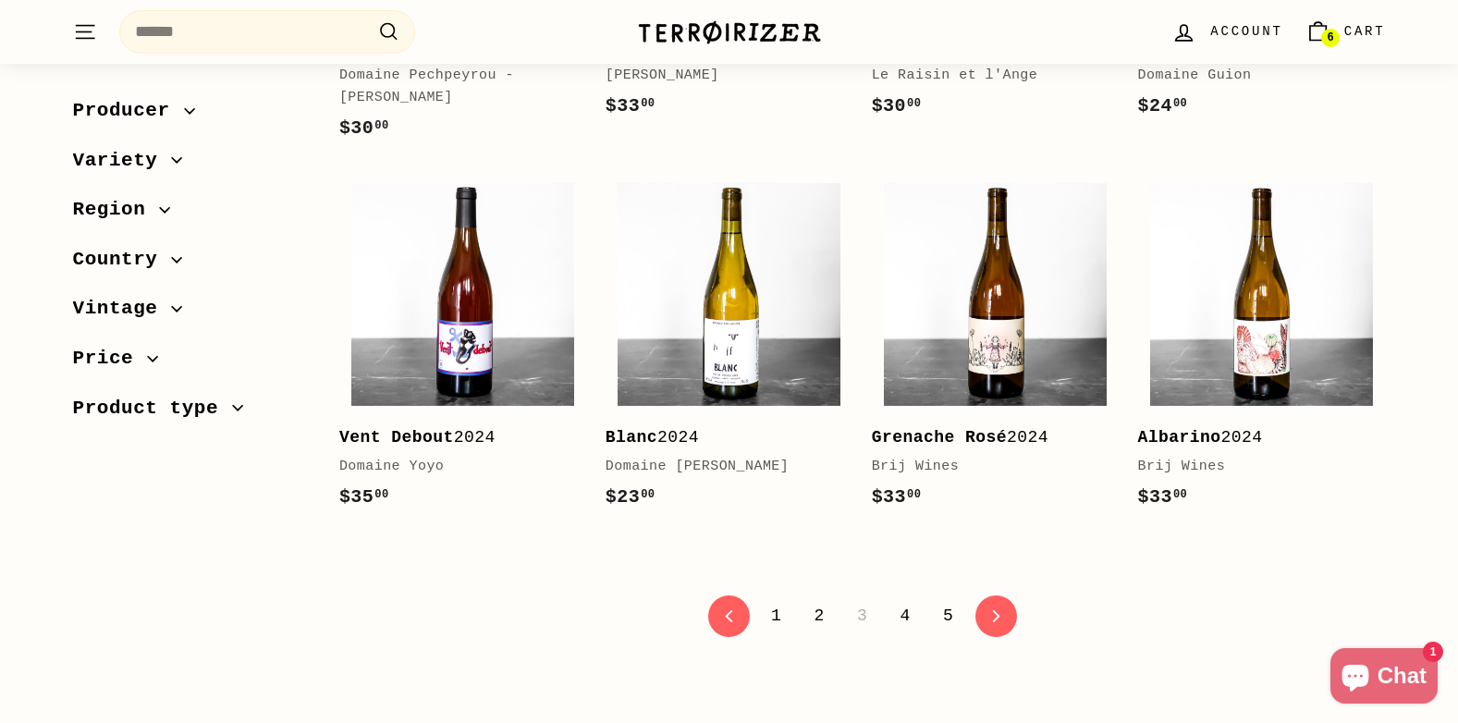
scroll to position [3790, 0]
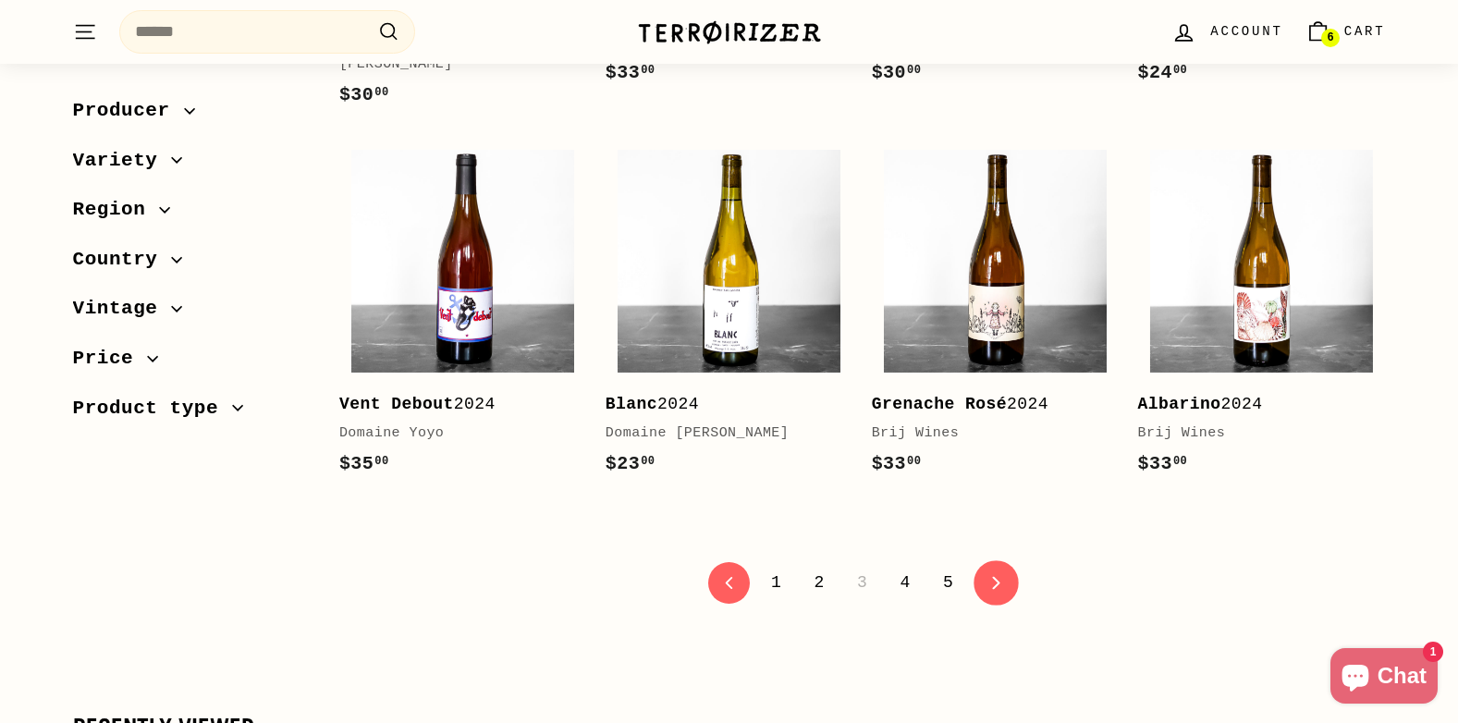
click at [1003, 560] on link "icon-chevron Next" at bounding box center [995, 582] width 45 height 45
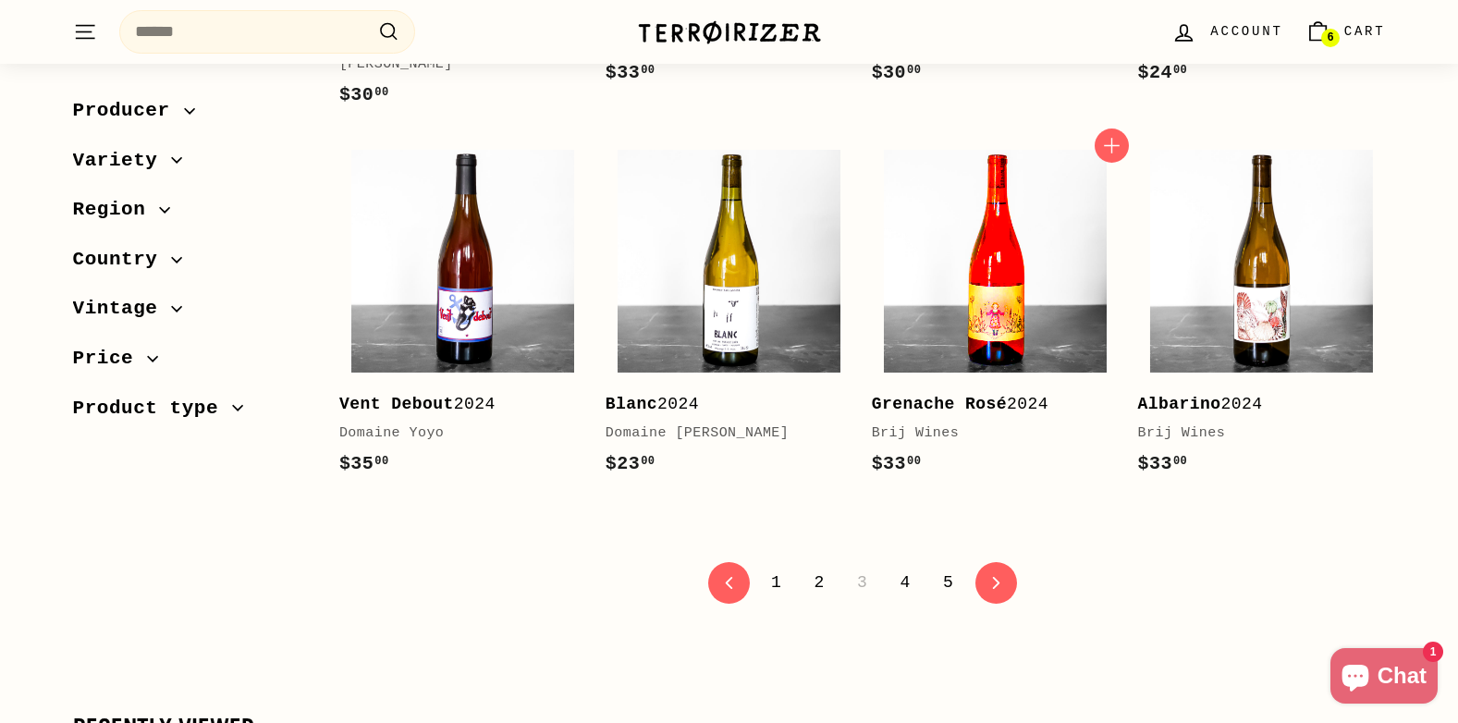
click at [921, 259] on img at bounding box center [995, 261] width 223 height 223
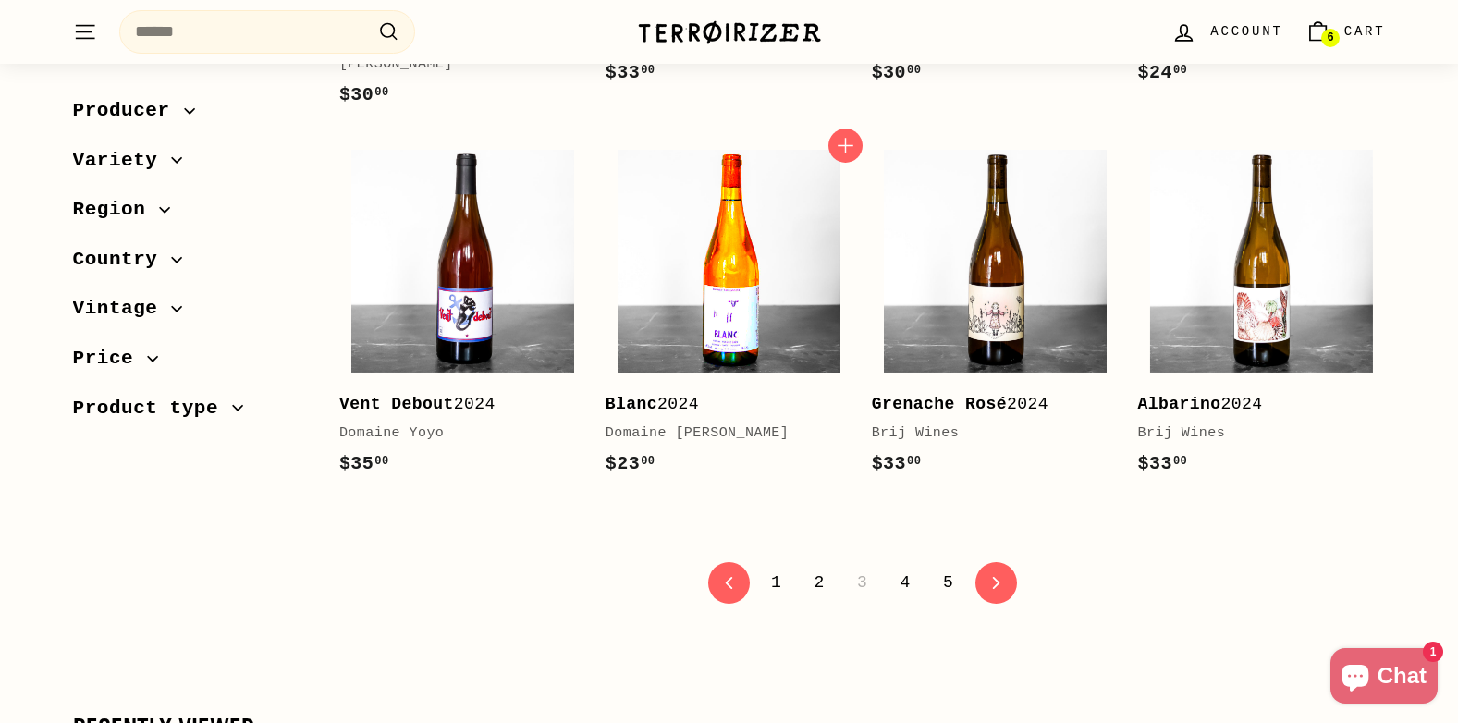
click at [770, 273] on img at bounding box center [728, 261] width 223 height 223
click at [994, 576] on icon "icon-chevron" at bounding box center [995, 582] width 13 height 13
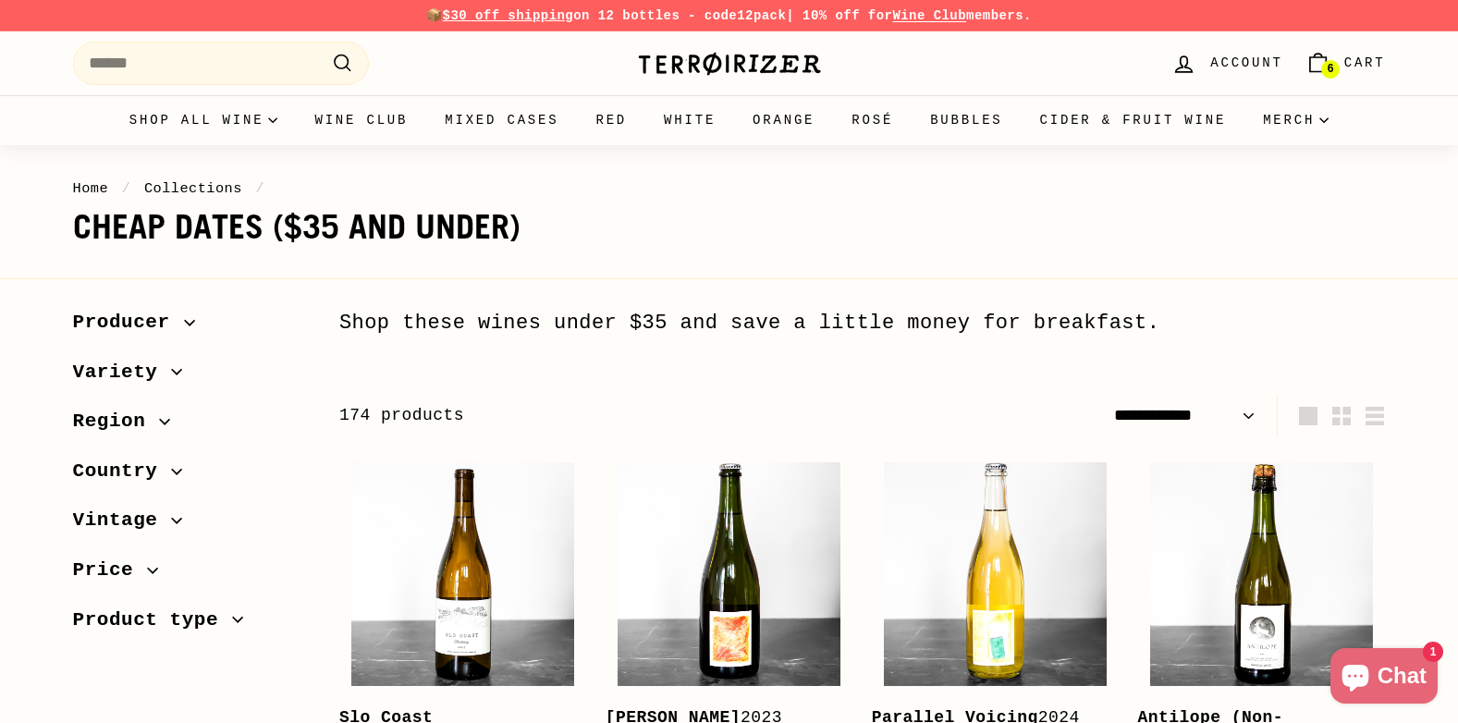
select select "**********"
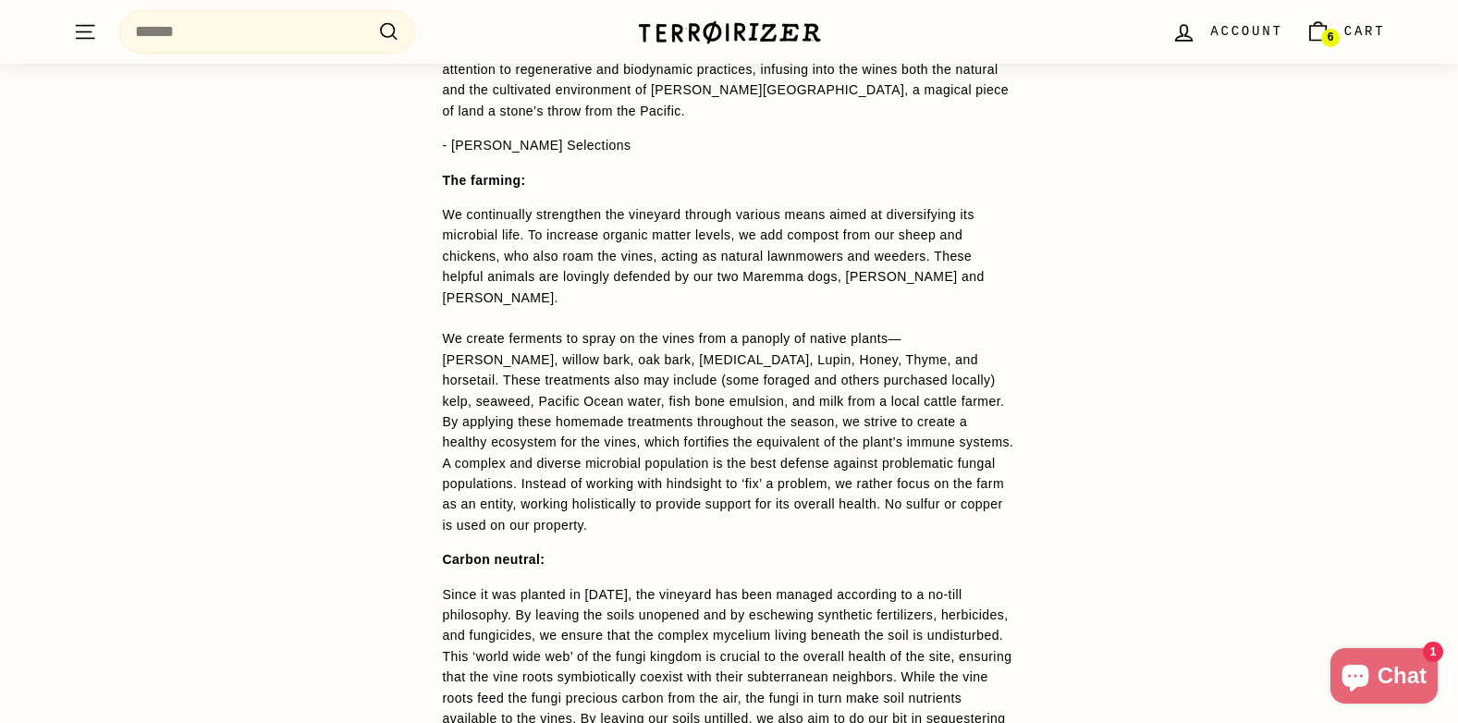
scroll to position [2218, 0]
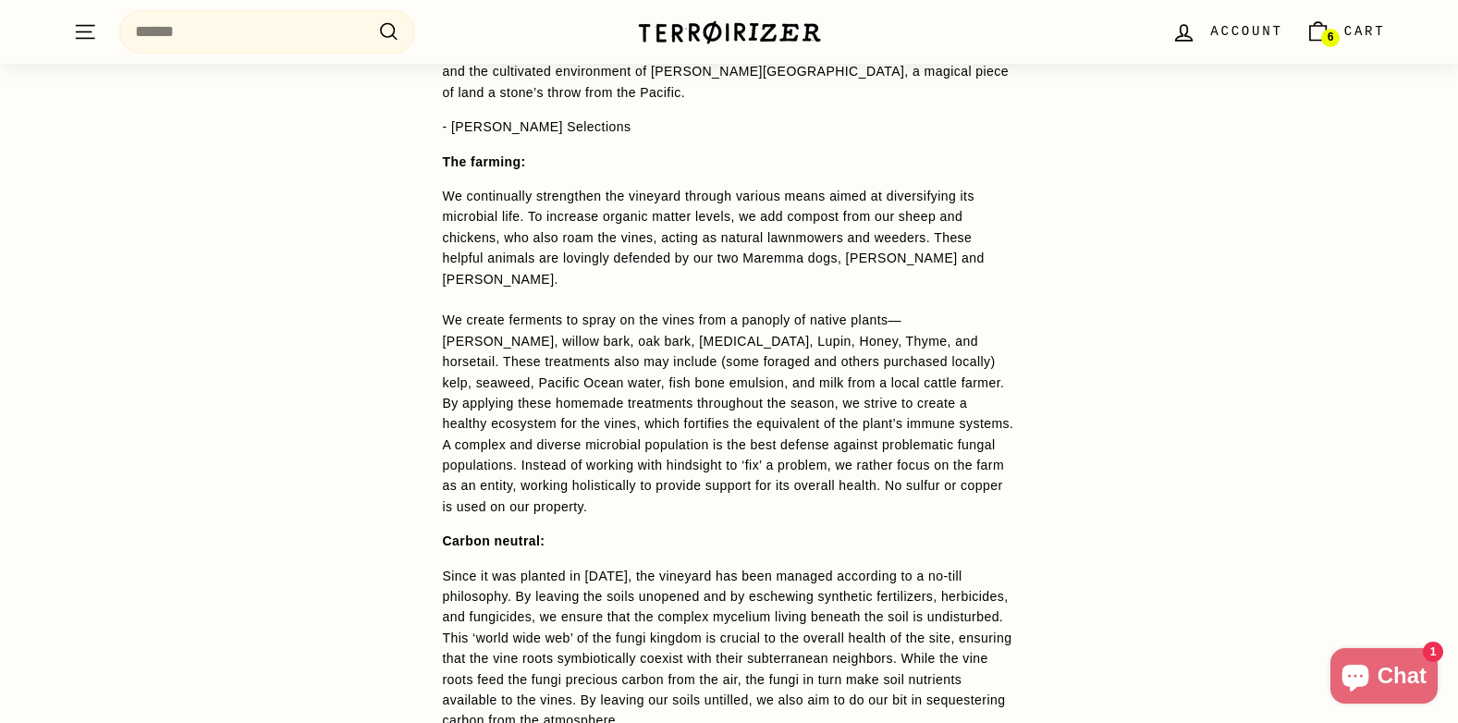
click at [1339, 15] on link "6 Cart" at bounding box center [1345, 32] width 103 height 55
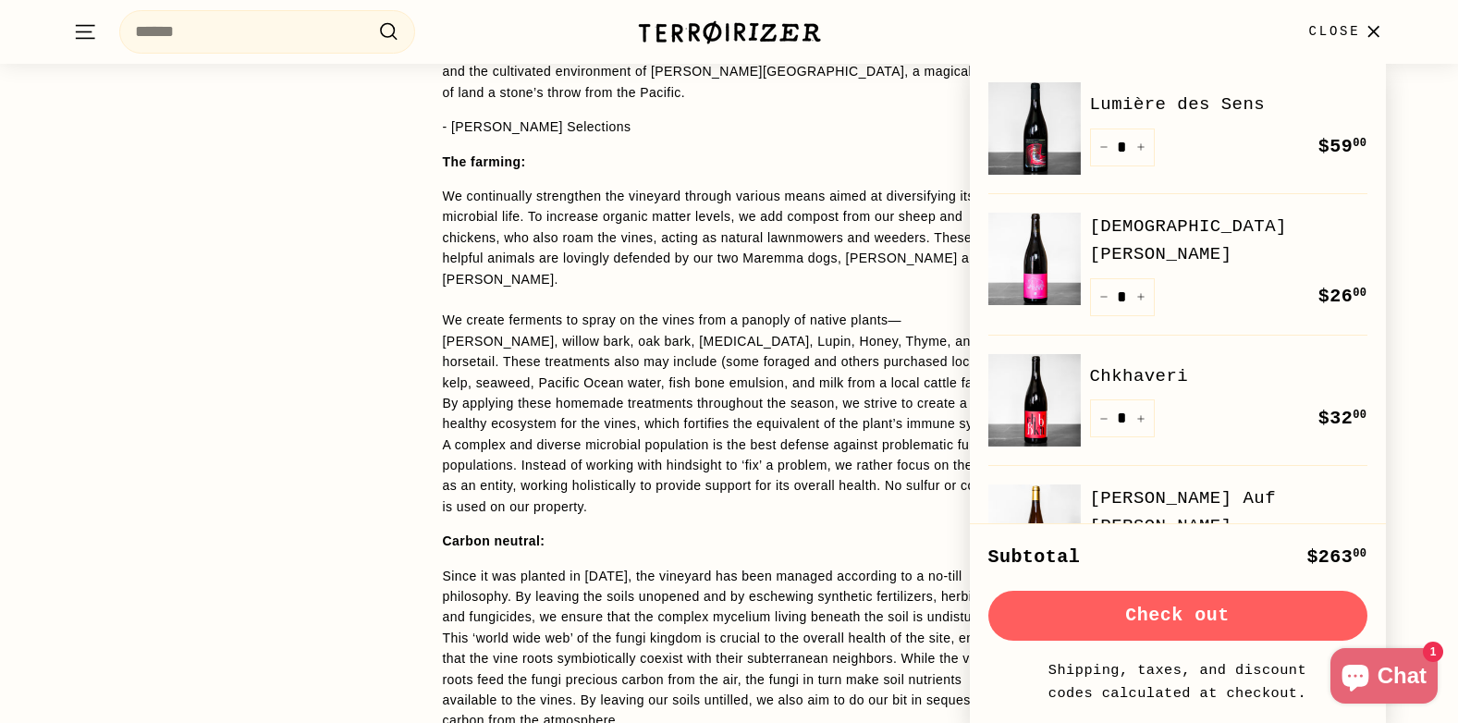
click at [1339, 15] on button "Close" at bounding box center [1346, 32] width 99 height 55
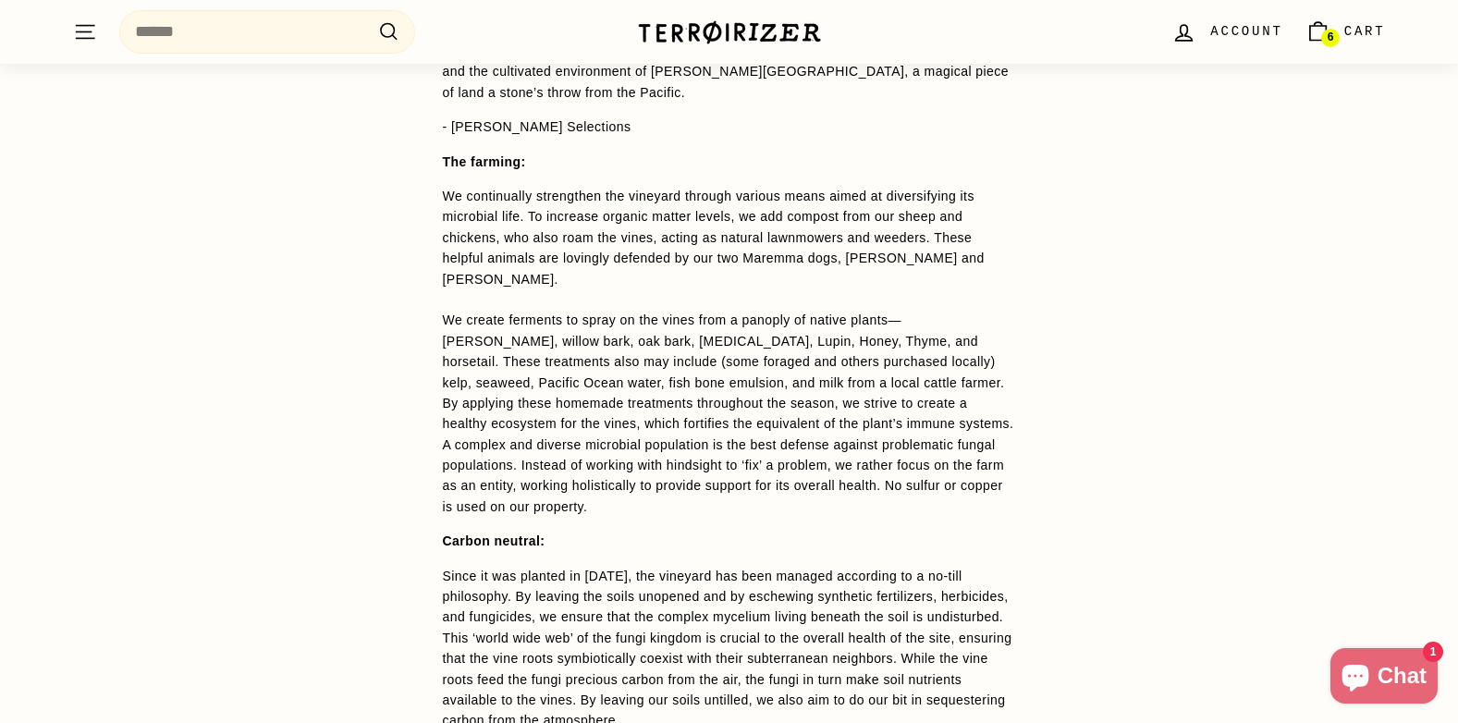
click at [1317, 36] on icon "Cart" at bounding box center [1317, 31] width 25 height 25
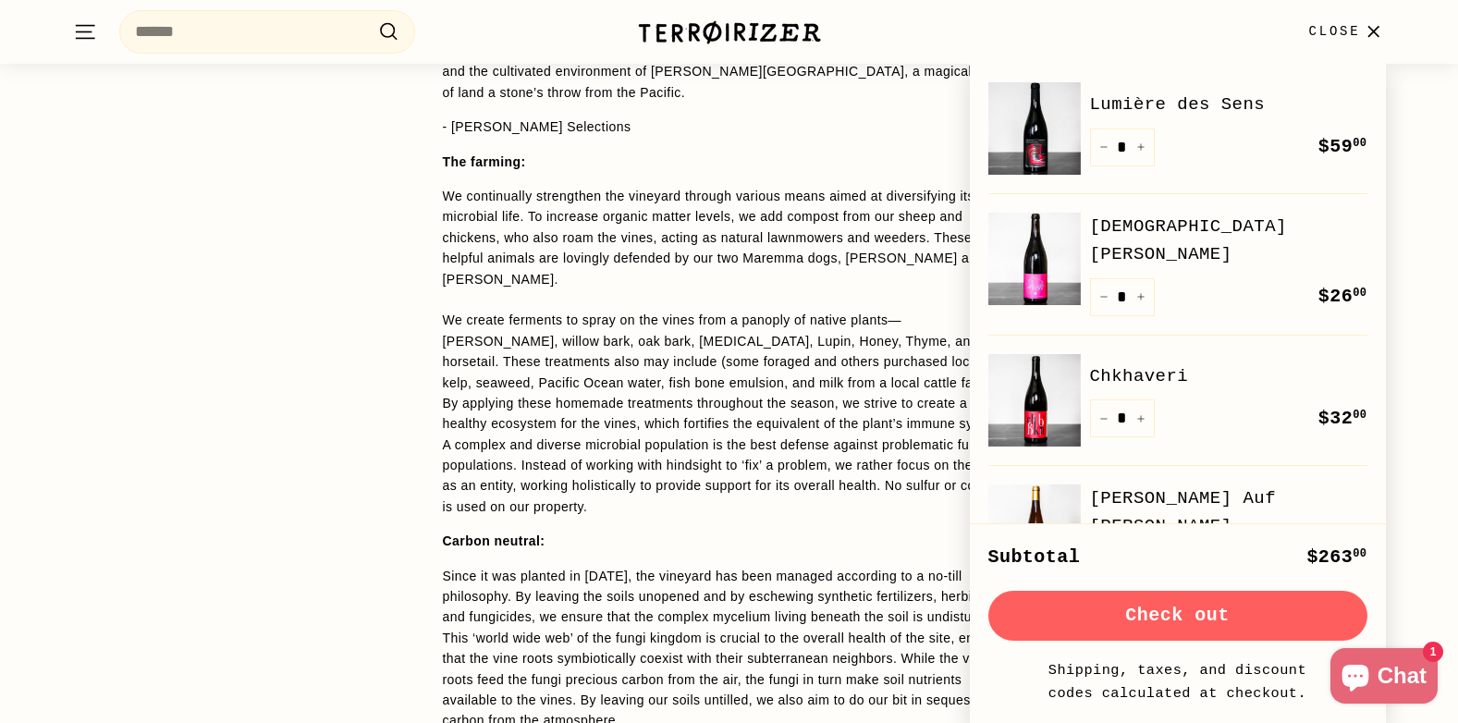
click at [1317, 36] on span "Close" at bounding box center [1334, 31] width 52 height 20
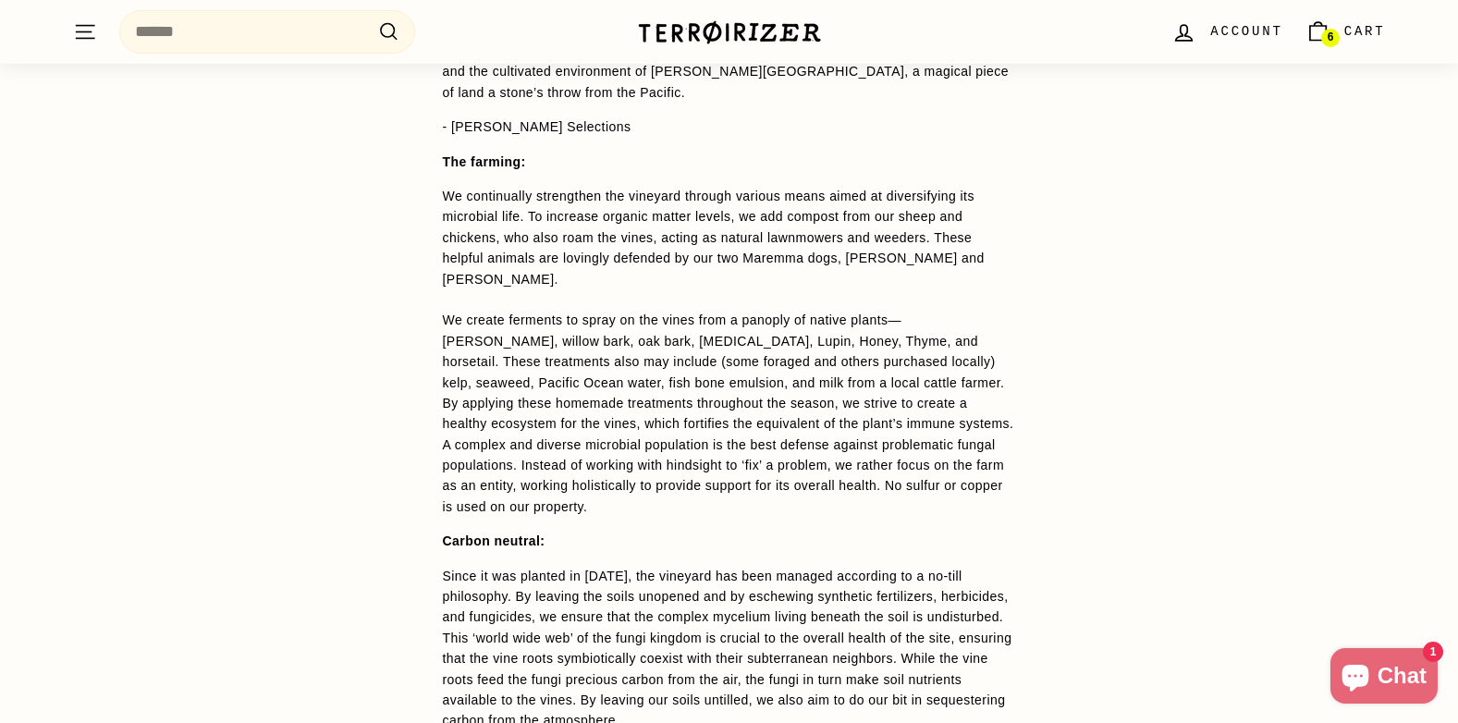
click at [1317, 36] on icon "Cart" at bounding box center [1317, 31] width 25 height 25
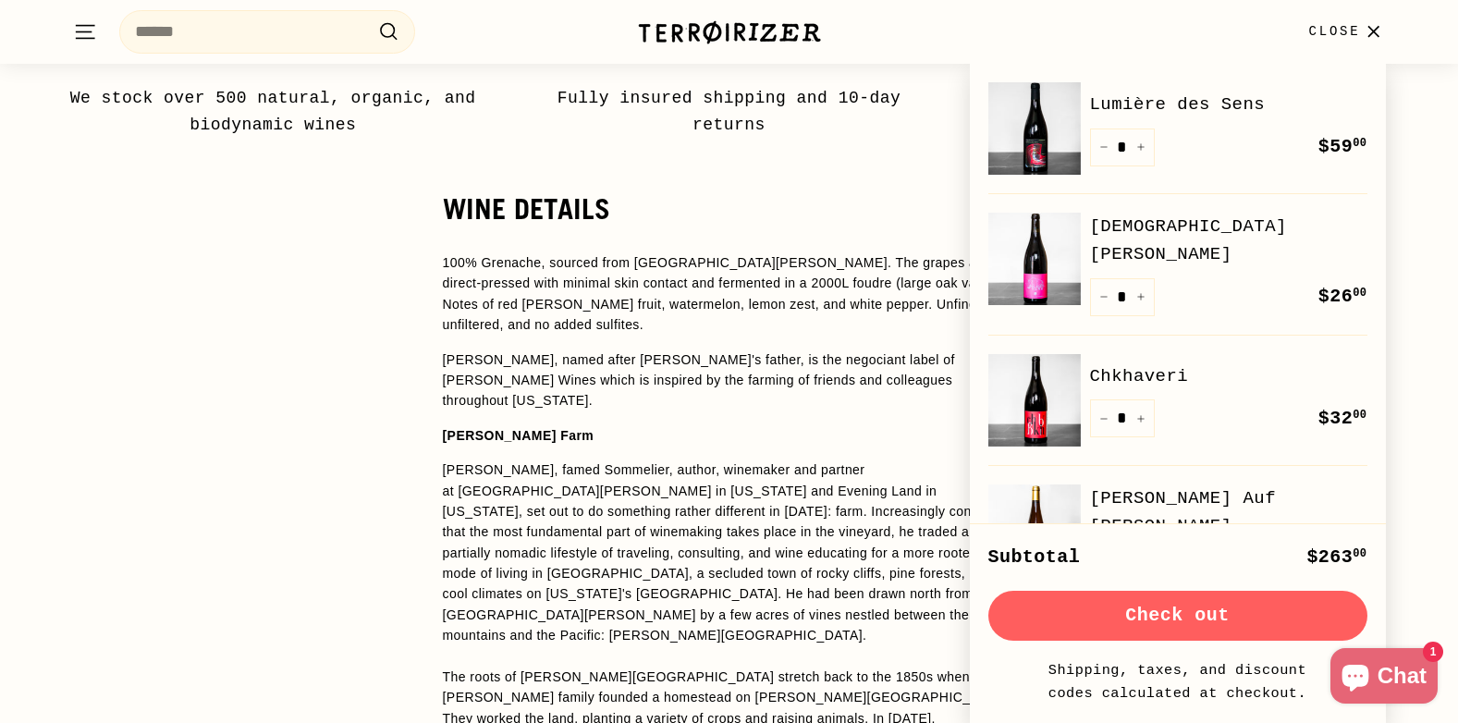
scroll to position [1202, 0]
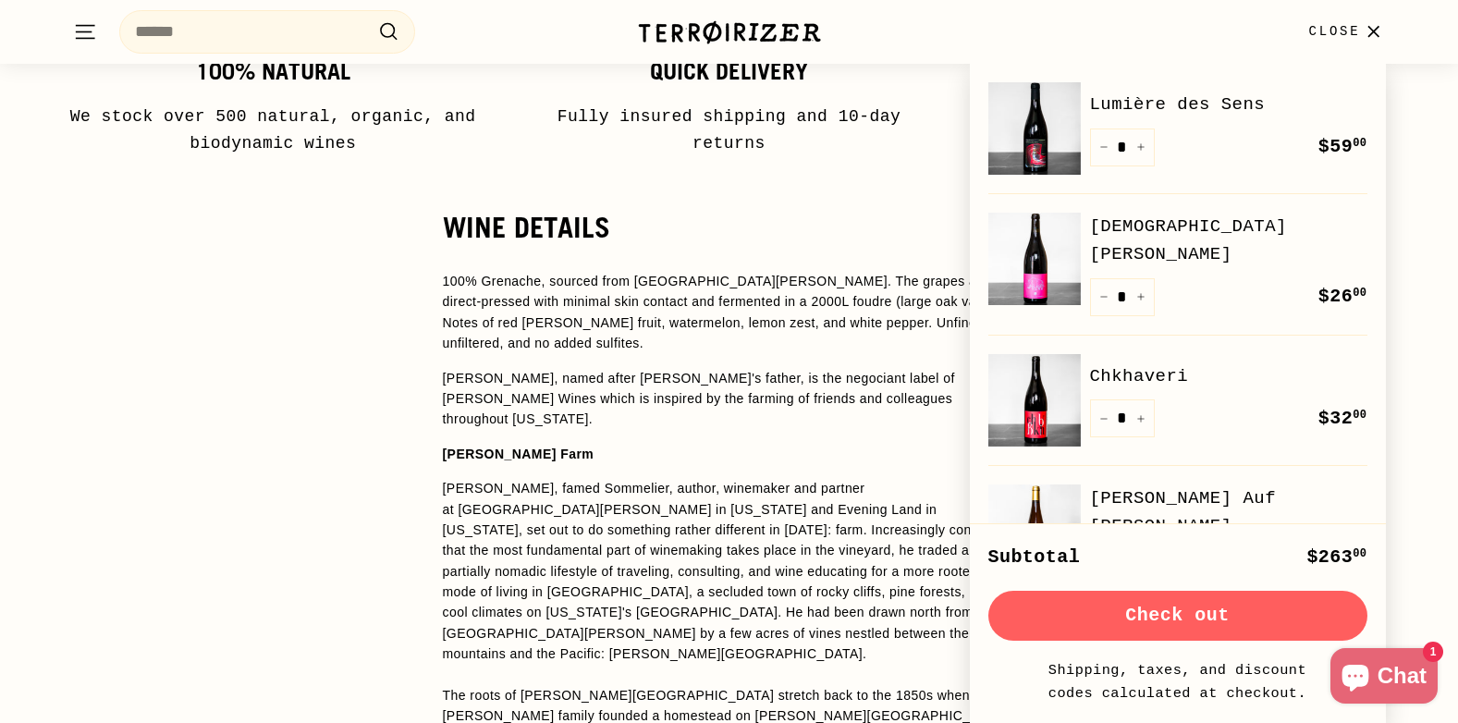
click at [1374, 34] on icon "button" at bounding box center [1373, 31] width 10 height 10
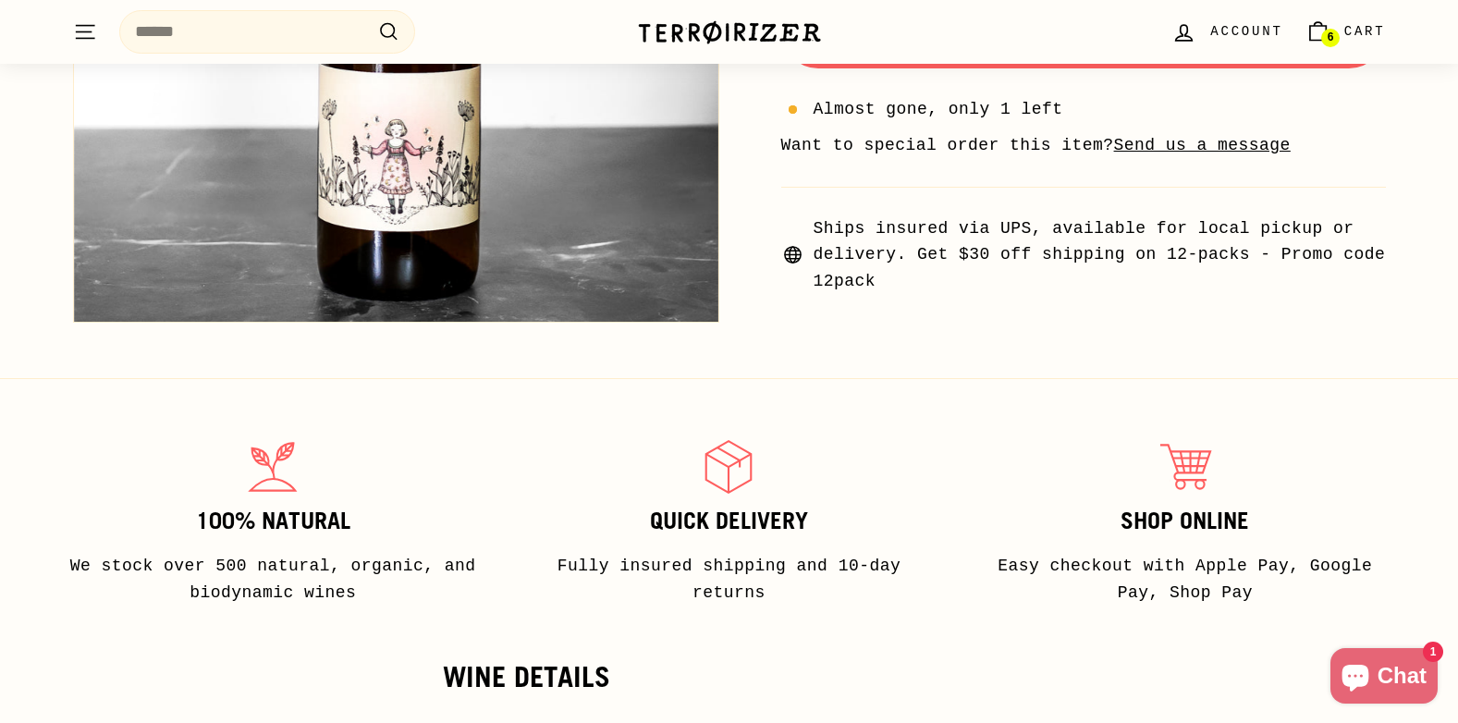
scroll to position [647, 0]
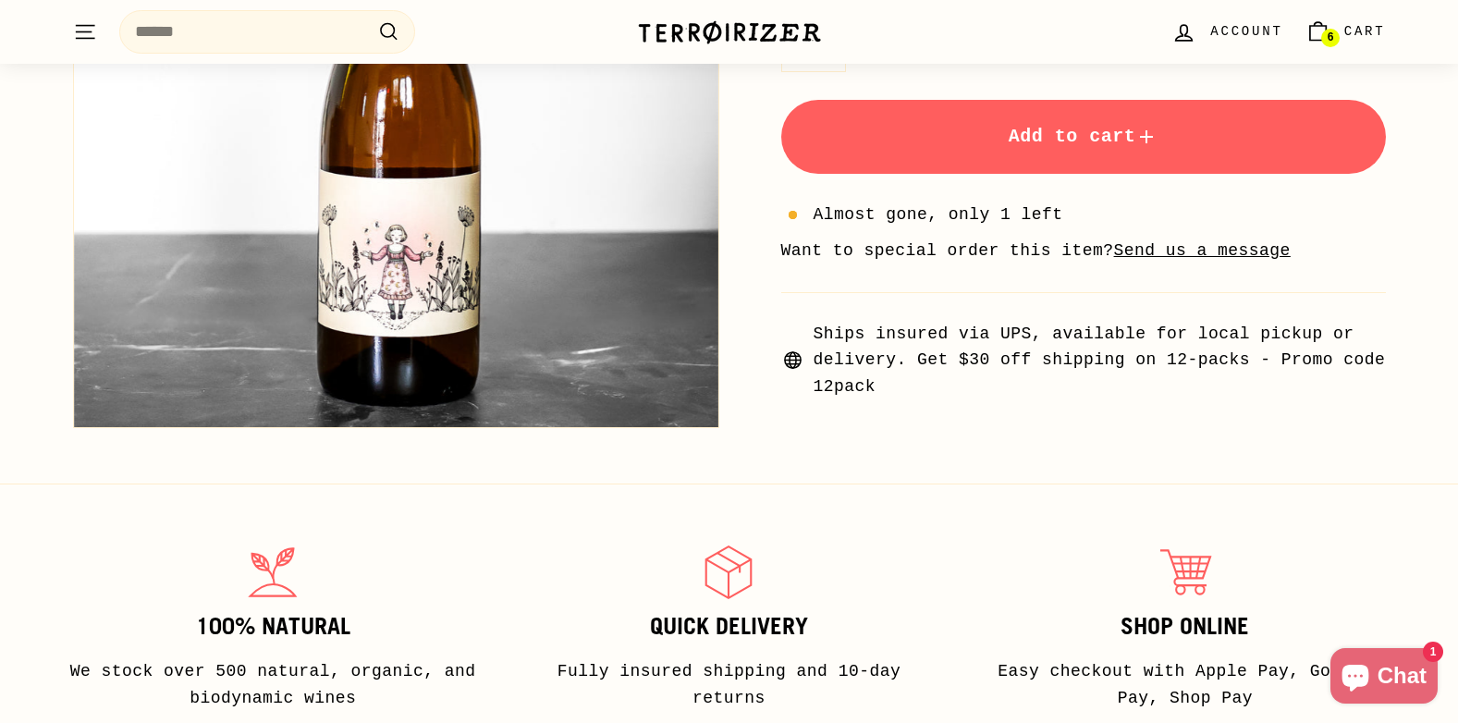
click at [1119, 133] on span "Add to cart" at bounding box center [1083, 136] width 150 height 21
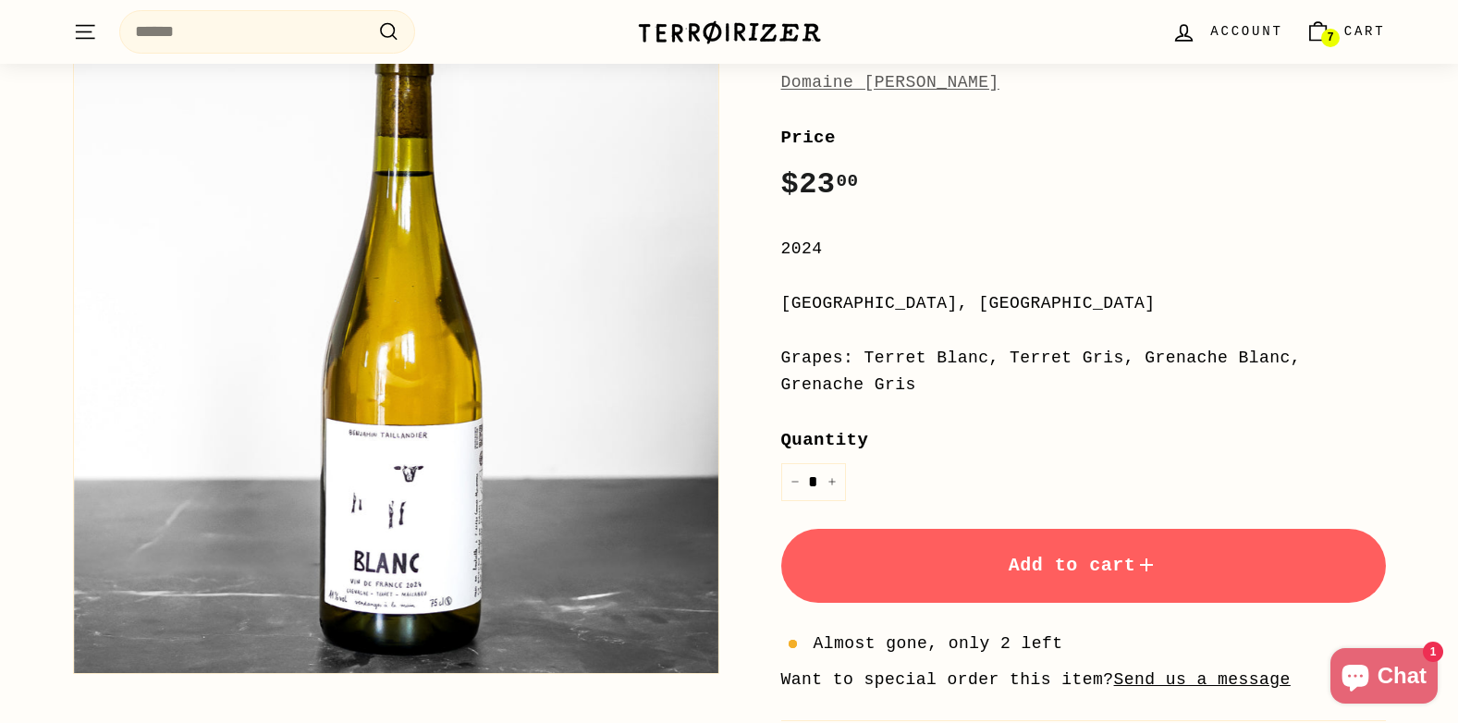
scroll to position [277, 0]
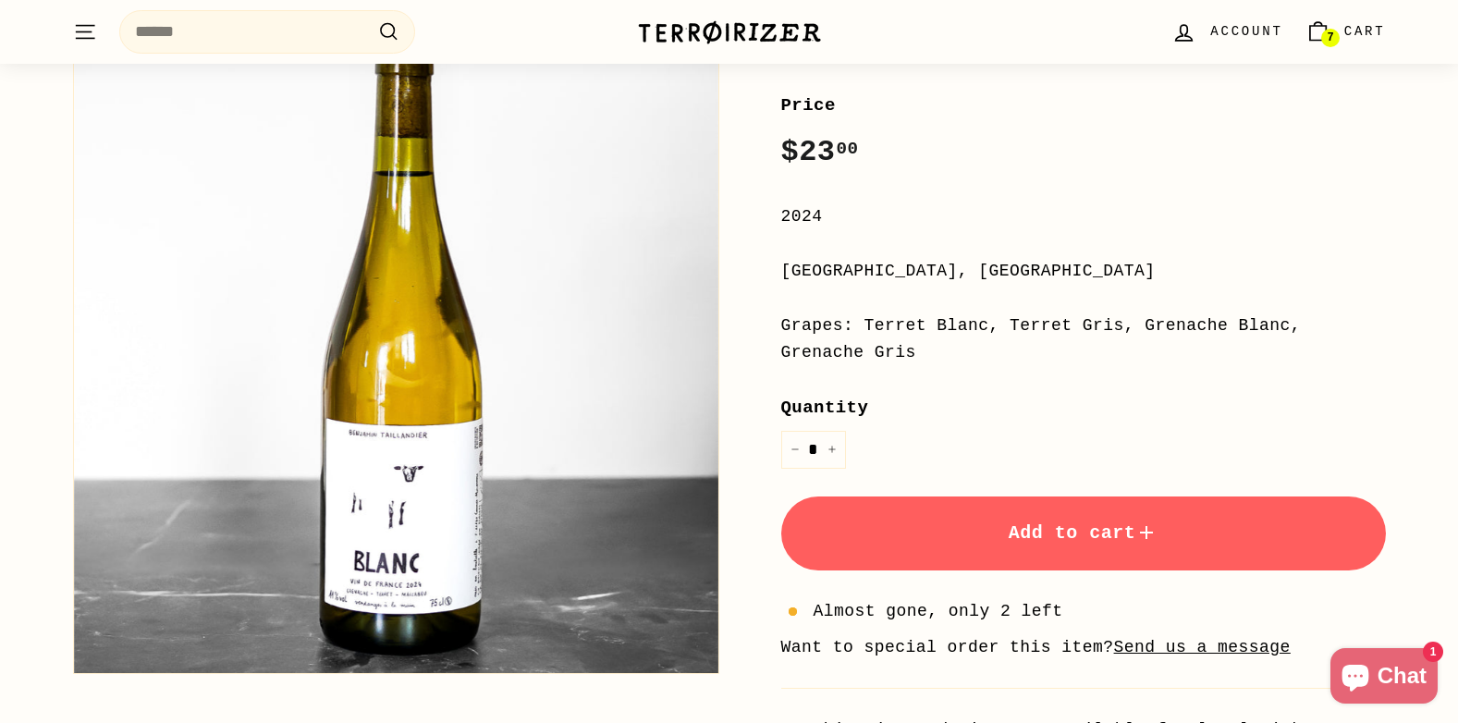
click at [1076, 536] on span "Add to cart" at bounding box center [1083, 532] width 150 height 21
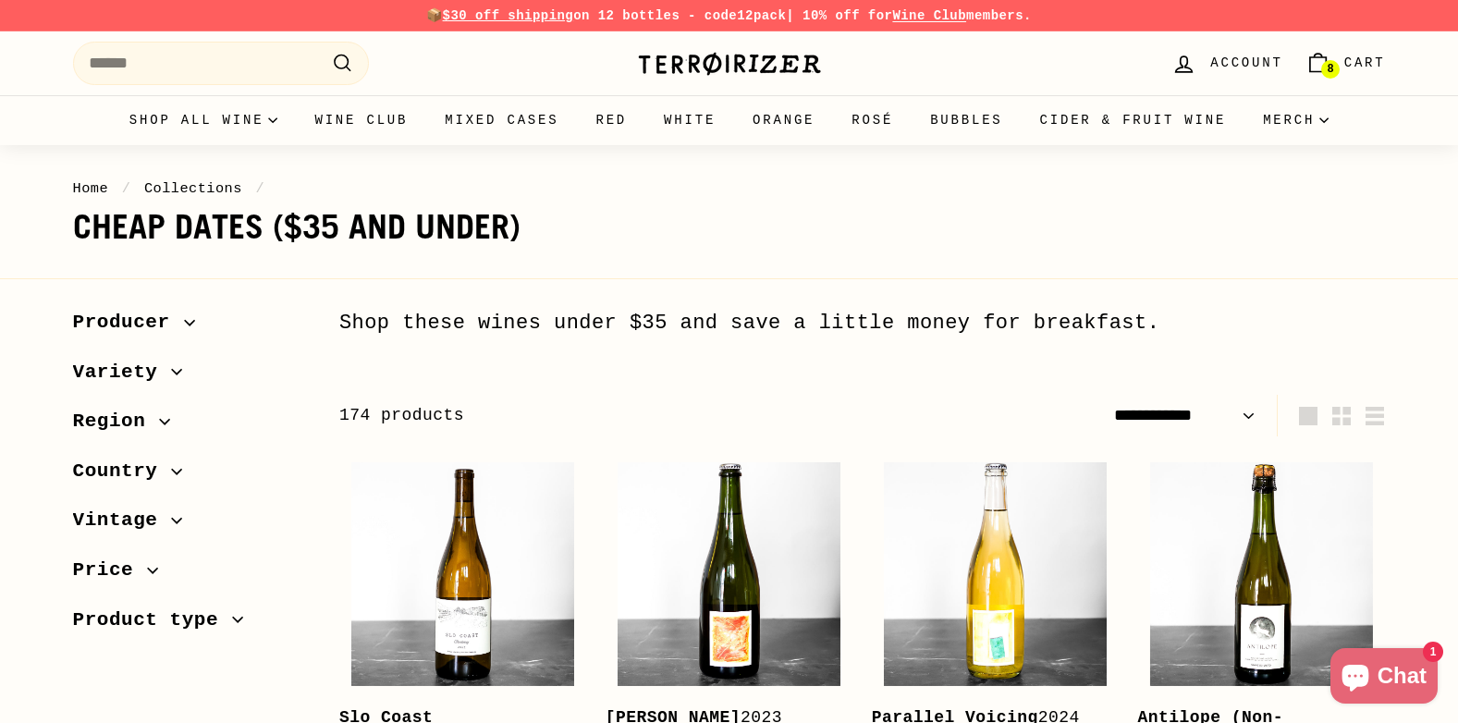
select select "**********"
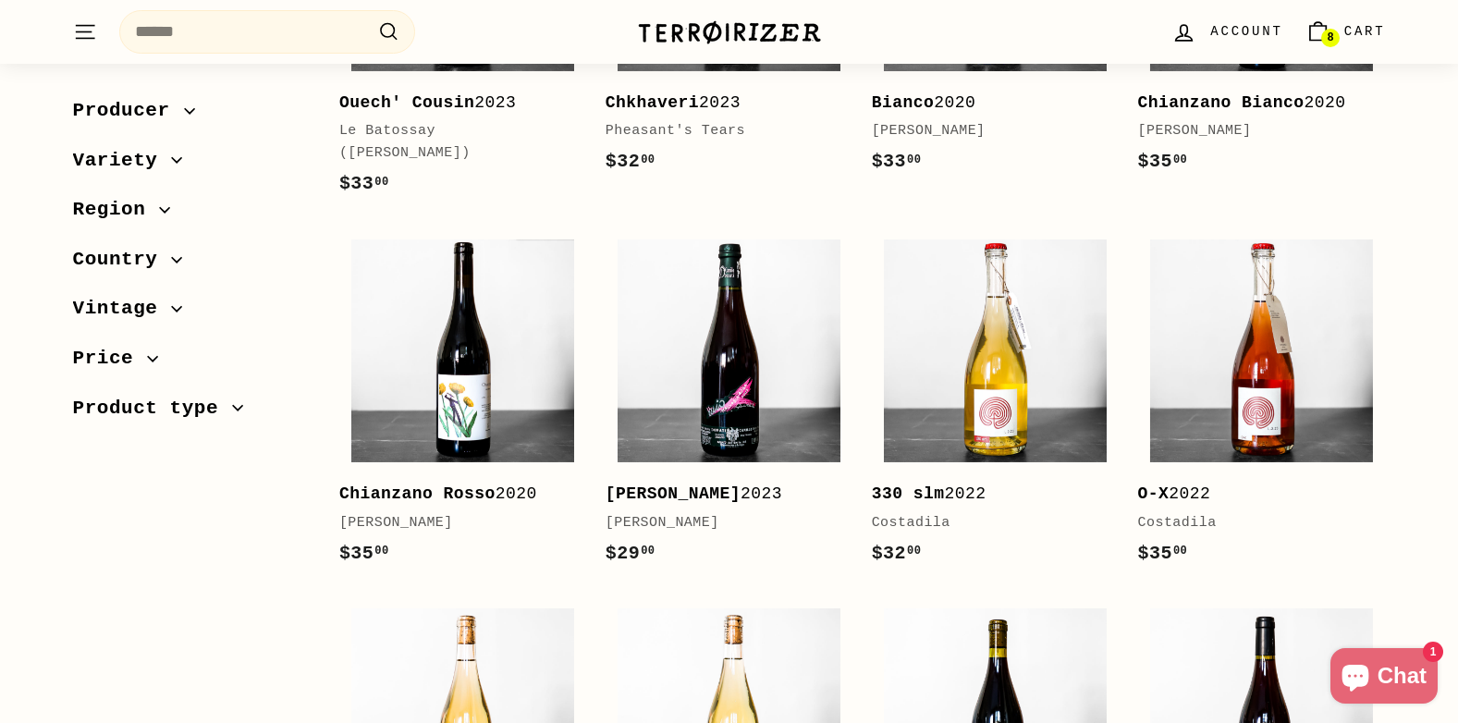
scroll to position [1017, 0]
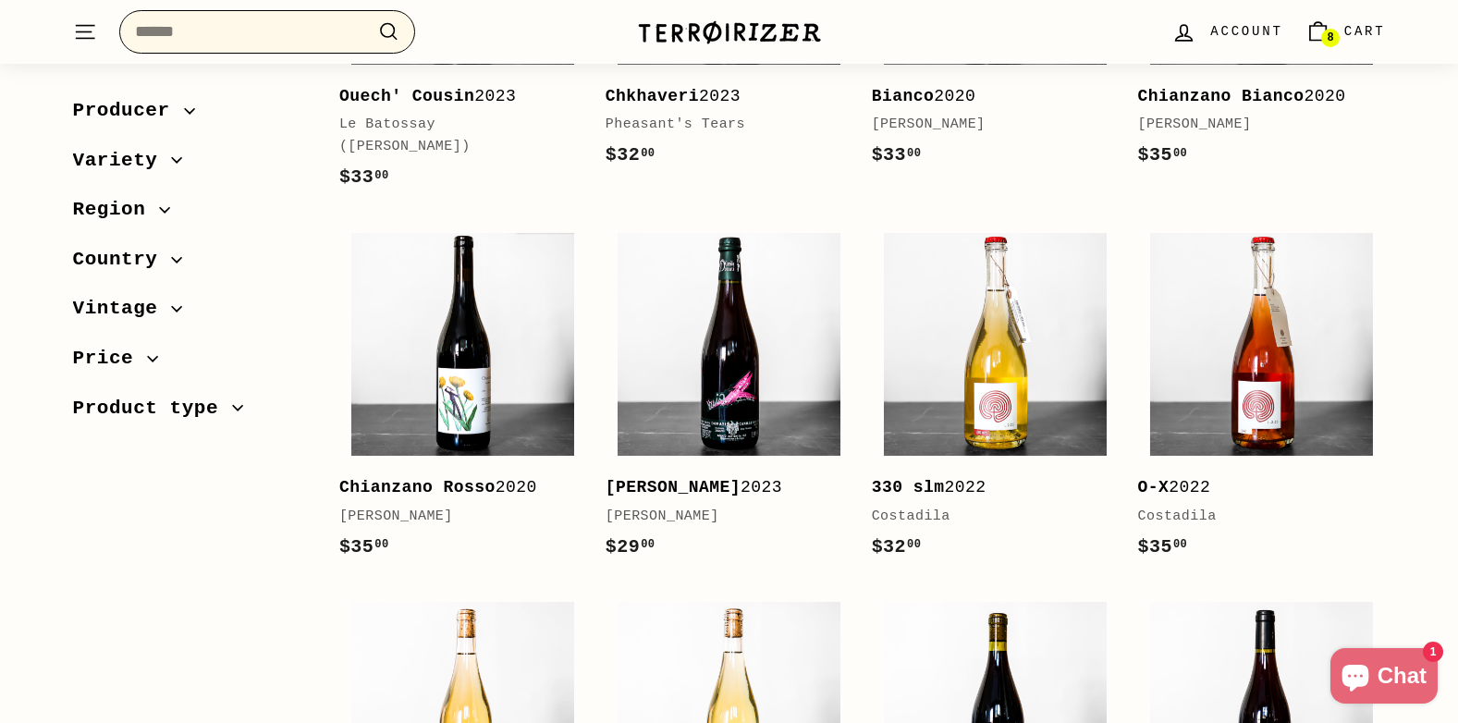
click at [217, 31] on input "Search" at bounding box center [267, 31] width 296 height 43
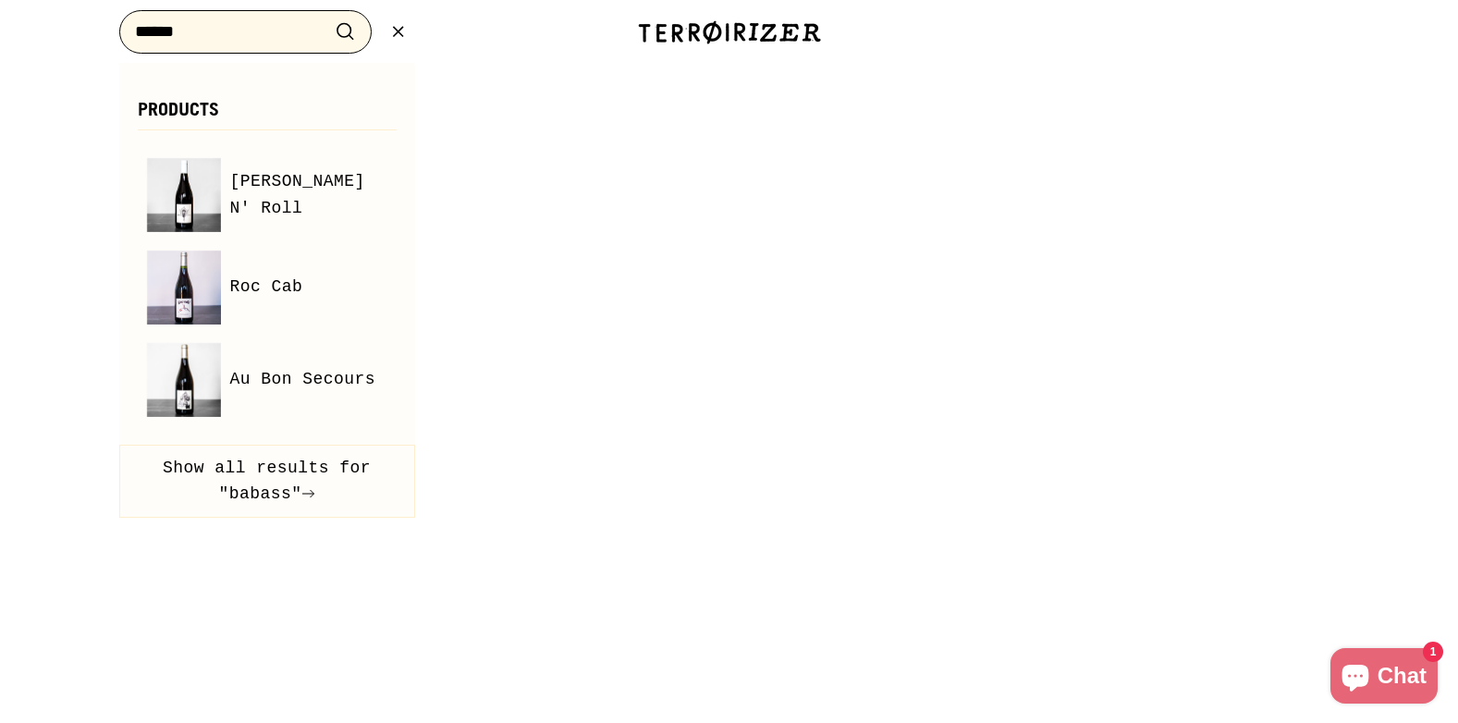
type input "******"
click at [328, 18] on button ".cls-1{fill:none;stroke:#000;stroke-miterlimit:10;stroke-width:2px} Search" at bounding box center [345, 32] width 34 height 29
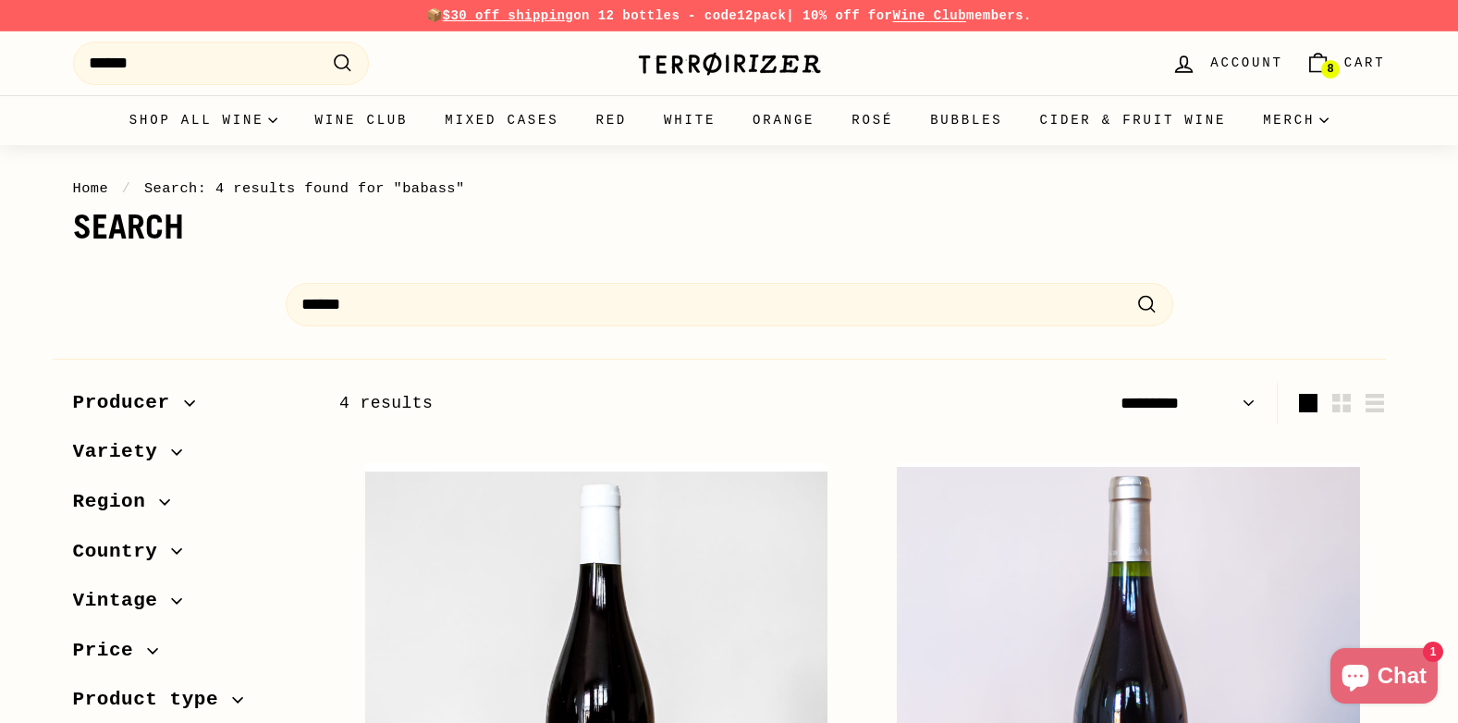
select select "*********"
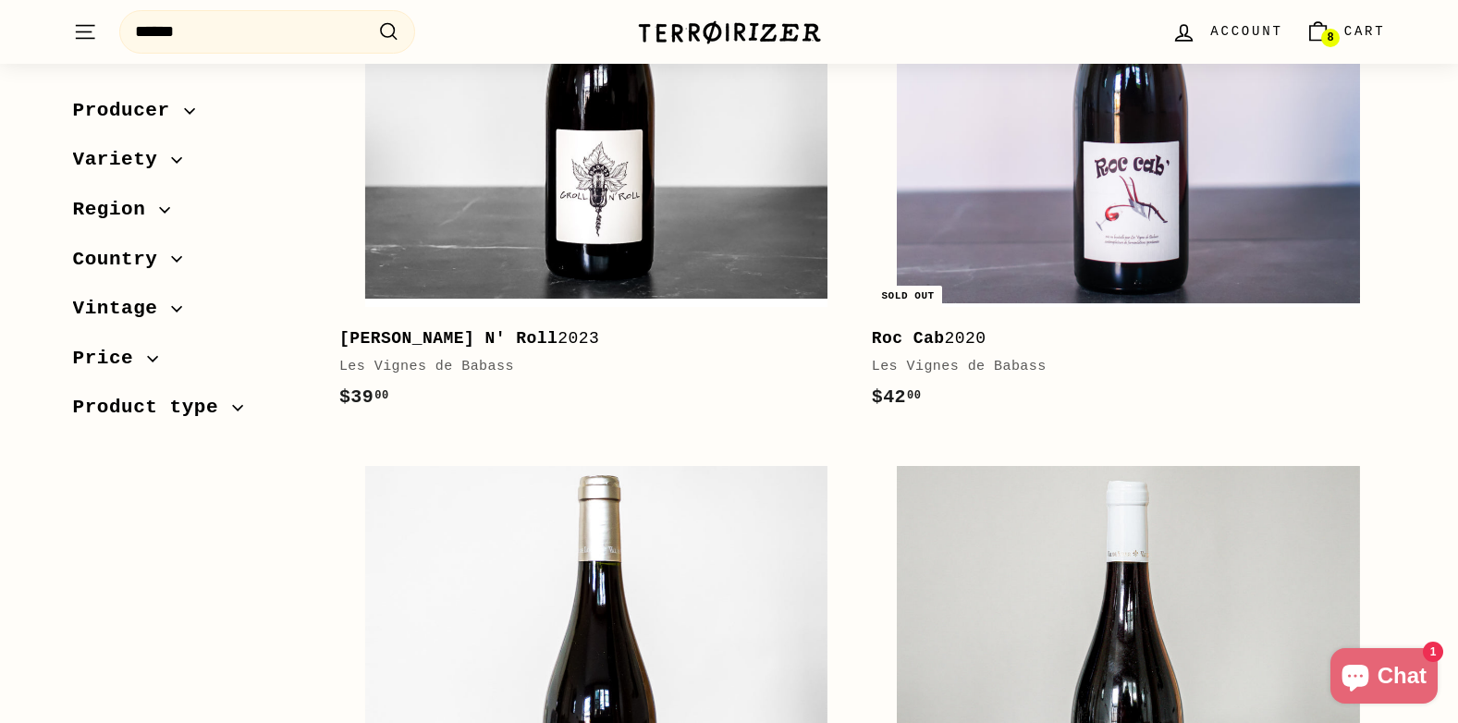
scroll to position [462, 0]
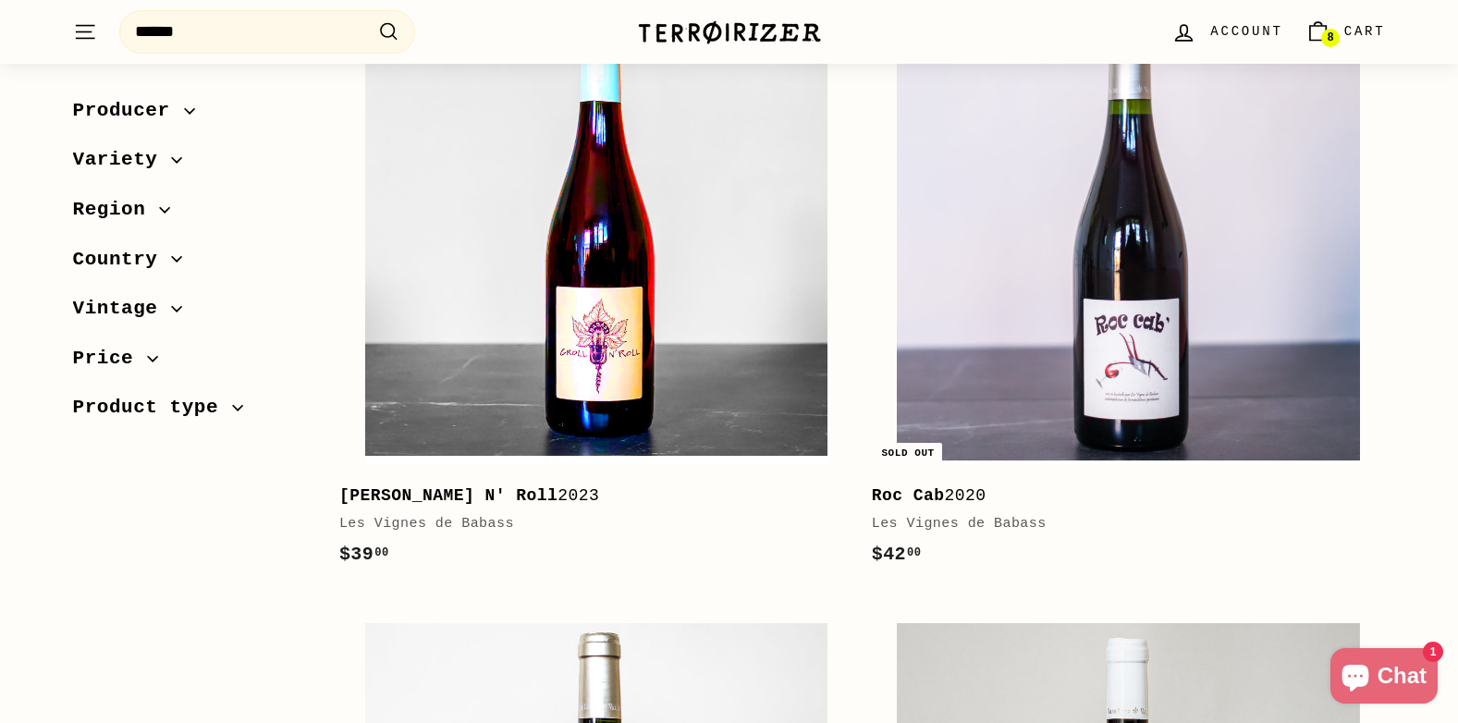
click at [690, 397] on img at bounding box center [596, 232] width 462 height 462
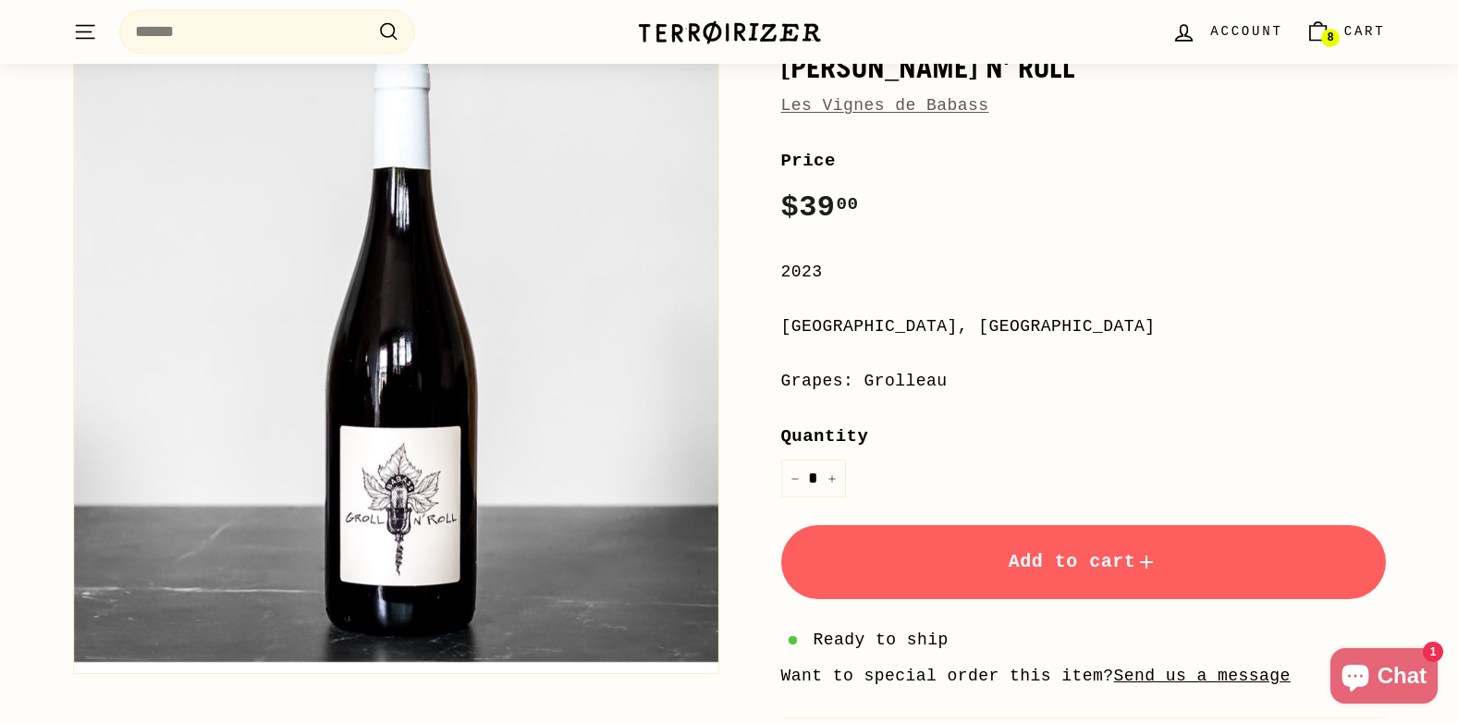
scroll to position [277, 0]
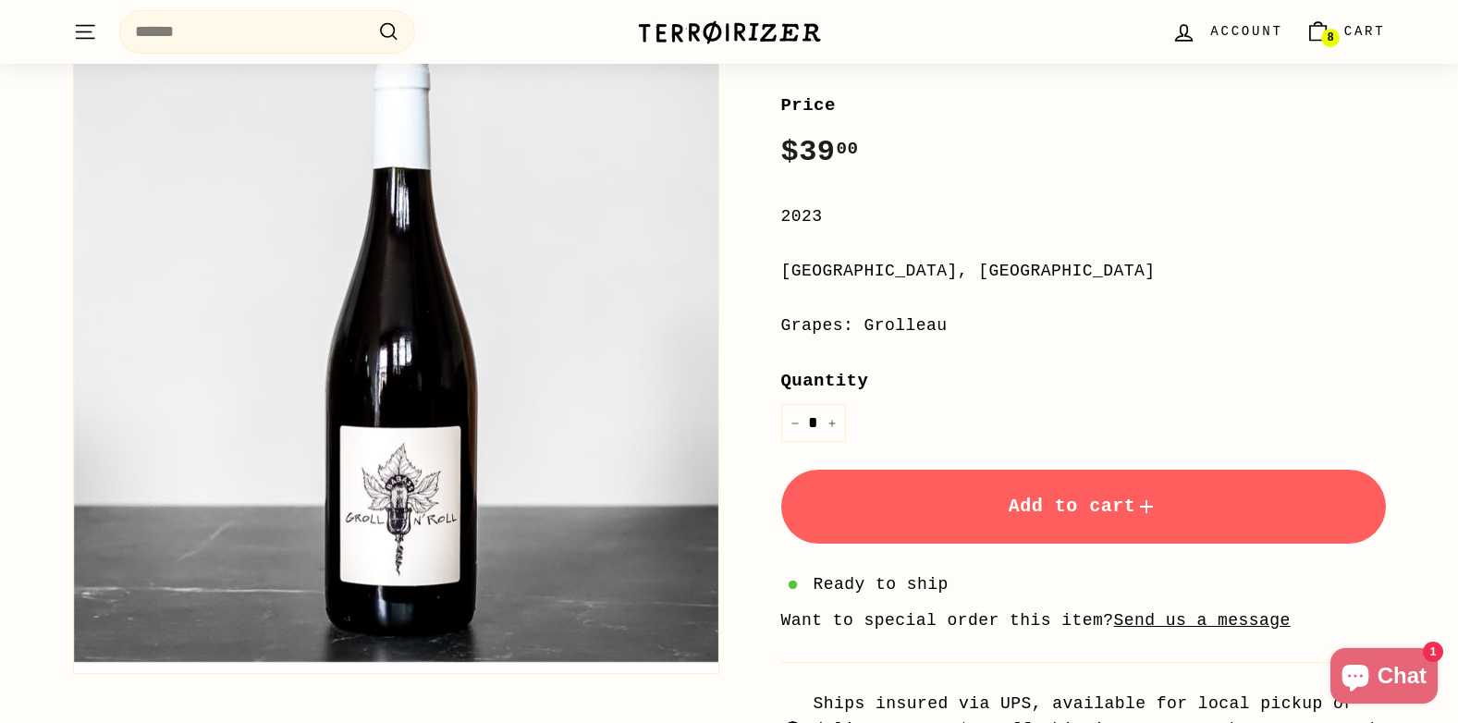
click at [1126, 509] on span "Add to cart" at bounding box center [1083, 505] width 150 height 21
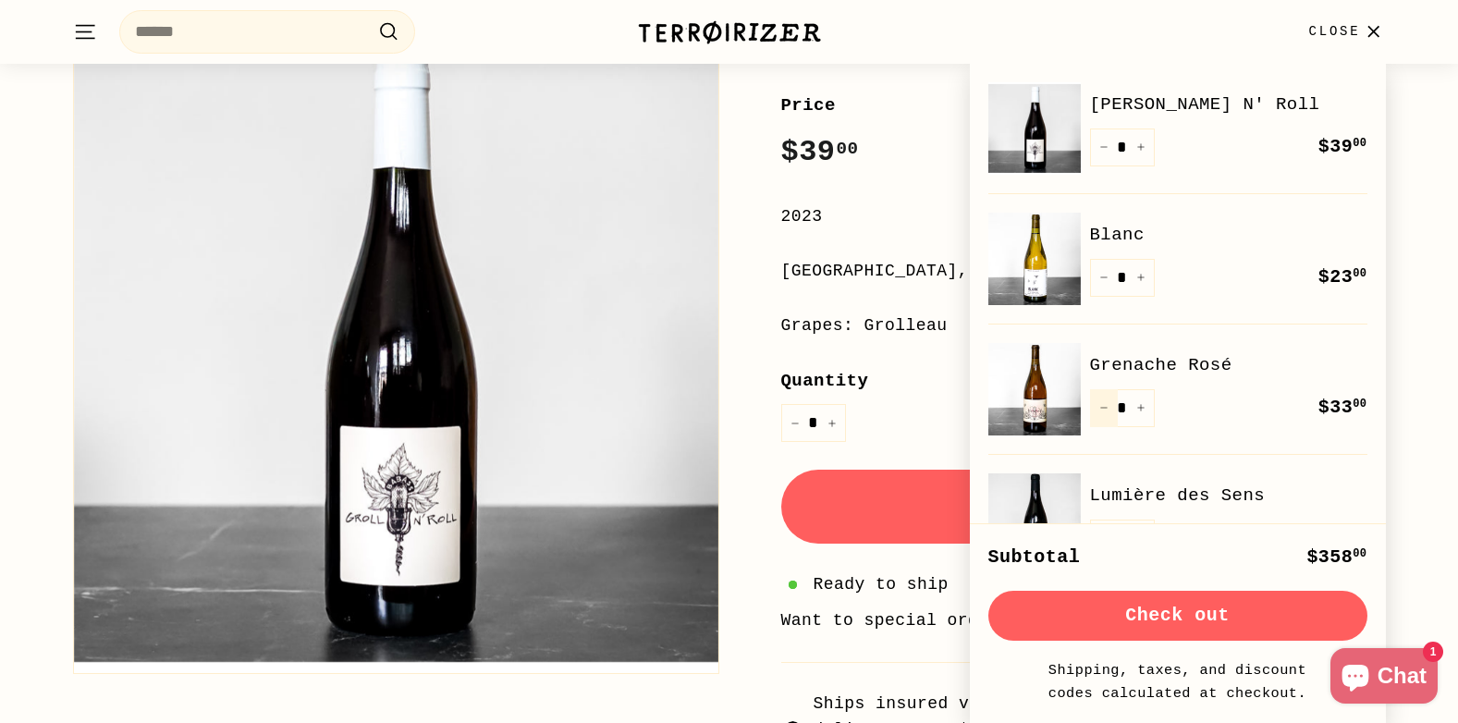
click at [1104, 409] on icon "Reduce item quantity by one" at bounding box center [1103, 407] width 9 height 9
type input "*"
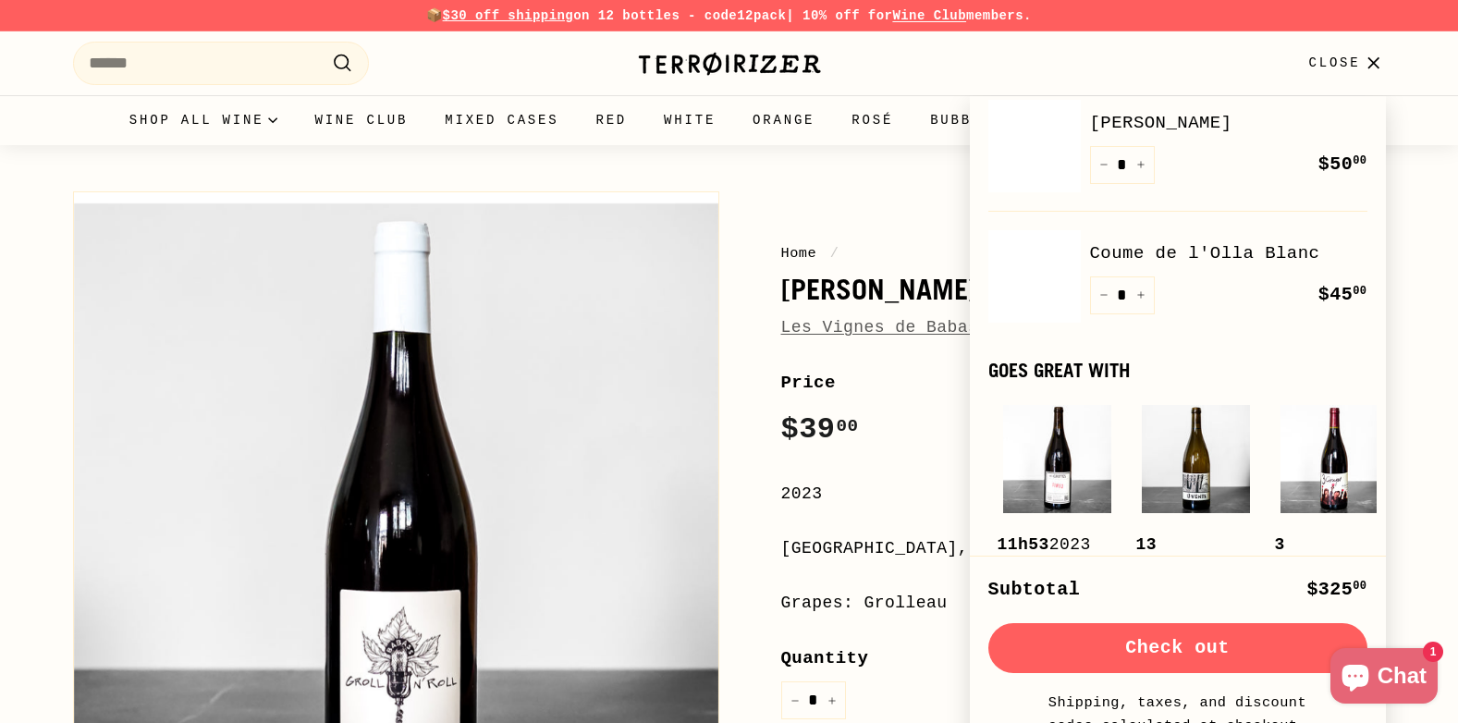
scroll to position [924, 0]
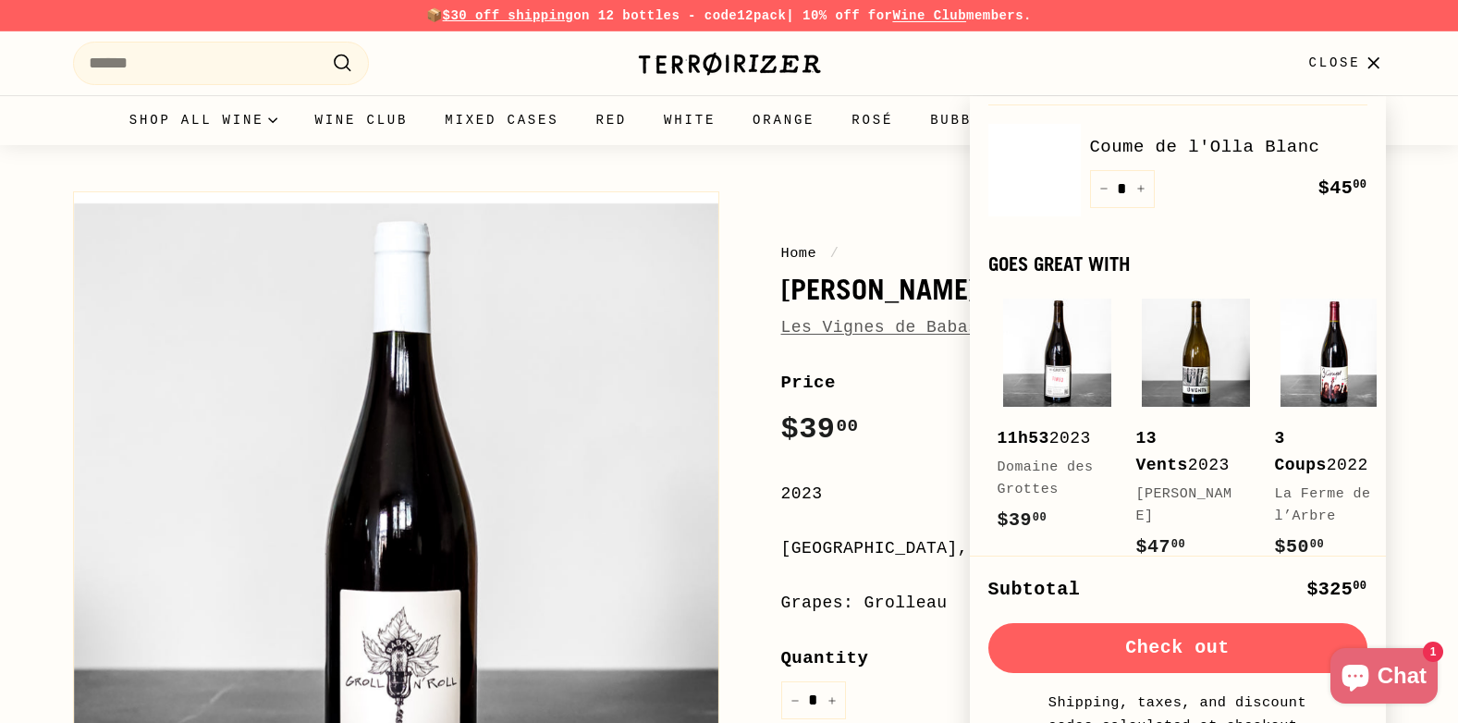
click at [1243, 644] on button "Check out" at bounding box center [1177, 648] width 379 height 50
click at [68, 116] on div "Shop all wine Collections Staff Picks Cheap Dates ($35 and under) Zerø Zerø New…" at bounding box center [729, 120] width 1387 height 50
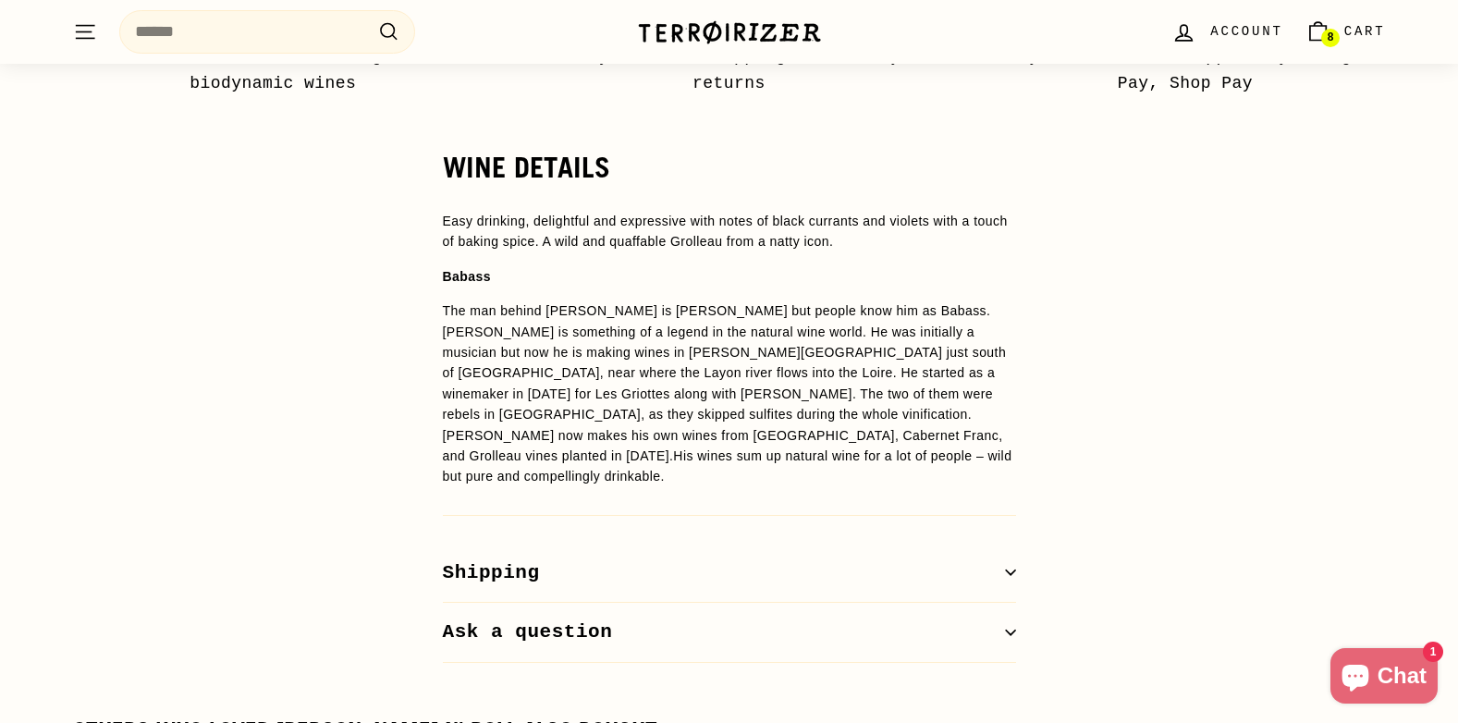
scroll to position [1294, 0]
